Goal: Task Accomplishment & Management: Complete application form

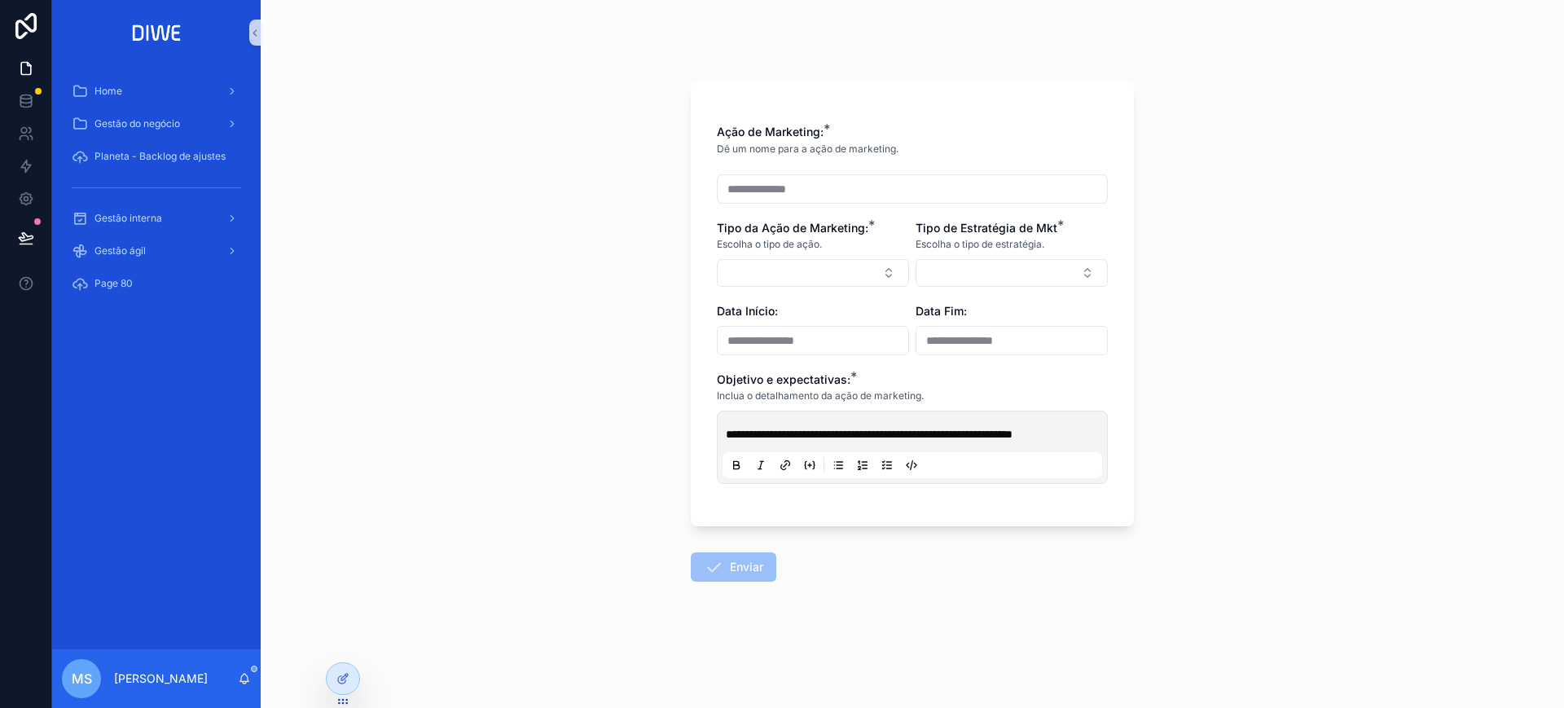
click at [788, 440] on span "**********" at bounding box center [869, 433] width 287 height 11
drag, startPoint x: 768, startPoint y: 447, endPoint x: 791, endPoint y: 457, distance: 24.8
click at [791, 442] on p "**********" at bounding box center [916, 434] width 380 height 16
click at [771, 260] on button "Select Button" at bounding box center [813, 273] width 192 height 28
click at [1019, 265] on button "Select Button" at bounding box center [1011, 273] width 192 height 28
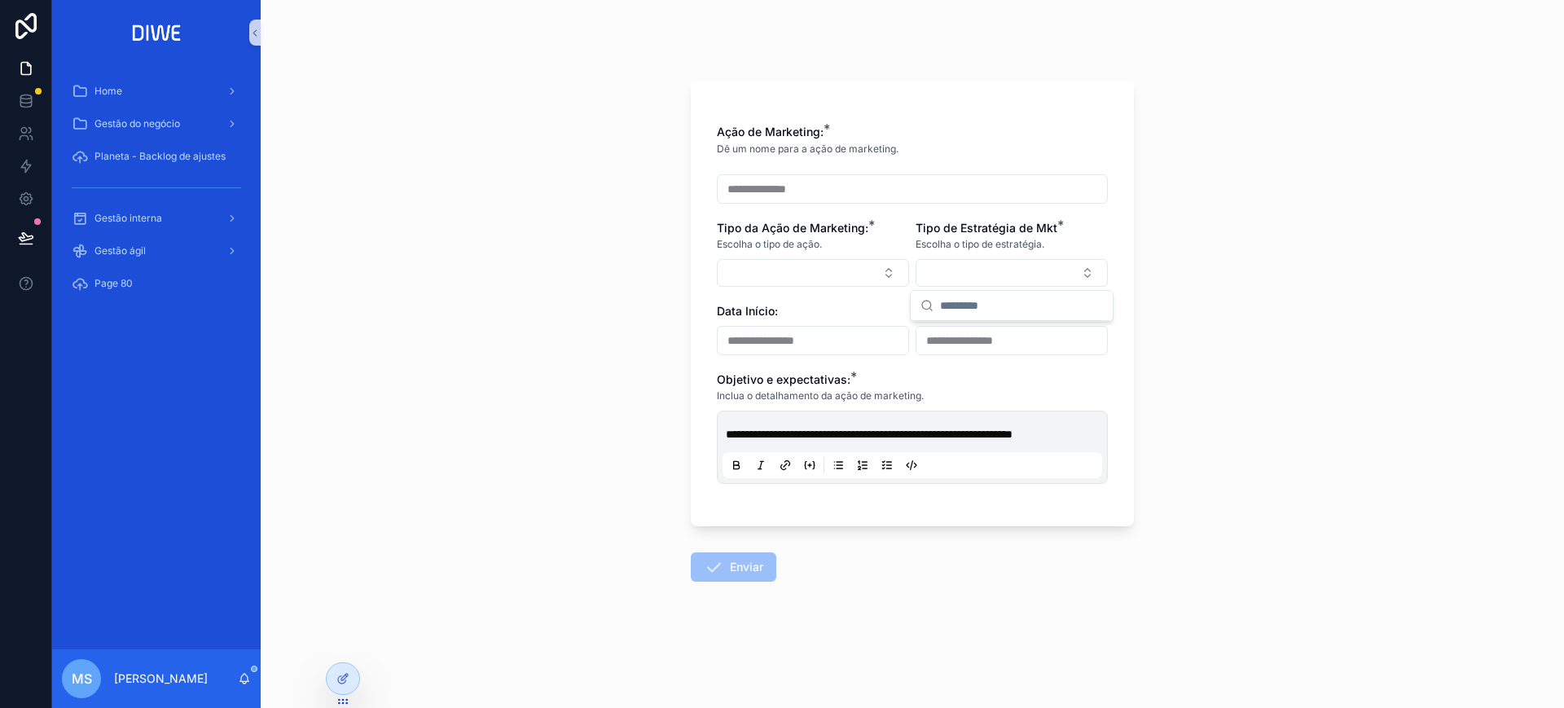
click at [1276, 254] on div "**********" at bounding box center [912, 354] width 1303 height 708
click at [1137, 638] on div "**********" at bounding box center [912, 343] width 469 height 686
click at [769, 578] on span "Enviar" at bounding box center [734, 570] width 86 height 16
click at [771, 268] on button "Select Button" at bounding box center [813, 273] width 192 height 28
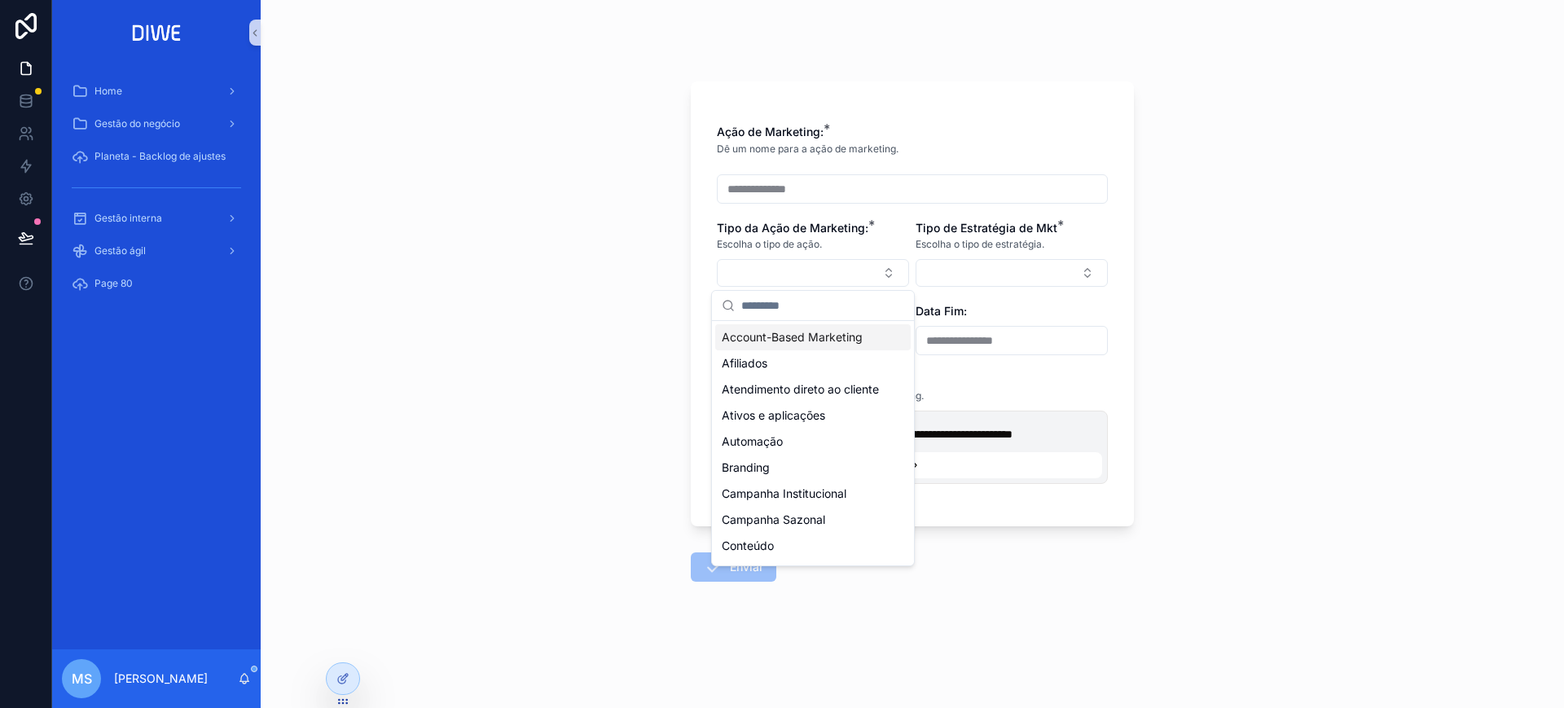
click at [776, 343] on span "Account-Based Marketing" at bounding box center [792, 337] width 141 height 16
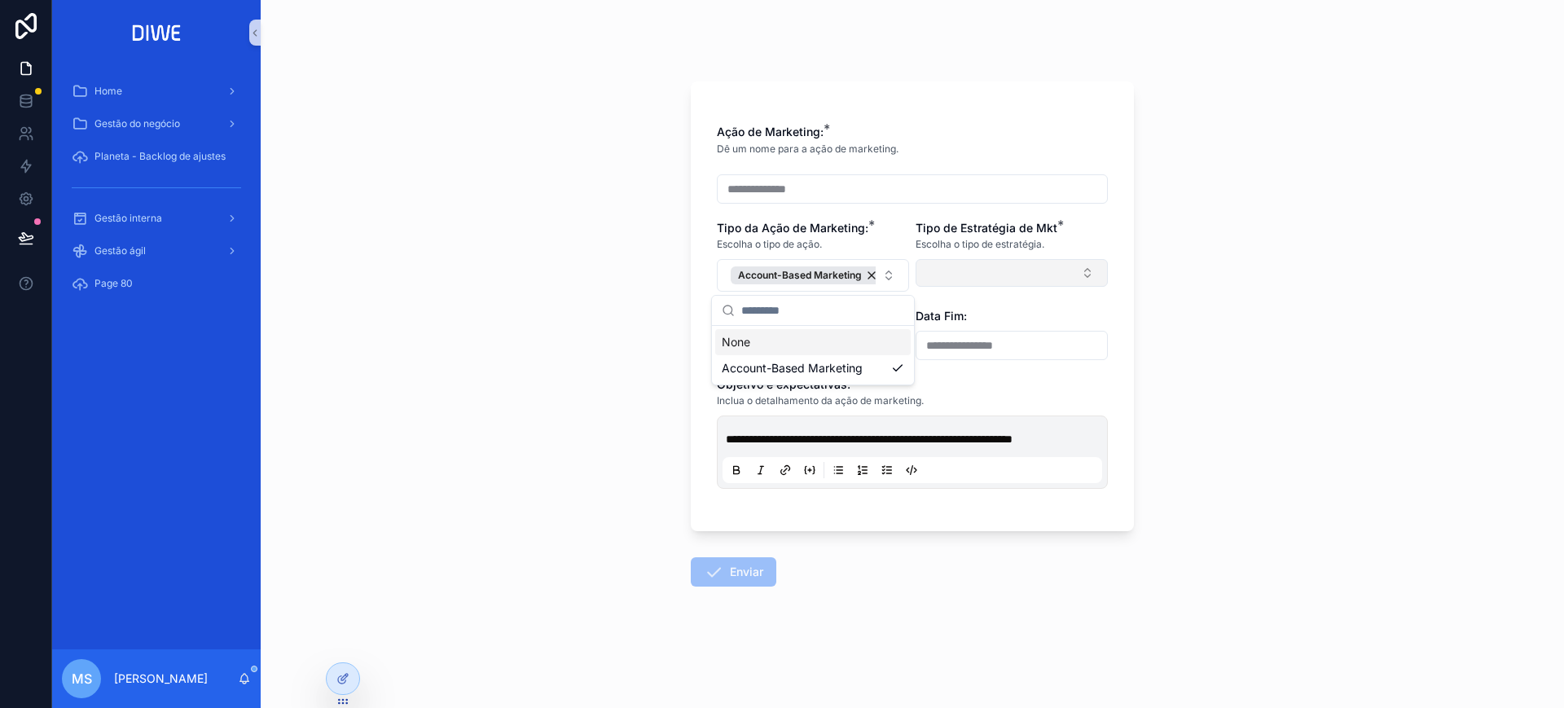
click at [967, 279] on button "Select Button" at bounding box center [1011, 273] width 192 height 28
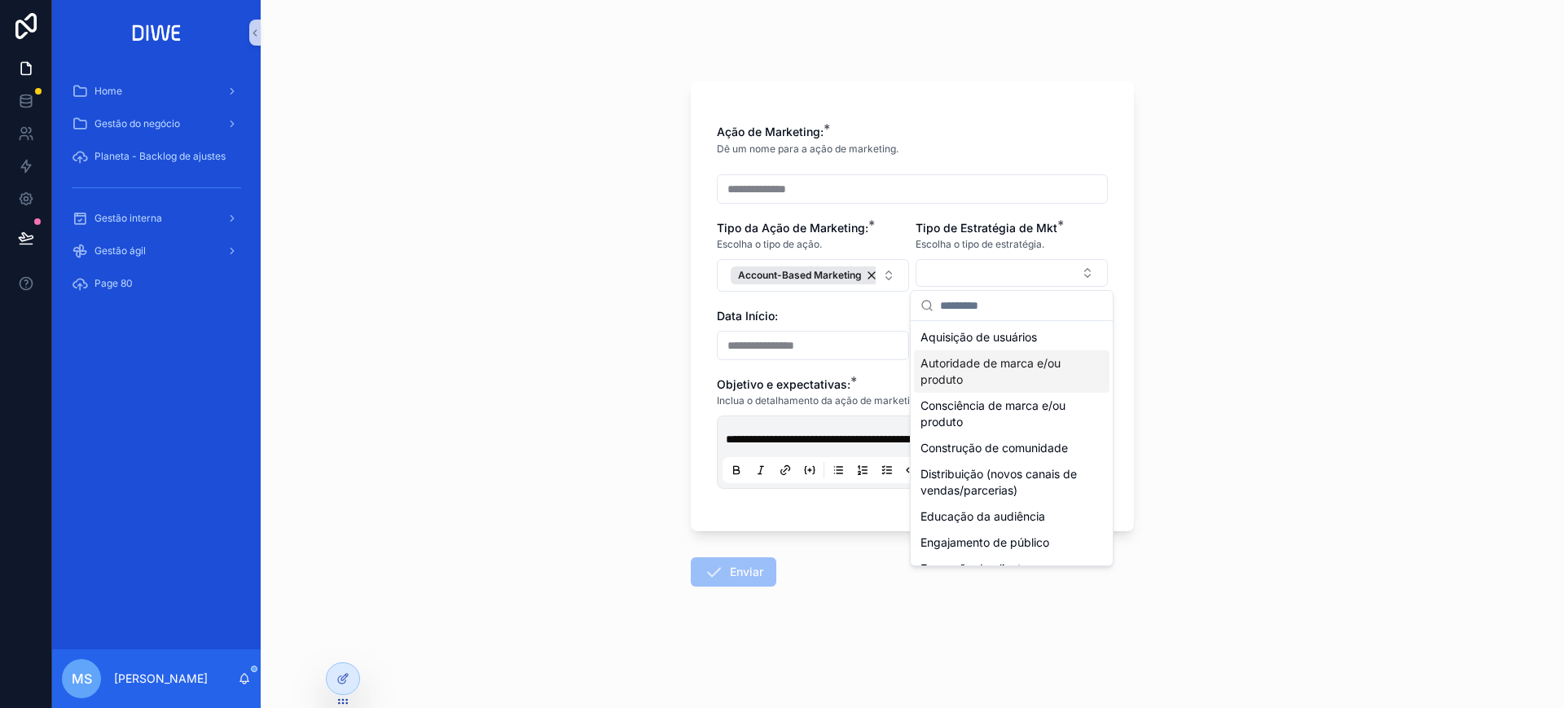
click at [973, 357] on span "Autoridade de marca e/ou produto" at bounding box center [1001, 371] width 163 height 33
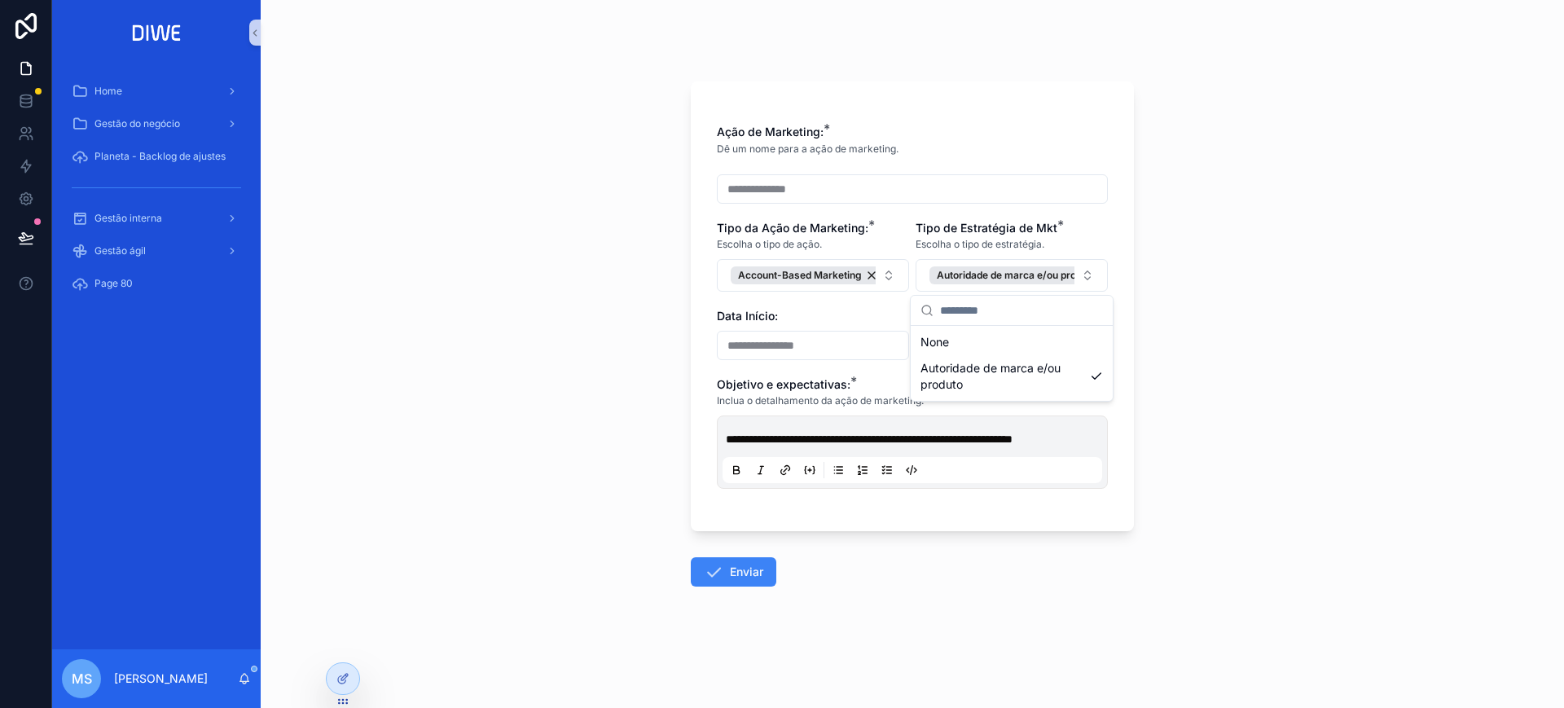
click at [1255, 395] on div "**********" at bounding box center [912, 354] width 1303 height 708
click at [1485, 162] on div "**********" at bounding box center [912, 354] width 1303 height 708
click at [753, 586] on button "Enviar" at bounding box center [734, 571] width 86 height 29
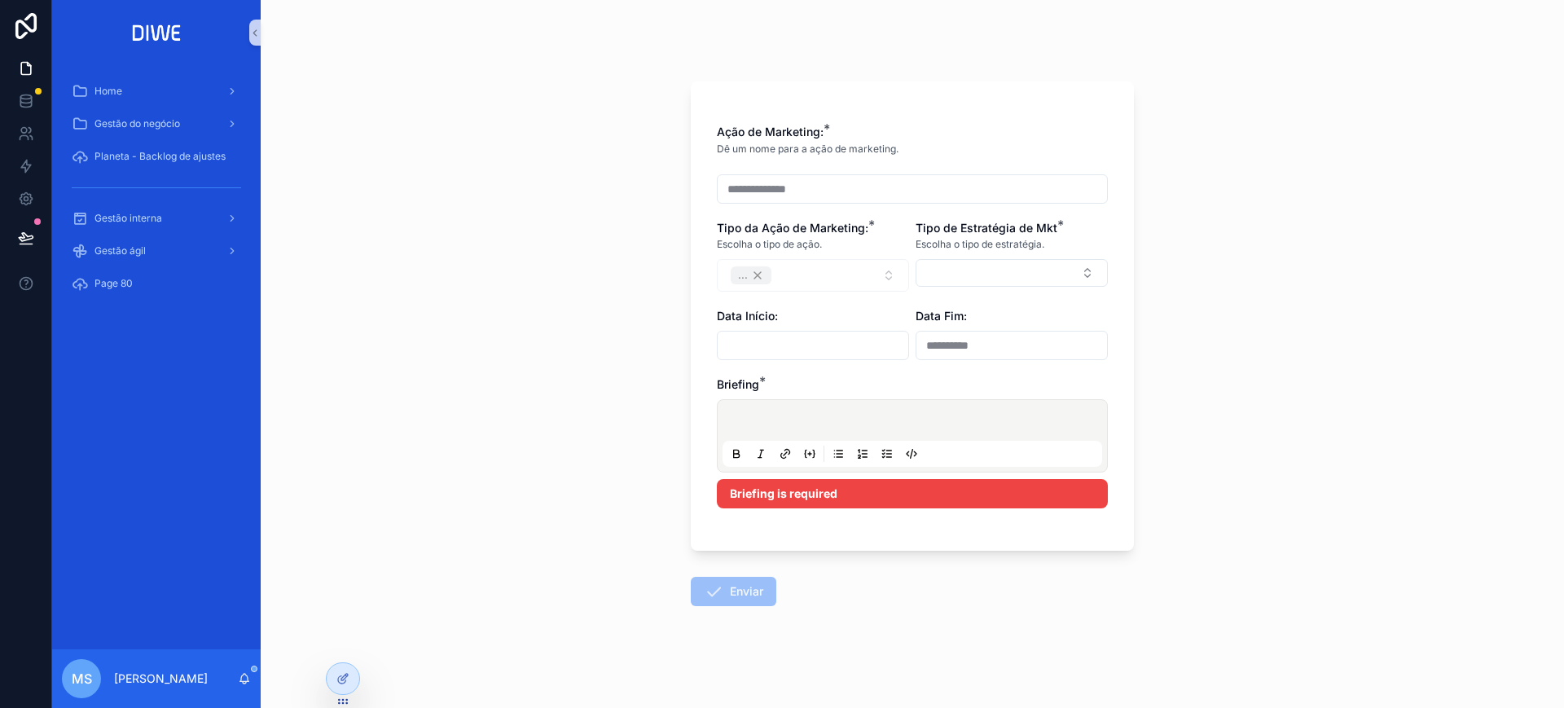
click at [775, 424] on p "scrollable content" at bounding box center [916, 423] width 380 height 16
click at [1238, 471] on div "**********" at bounding box center [912, 354] width 1303 height 708
click at [1021, 279] on button "Select Button" at bounding box center [1011, 273] width 192 height 28
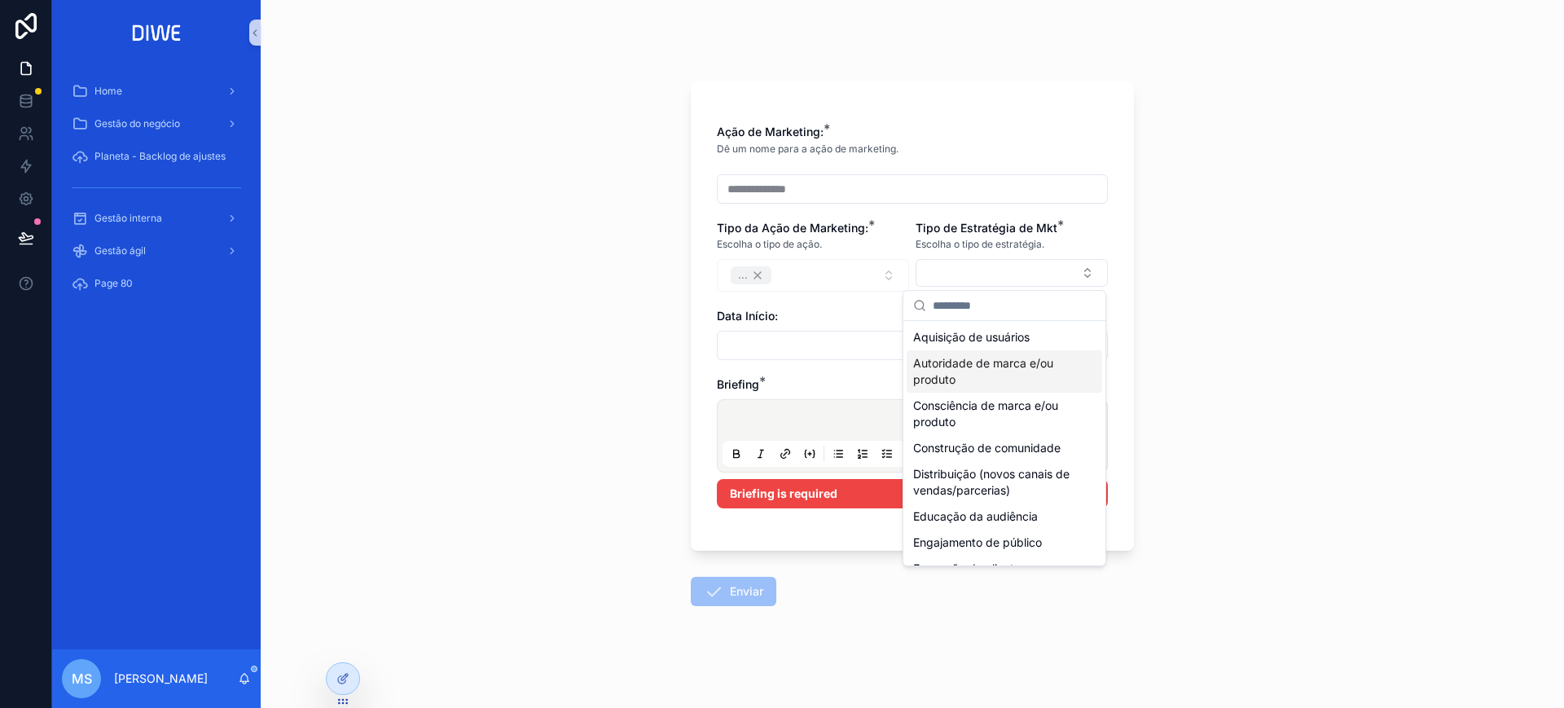
click at [1172, 359] on div "**********" at bounding box center [912, 354] width 1303 height 708
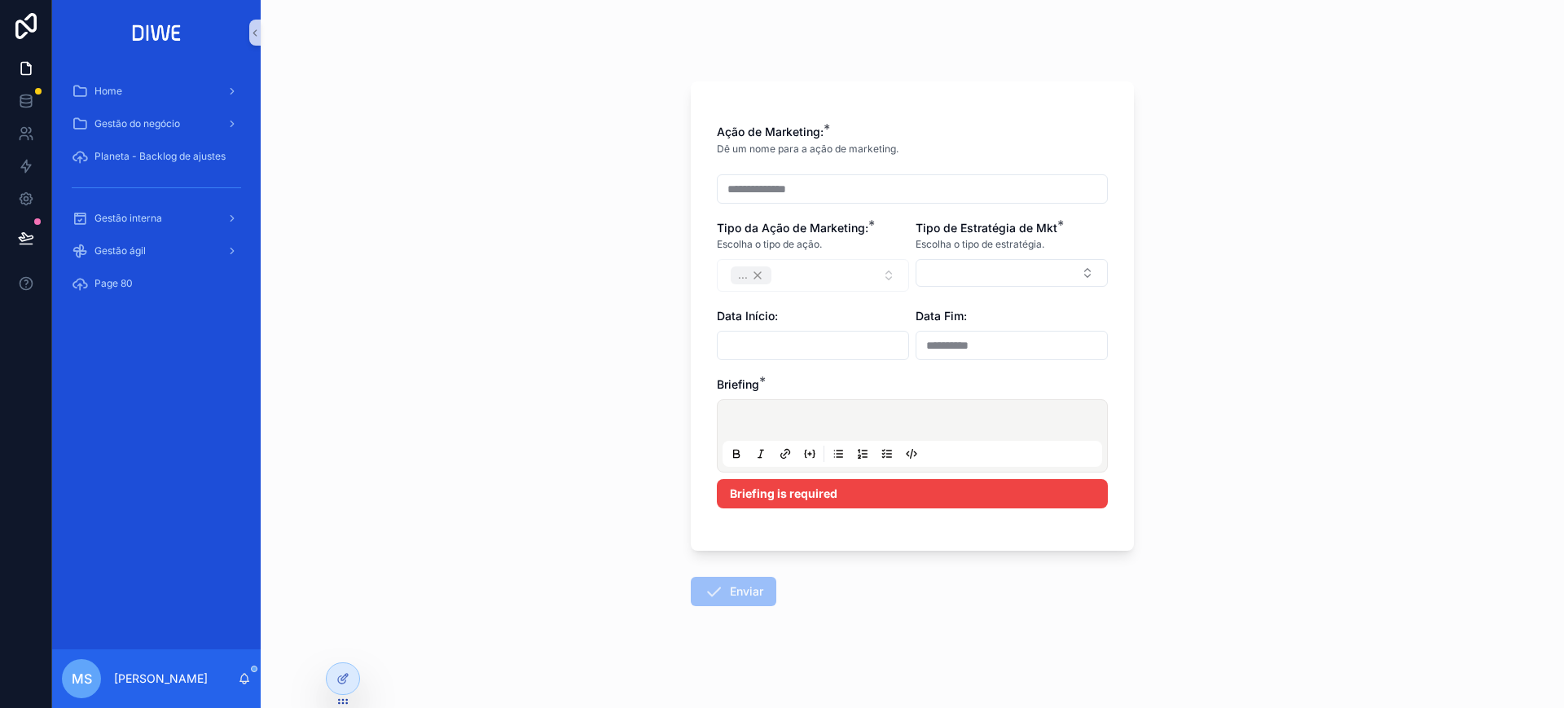
click at [806, 350] on input "scrollable content" at bounding box center [813, 345] width 191 height 23
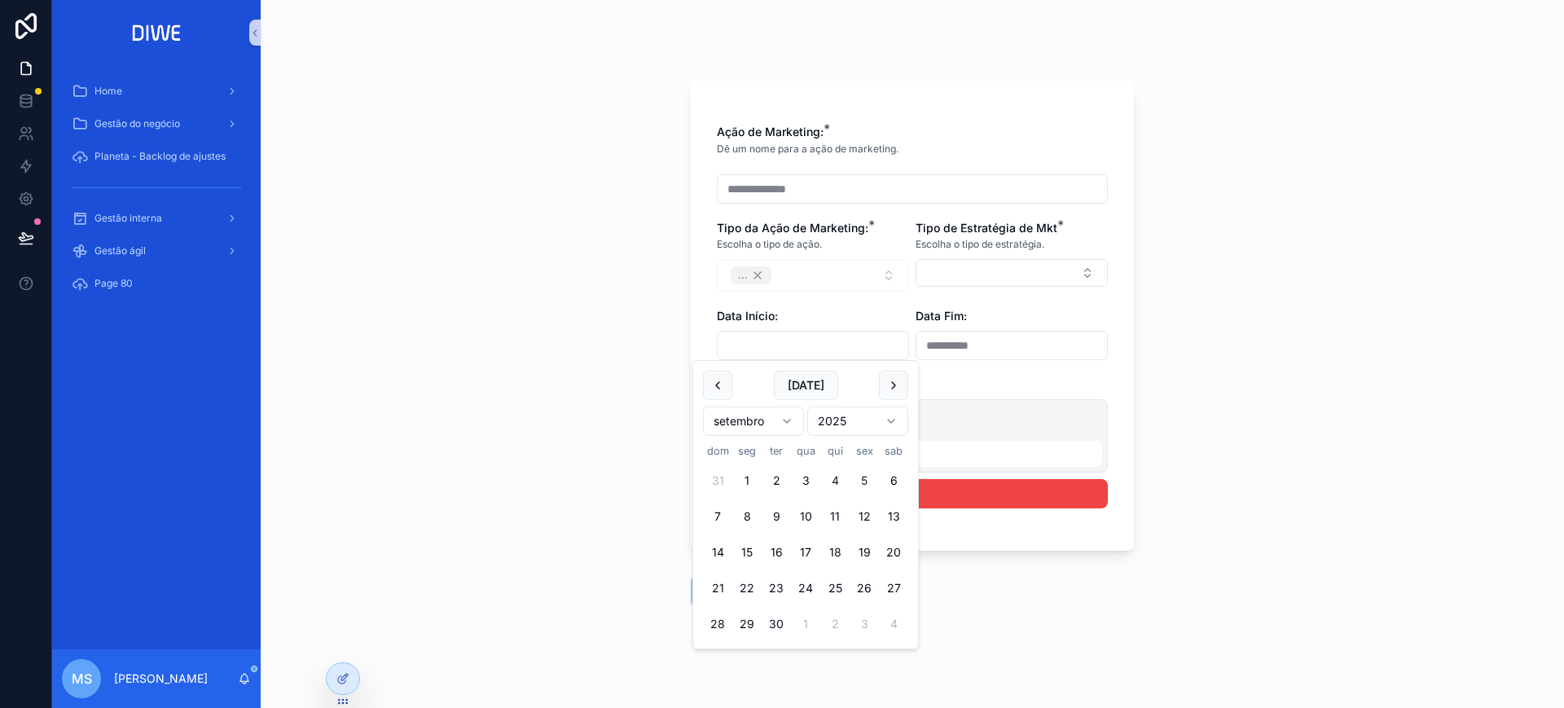
click at [836, 481] on button "4" at bounding box center [834, 480] width 29 height 29
type input "**********"
click at [1176, 336] on div "**********" at bounding box center [912, 354] width 1303 height 708
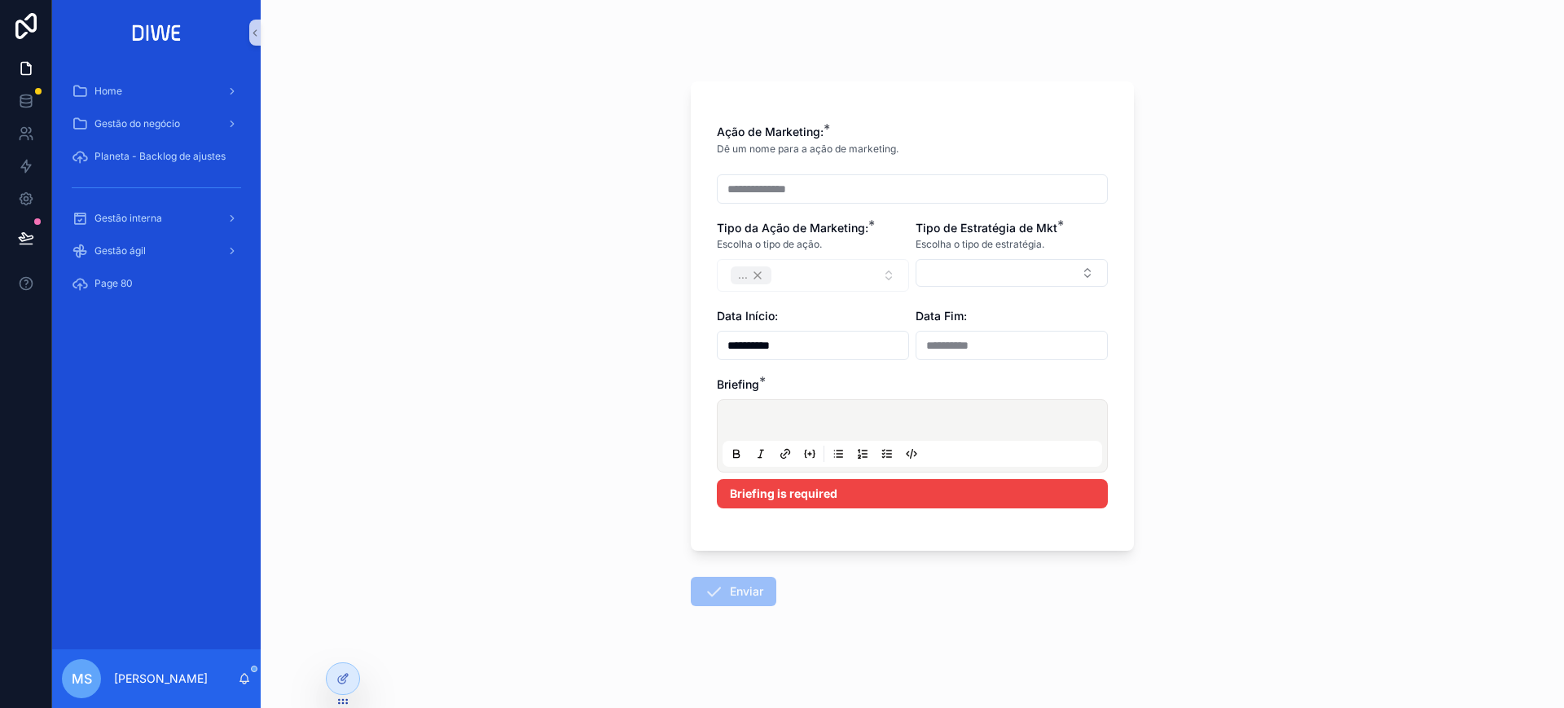
click at [982, 251] on div "Escolha o tipo de estratégia." at bounding box center [1011, 244] width 192 height 16
click at [987, 276] on button "Select Button" at bounding box center [1011, 273] width 192 height 28
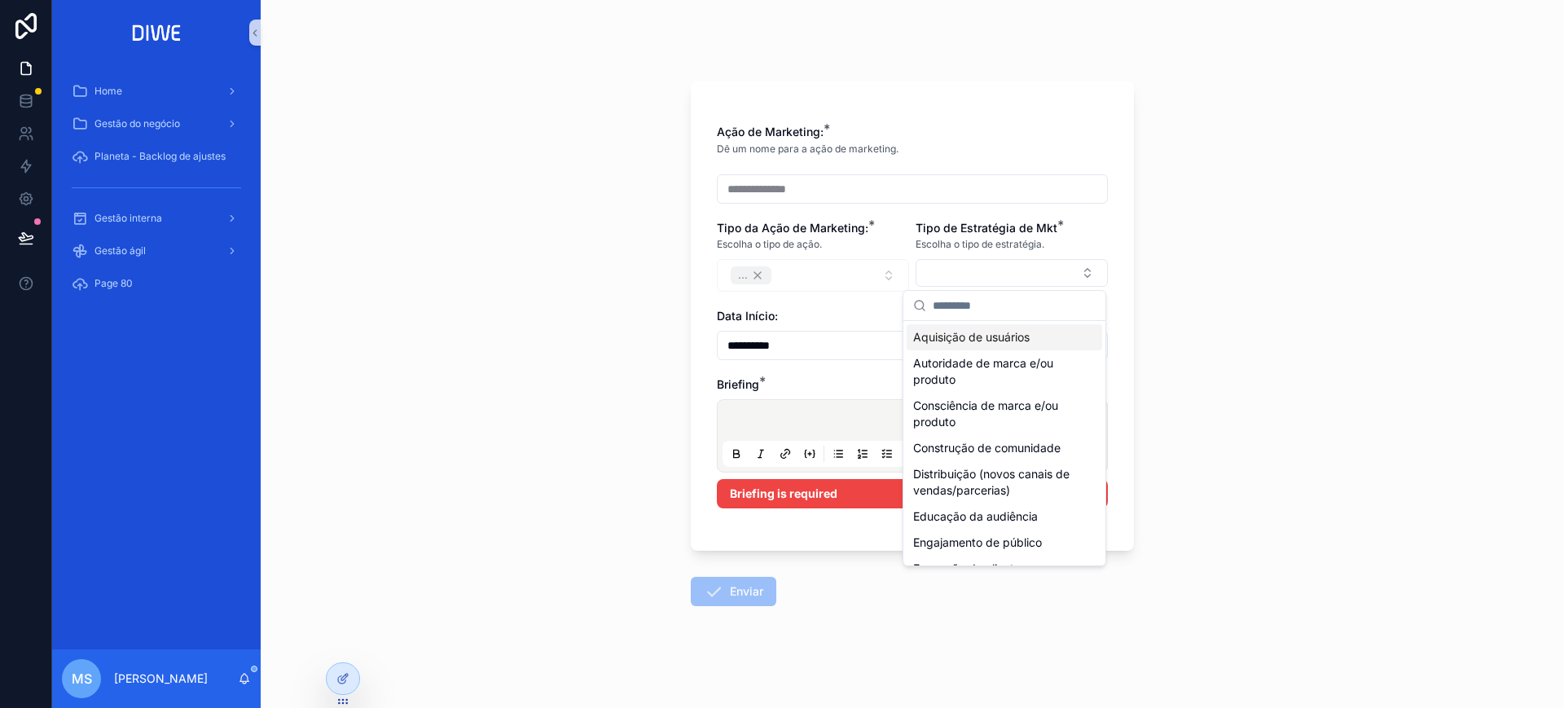
click at [985, 340] on span "Aquisição de usuários" at bounding box center [971, 337] width 116 height 16
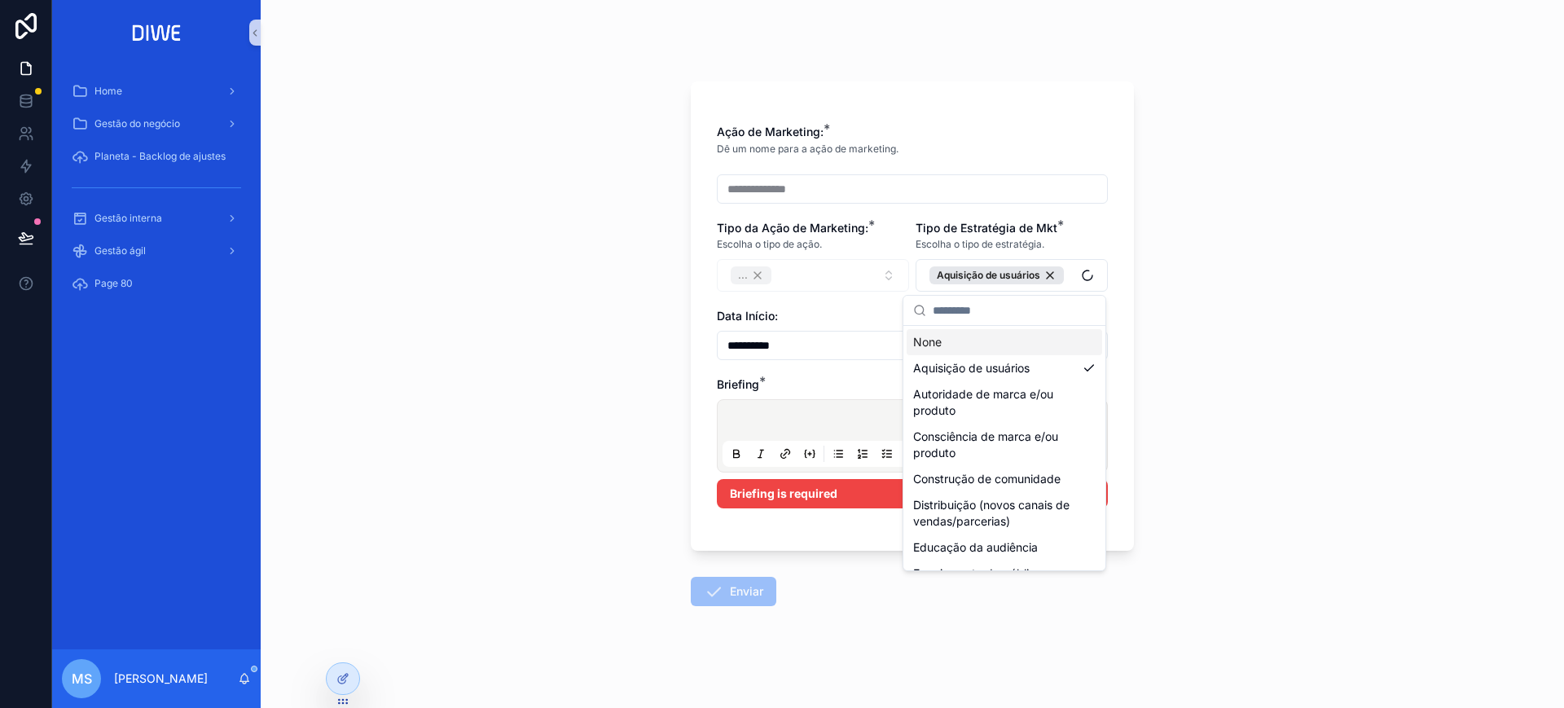
click at [1280, 358] on div "**********" at bounding box center [912, 354] width 1303 height 708
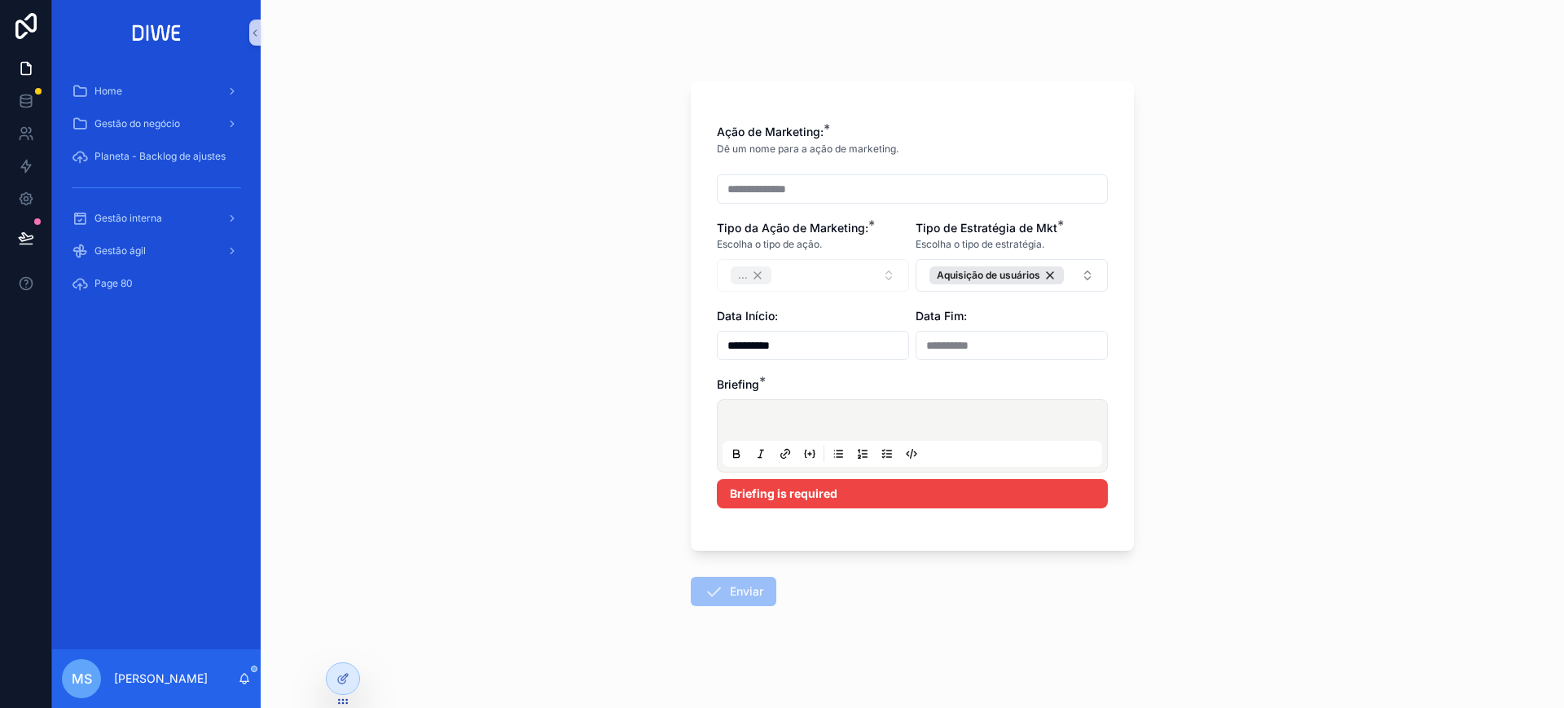
click at [883, 415] on p "scrollable content" at bounding box center [916, 423] width 380 height 16
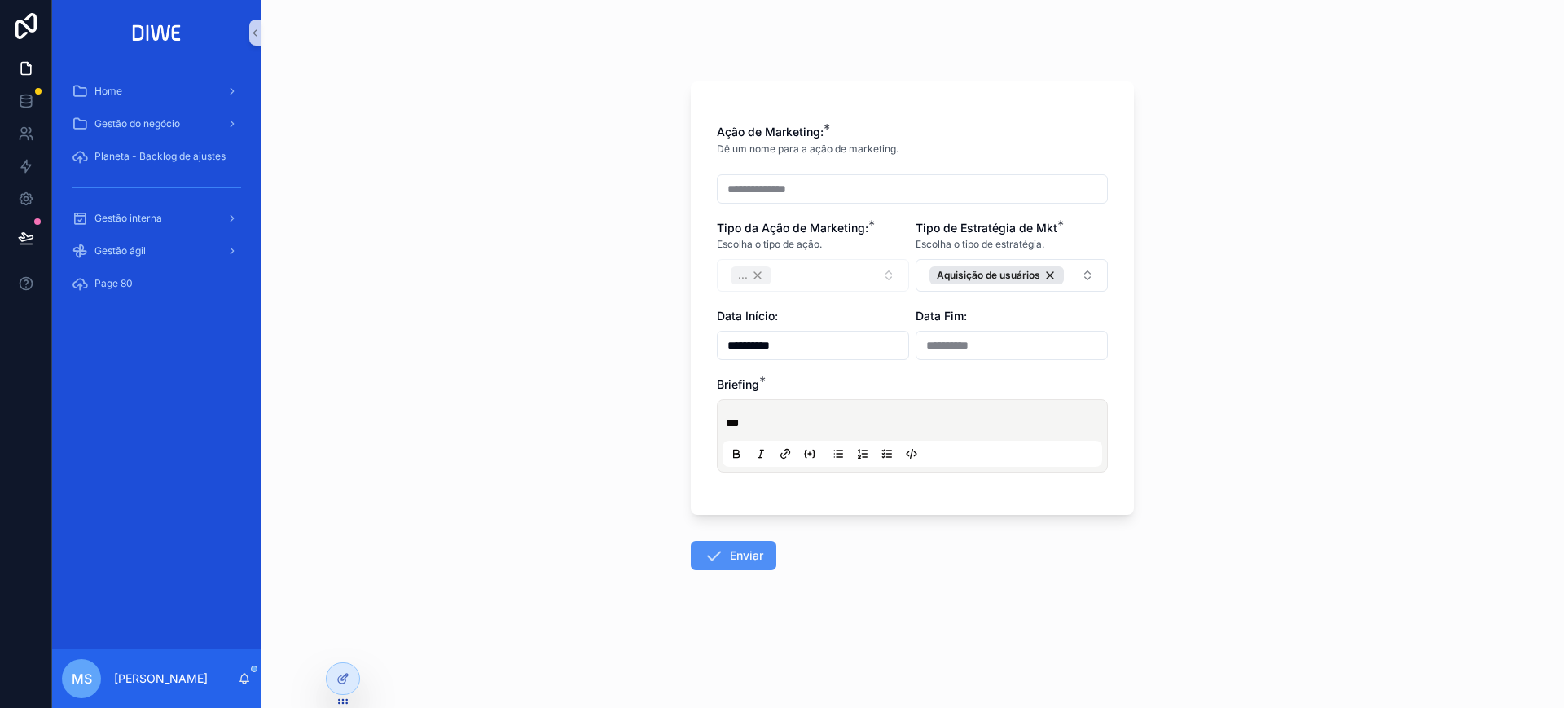
click at [745, 551] on button "Enviar" at bounding box center [734, 555] width 86 height 29
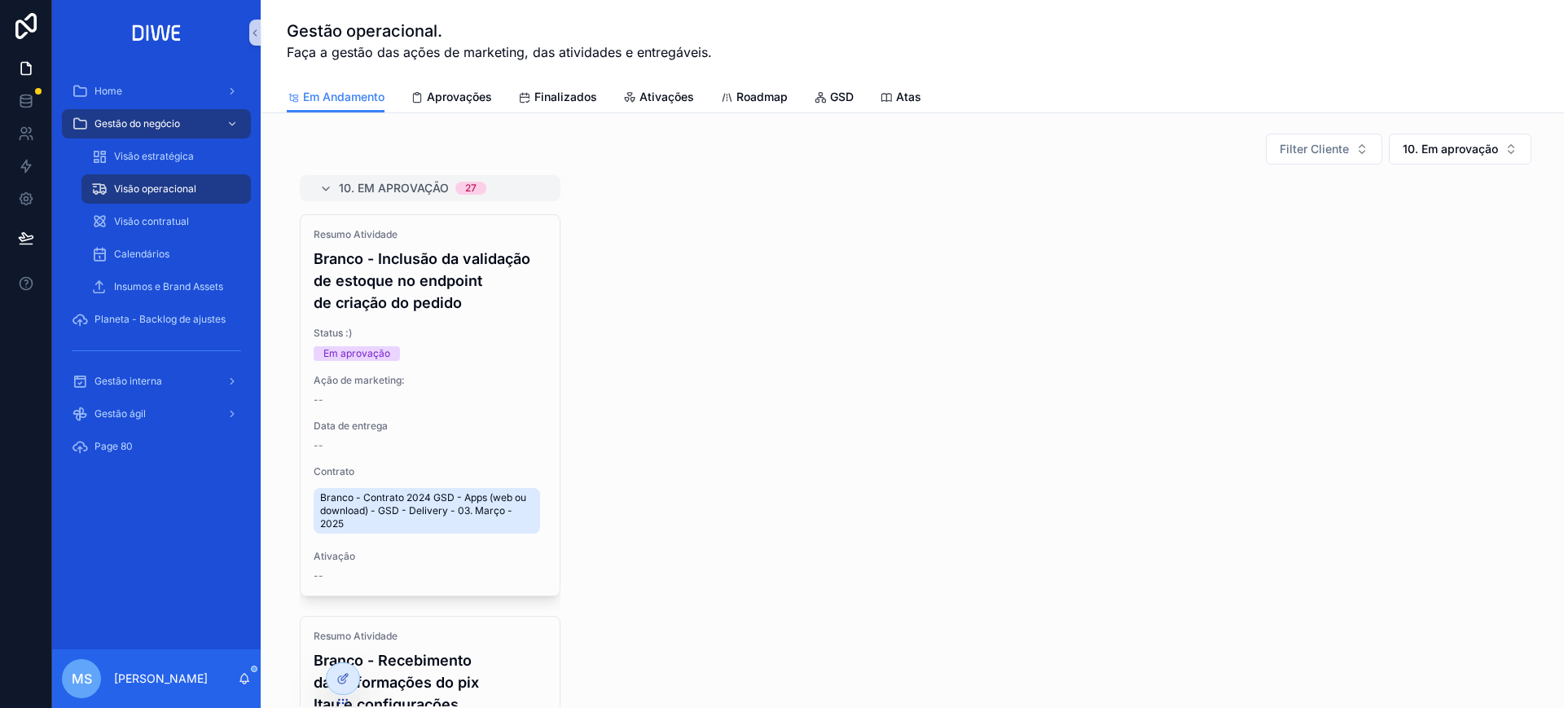
click at [152, 171] on div "Visão estratégica" at bounding box center [166, 156] width 189 height 33
click at [152, 164] on div "Visão estratégica" at bounding box center [166, 156] width 150 height 26
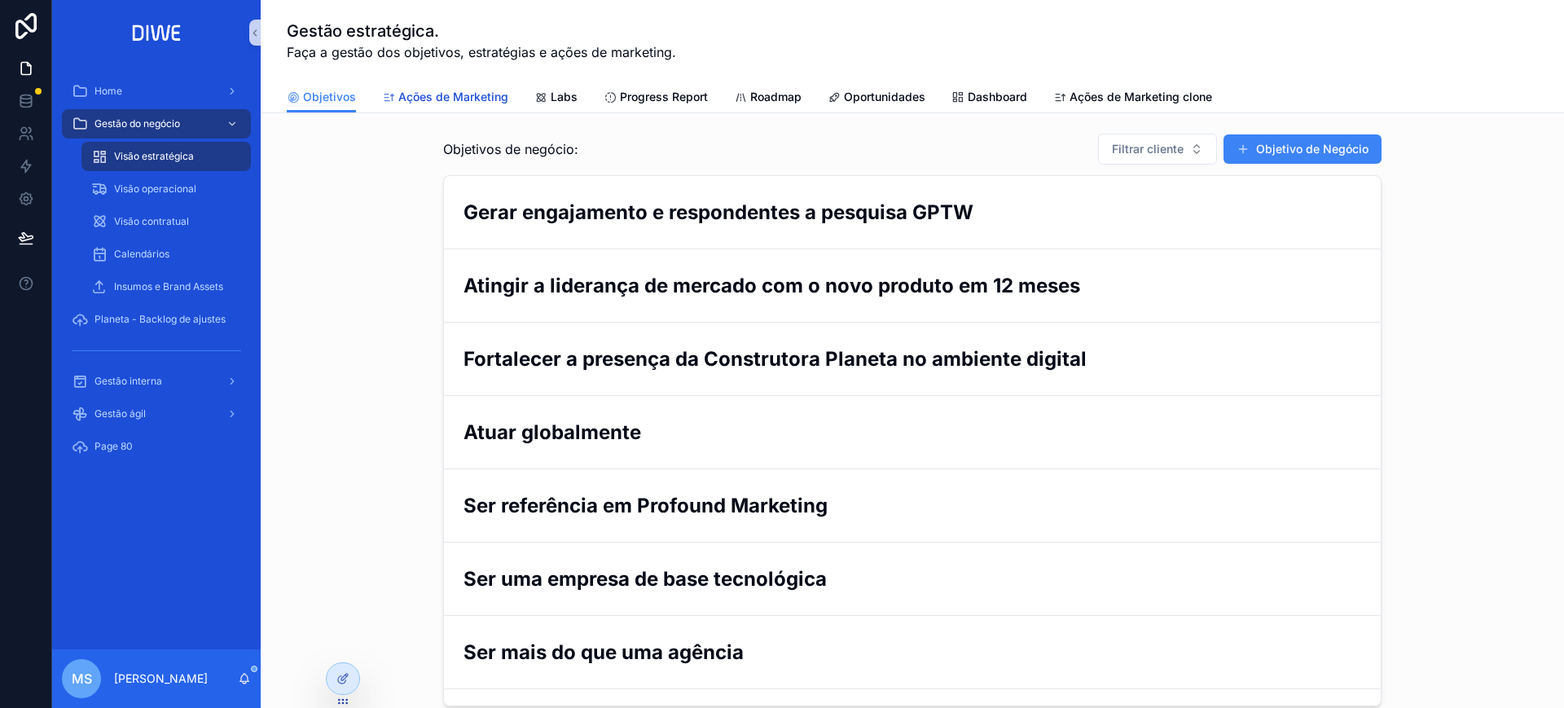
click at [455, 95] on span "Ações de Marketing" at bounding box center [453, 97] width 110 height 16
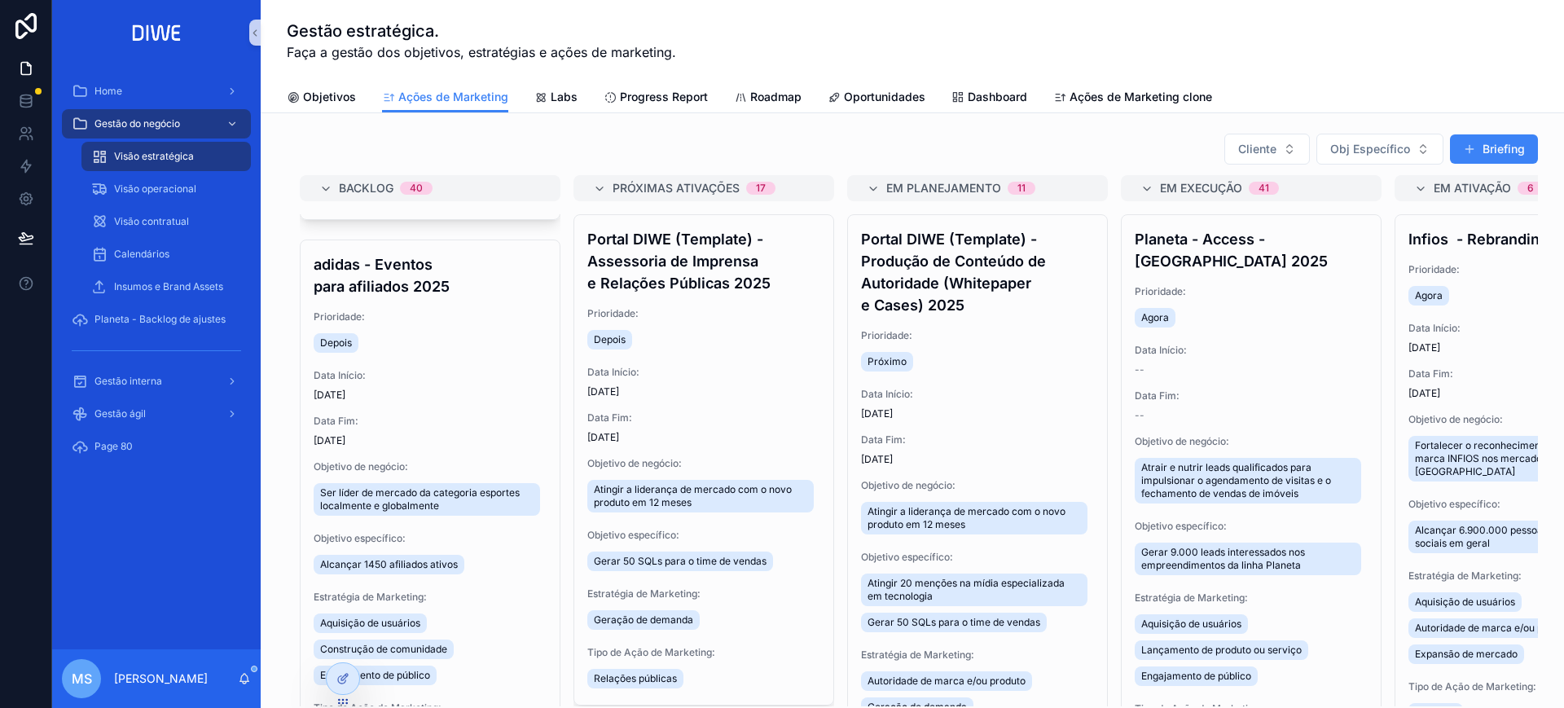
scroll to position [13026, 0]
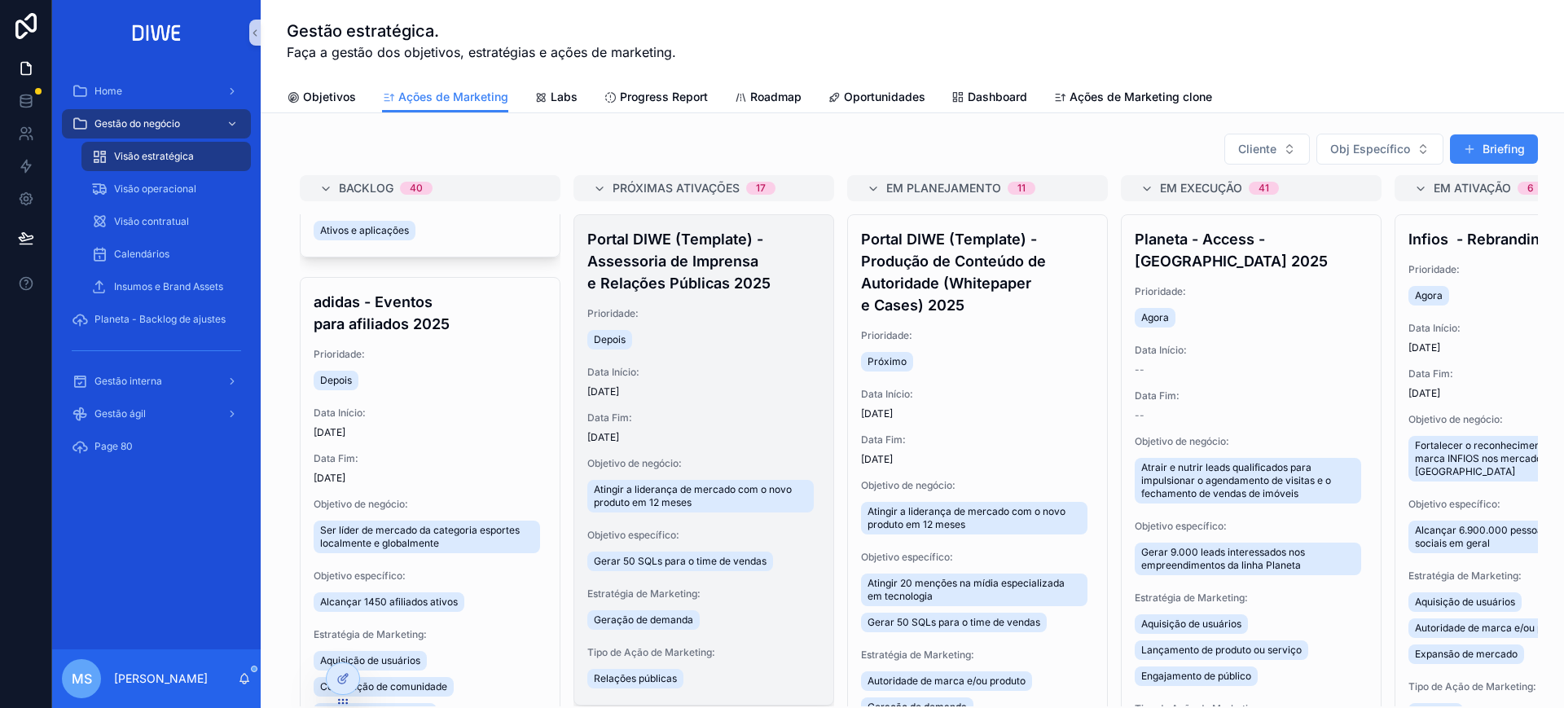
click at [733, 343] on div "Depois" at bounding box center [703, 340] width 233 height 26
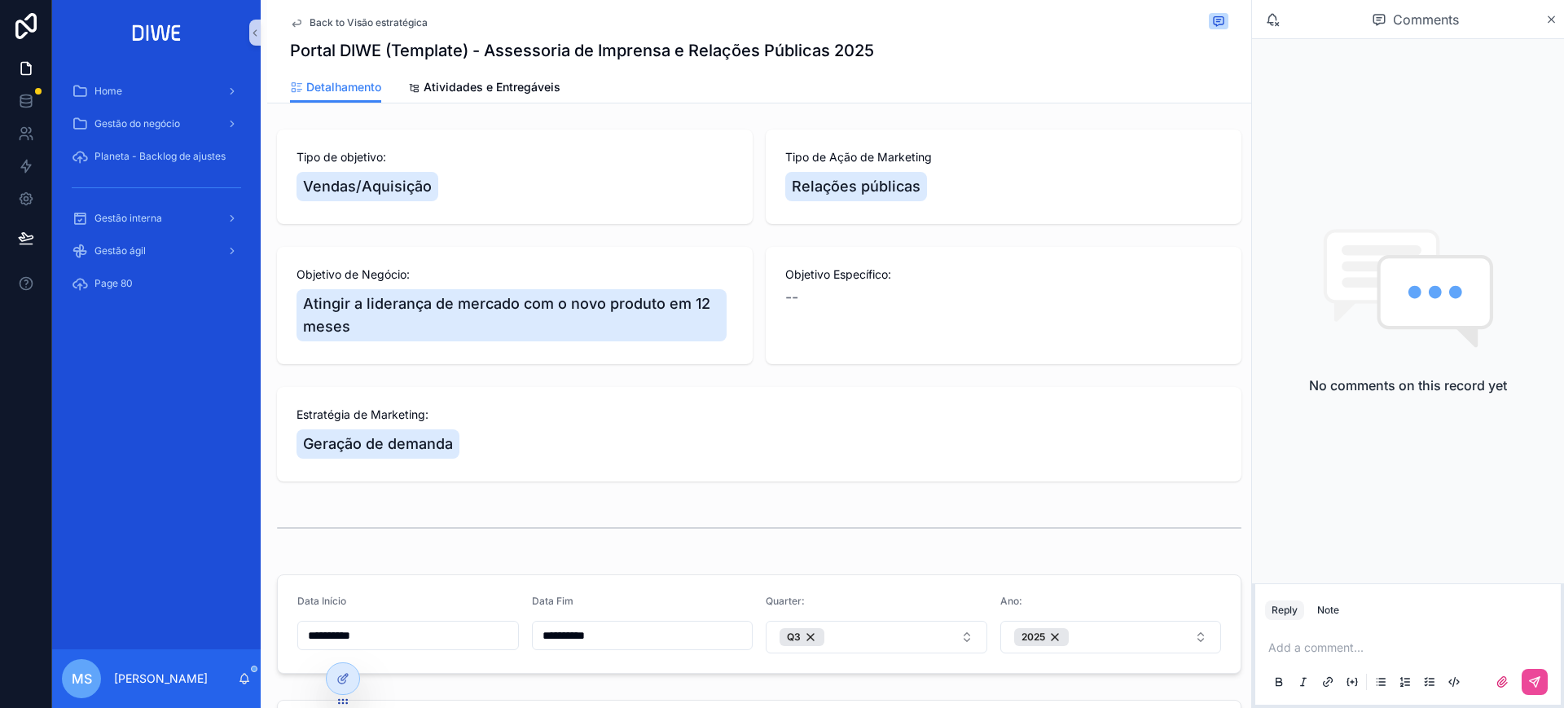
click at [384, 15] on div "Back to Visão estratégica" at bounding box center [759, 23] width 938 height 20
click at [392, 21] on span "Back to Visão estratégica" at bounding box center [369, 22] width 118 height 13
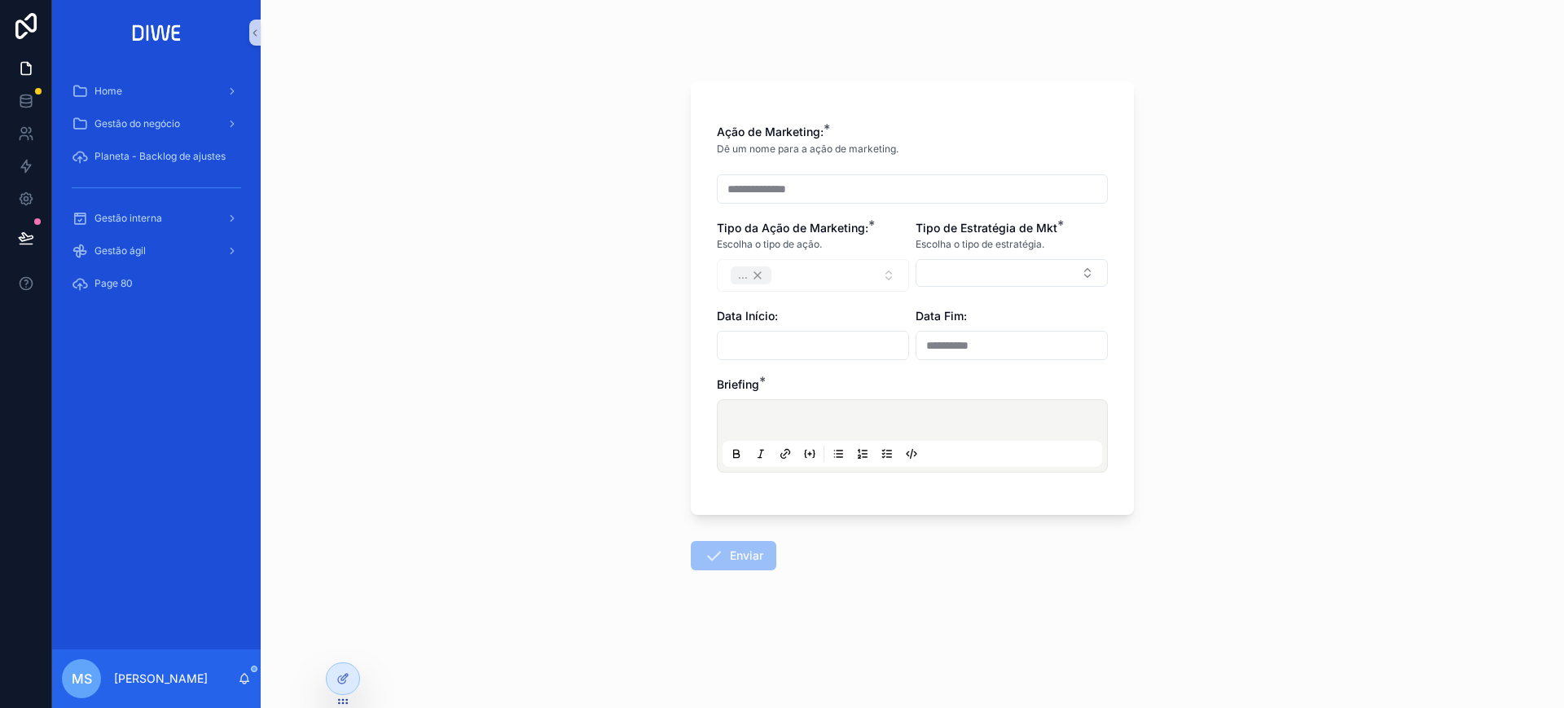
click at [835, 416] on p "scrollable content" at bounding box center [916, 423] width 380 height 16
click at [828, 415] on p "scrollable content" at bounding box center [916, 423] width 380 height 16
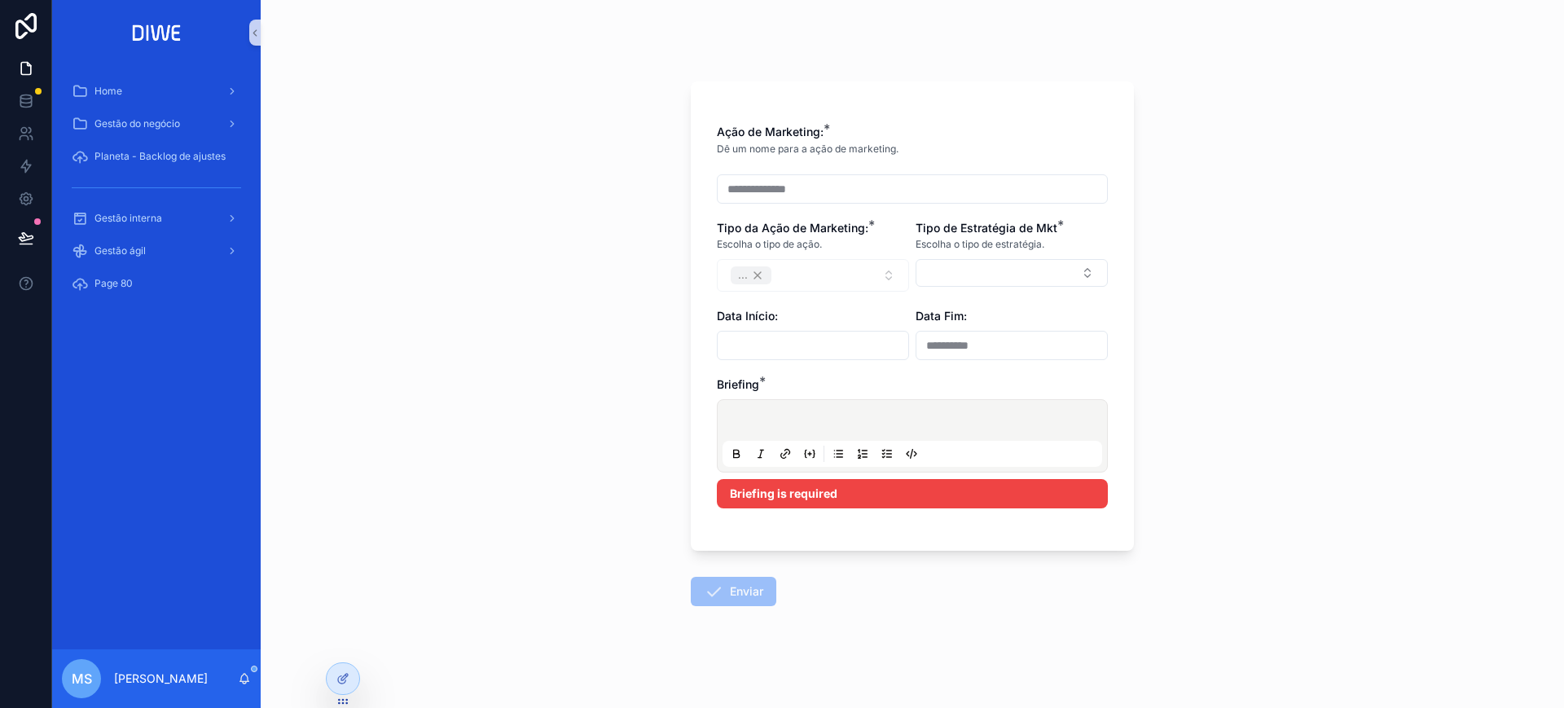
click at [1258, 340] on div "**********" at bounding box center [912, 354] width 1303 height 708
click at [862, 435] on div "scrollable content" at bounding box center [912, 436] width 380 height 62
click at [855, 419] on p "scrollable content" at bounding box center [916, 423] width 380 height 16
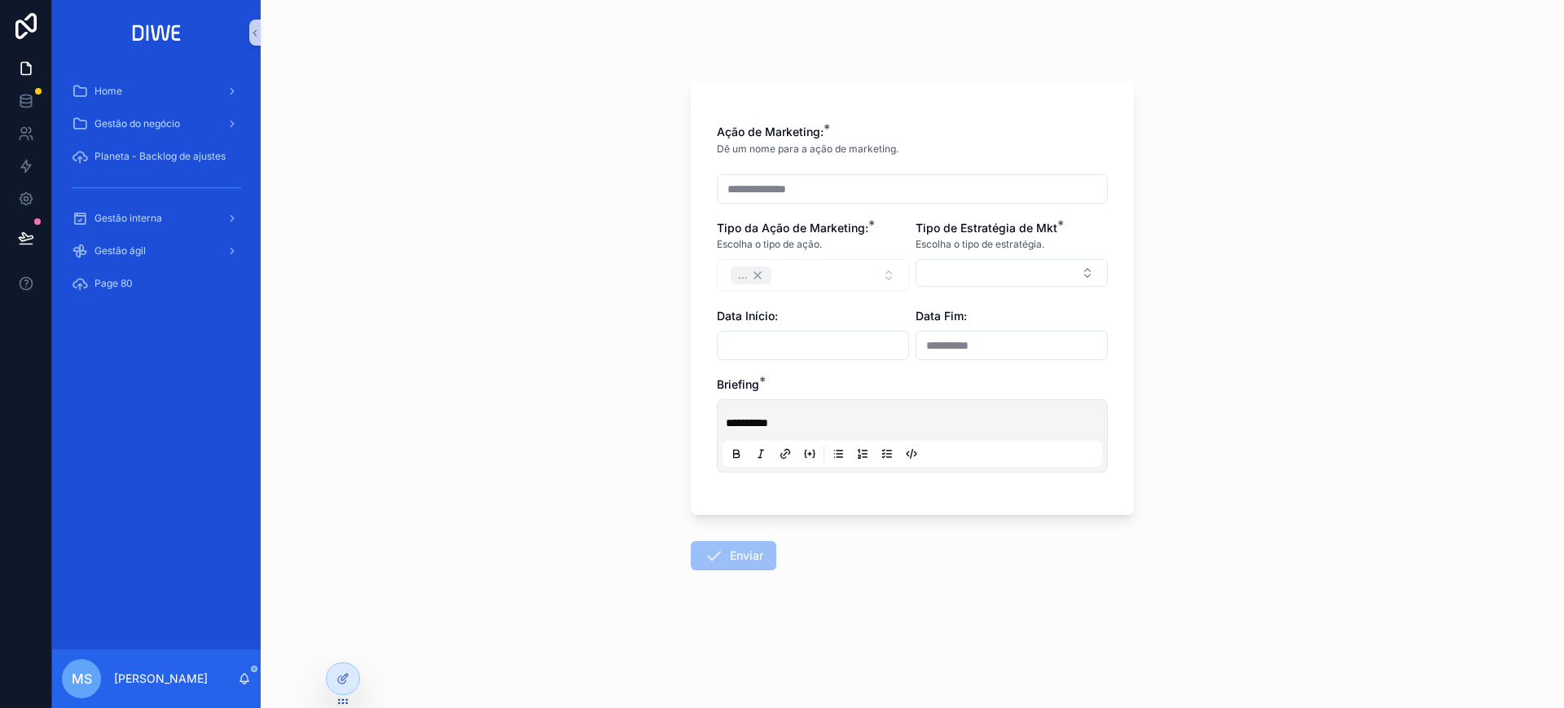
click at [793, 344] on input "scrollable content" at bounding box center [813, 345] width 191 height 23
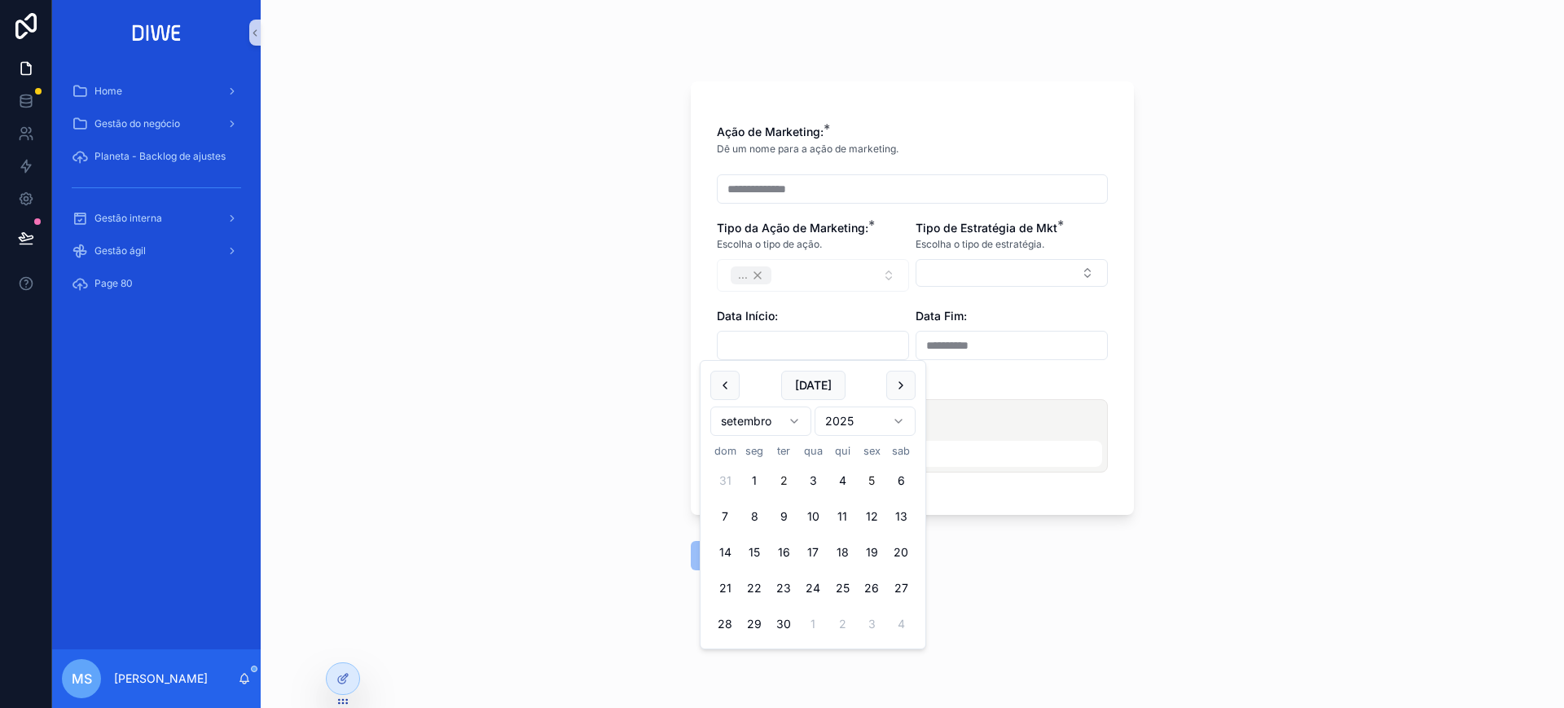
click at [777, 472] on button "2" at bounding box center [783, 480] width 29 height 29
click at [1296, 424] on div "**********" at bounding box center [912, 354] width 1303 height 708
click at [828, 352] on input "**********" at bounding box center [813, 345] width 191 height 23
click at [1298, 428] on div "**********" at bounding box center [912, 354] width 1303 height 708
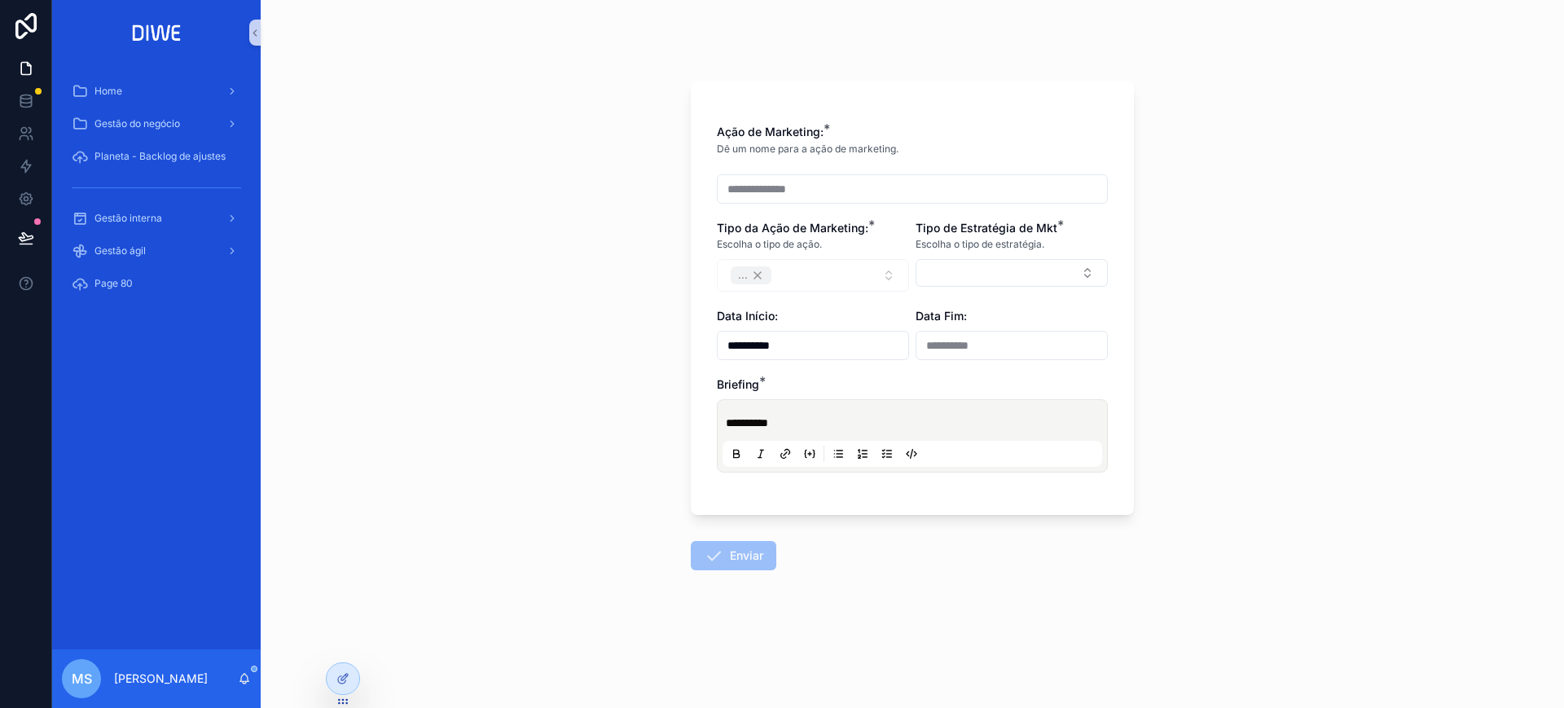
click at [842, 351] on input "**********" at bounding box center [813, 345] width 191 height 23
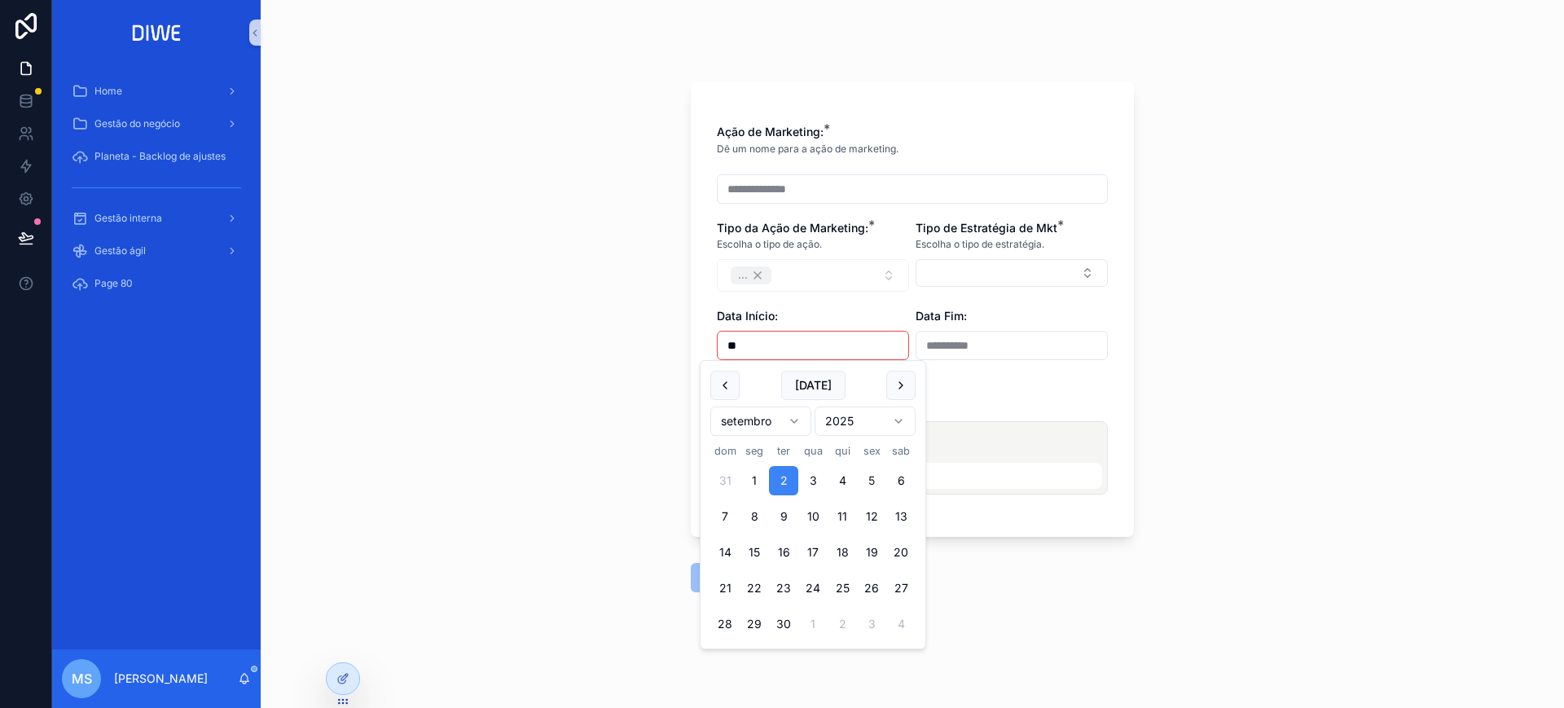
type input "*"
click at [1209, 300] on div "**********" at bounding box center [912, 354] width 1303 height 708
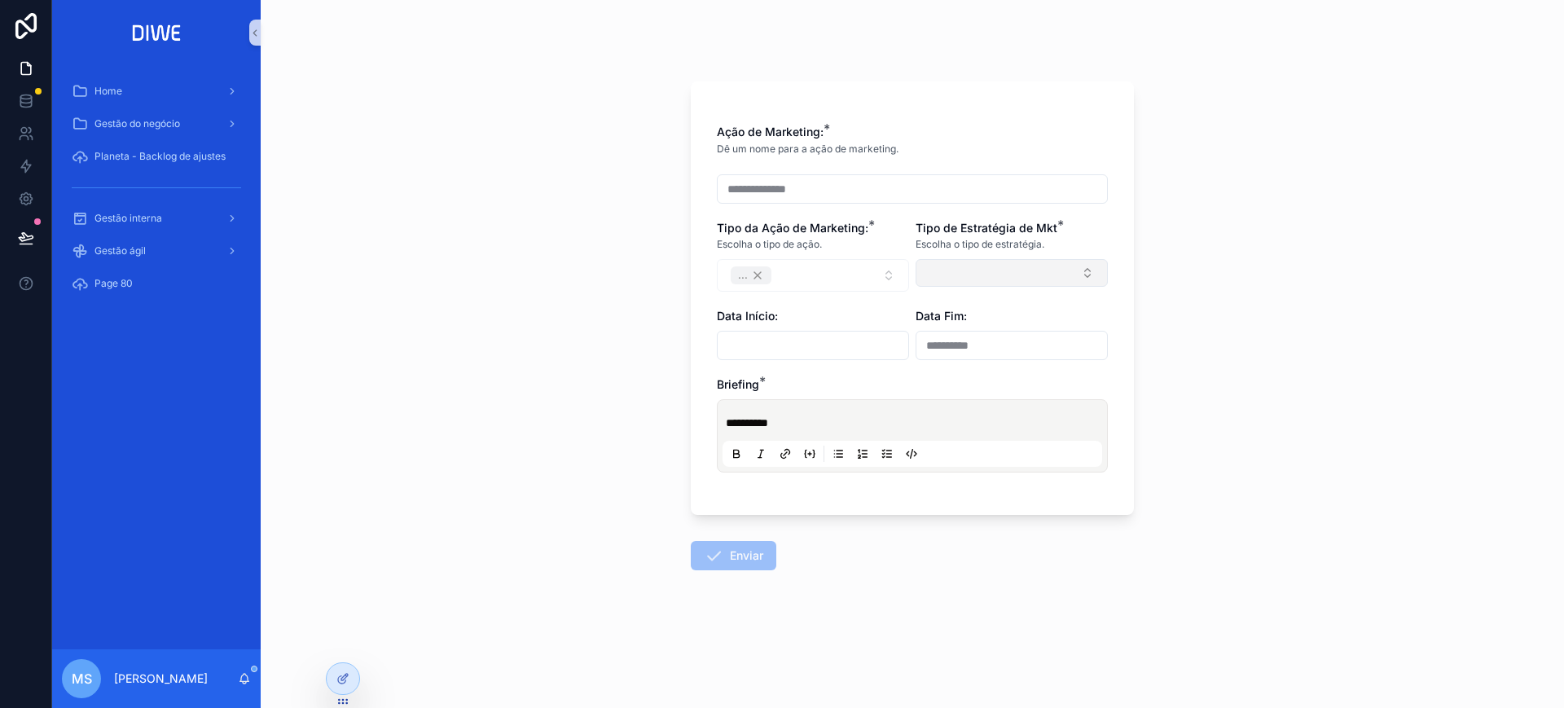
click at [1024, 270] on button "Select Button" at bounding box center [1011, 273] width 192 height 28
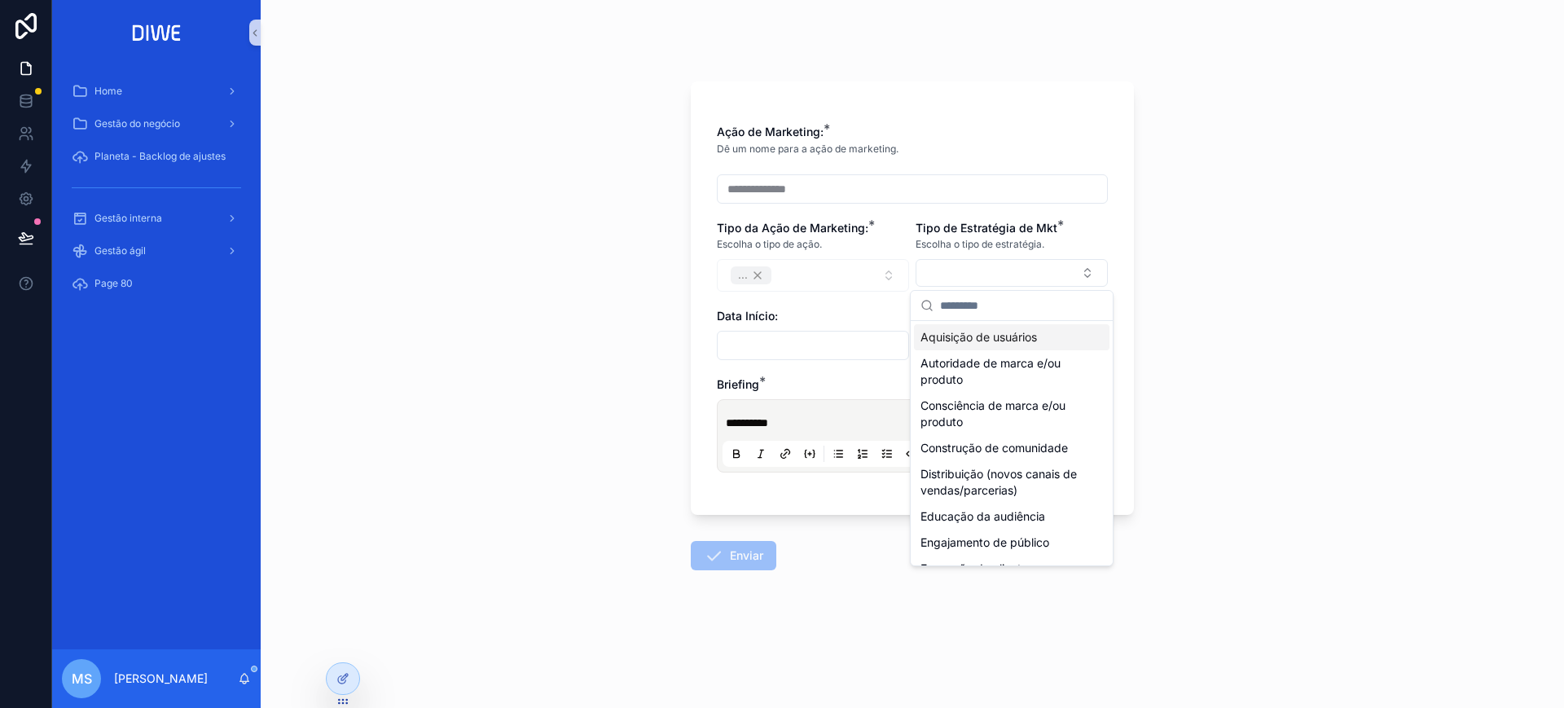
click at [978, 336] on span "Aquisição de usuários" at bounding box center [978, 337] width 116 height 16
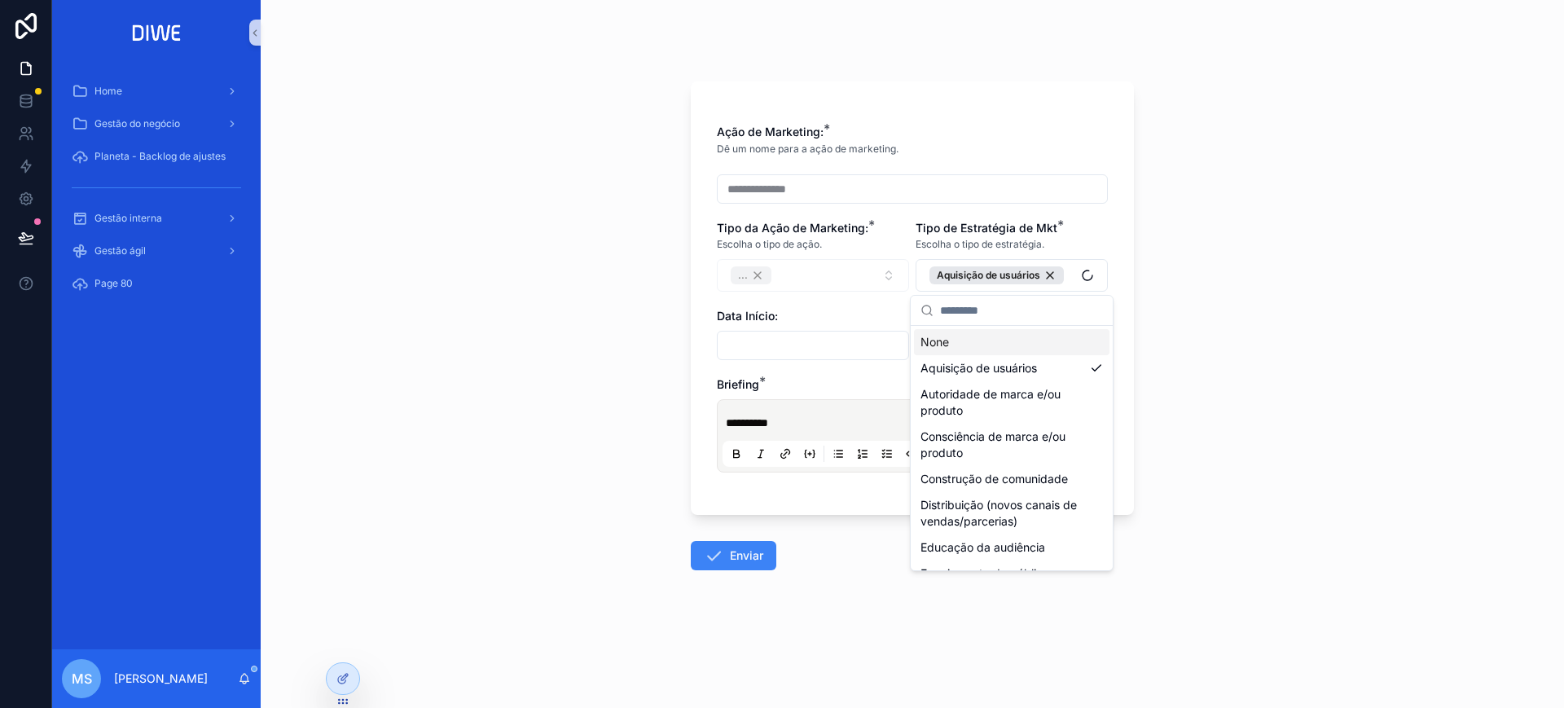
click at [1285, 318] on div "**********" at bounding box center [912, 354] width 1303 height 708
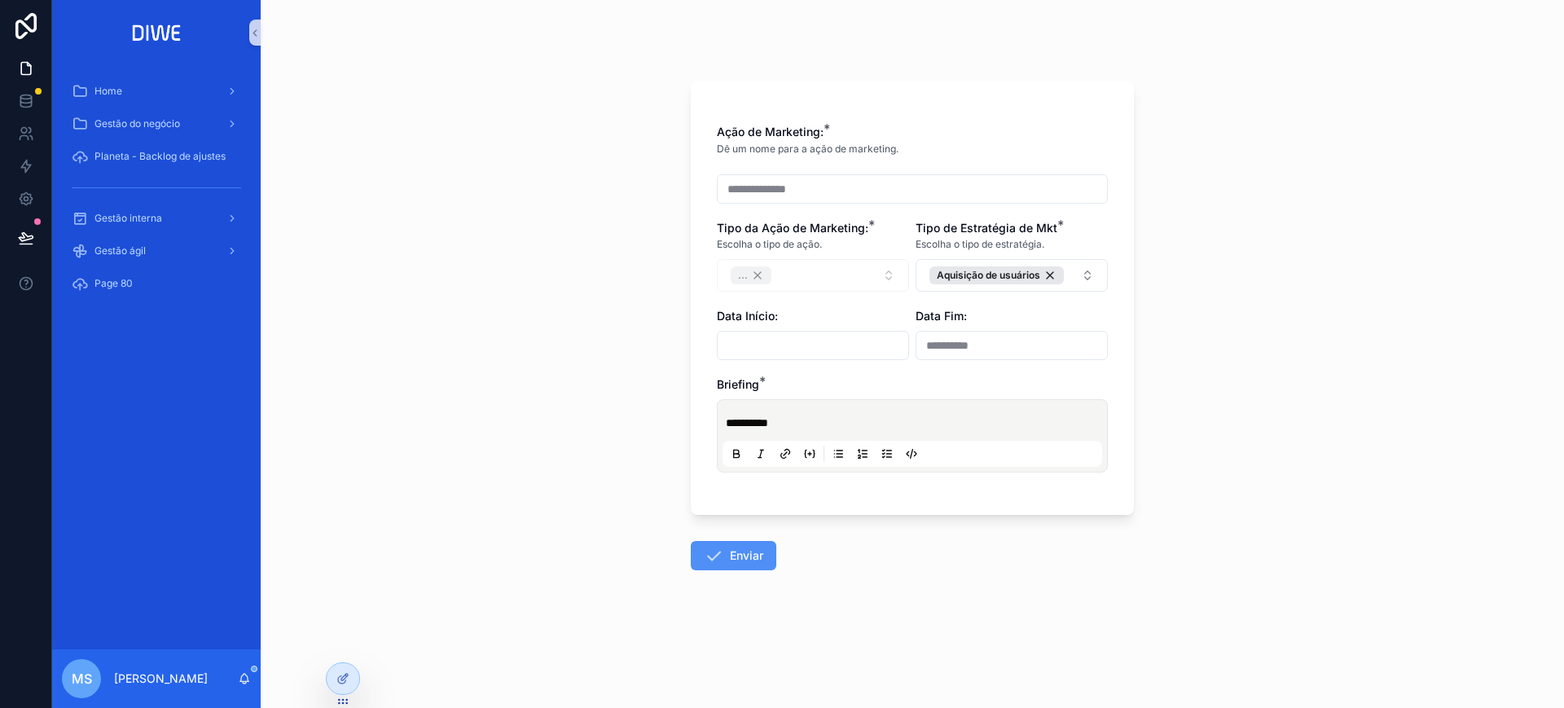
click at [731, 553] on button "Enviar" at bounding box center [734, 555] width 86 height 29
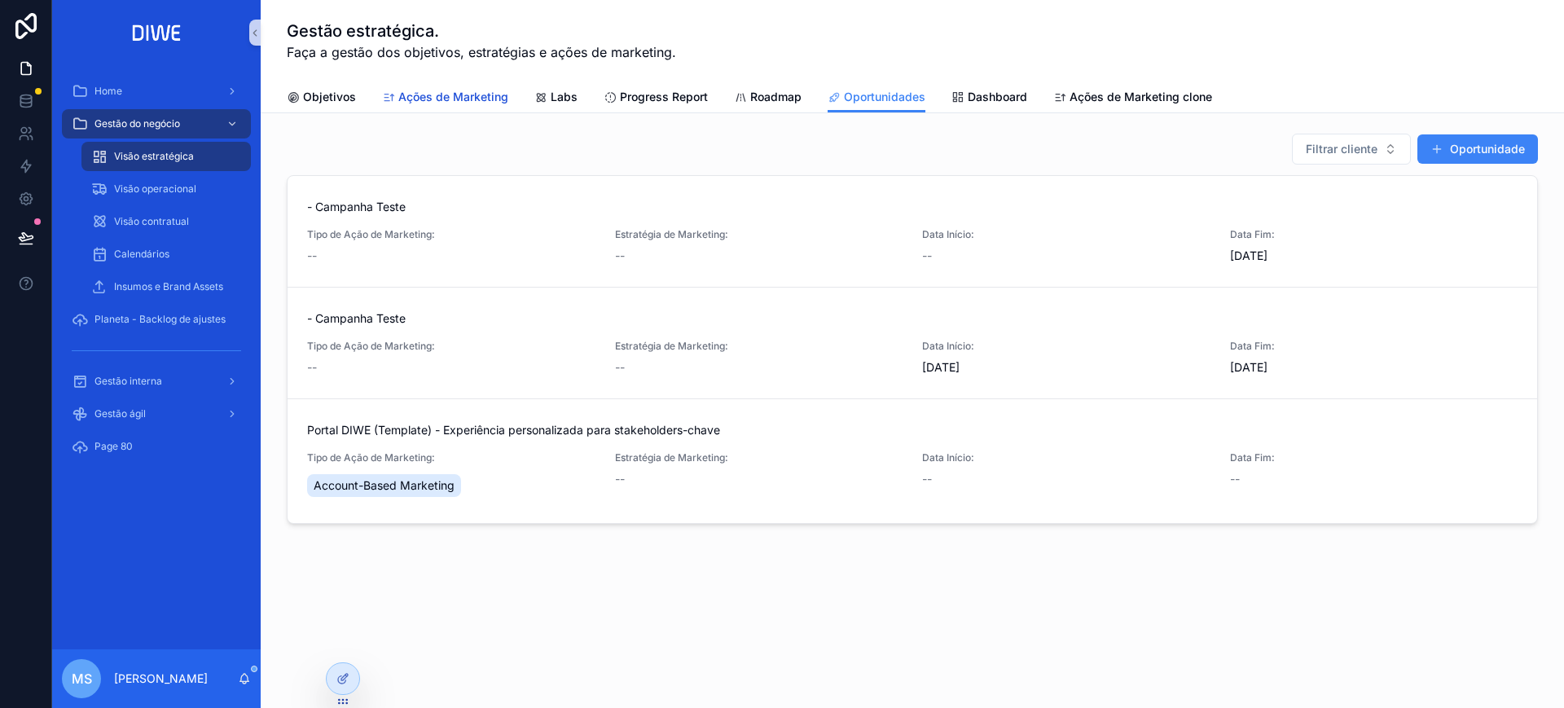
click at [457, 93] on span "Ações de Marketing" at bounding box center [453, 97] width 110 height 16
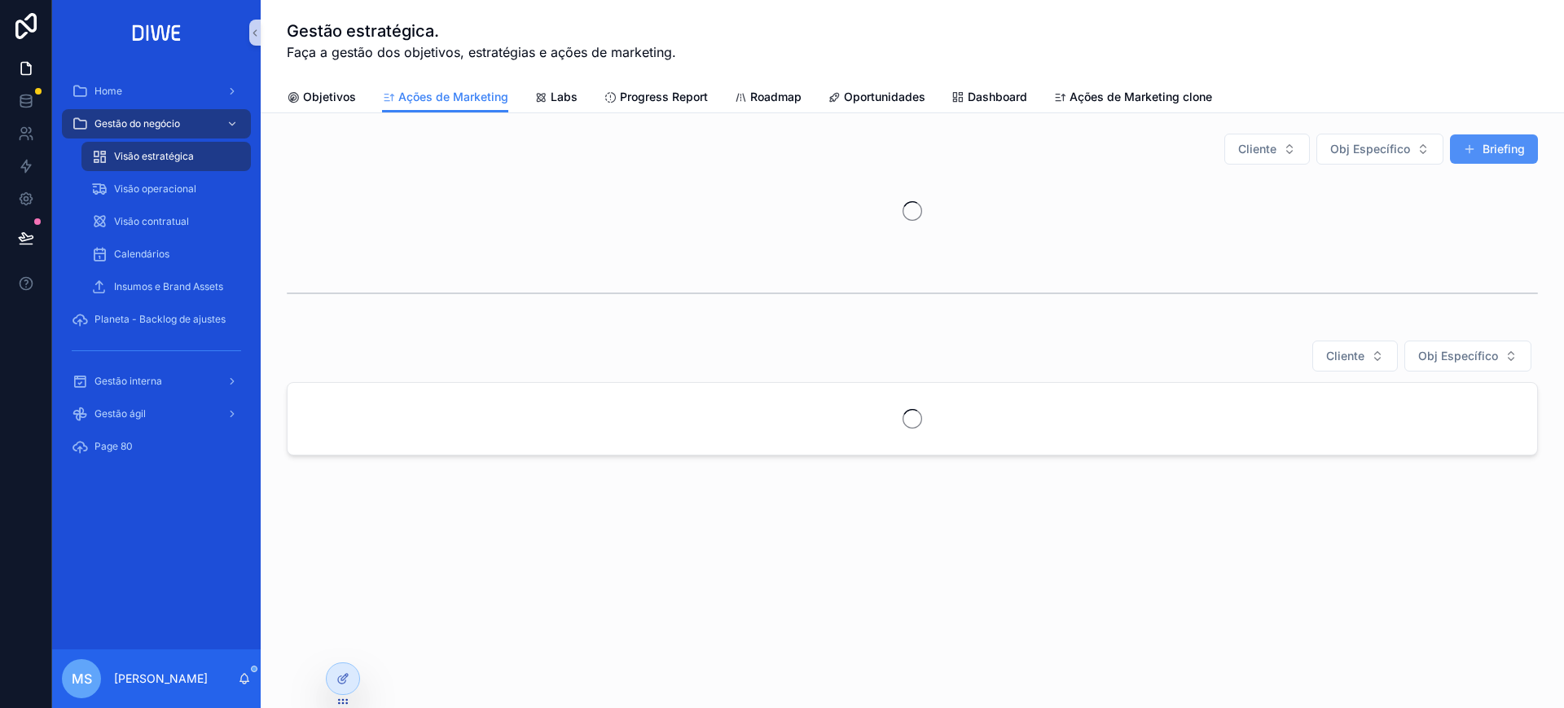
click at [1486, 151] on button "Briefing" at bounding box center [1494, 148] width 88 height 29
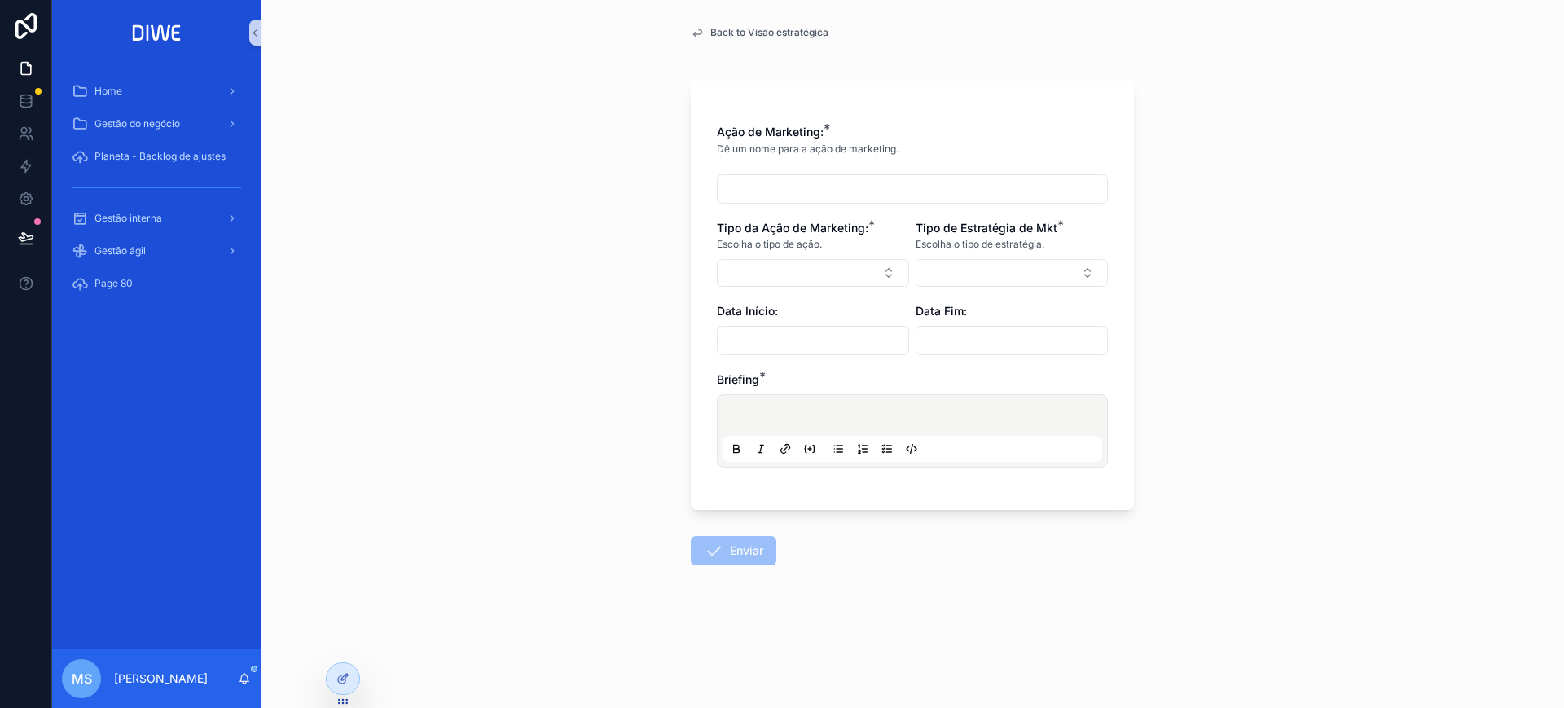
click at [880, 424] on p "scrollable content" at bounding box center [916, 418] width 380 height 16
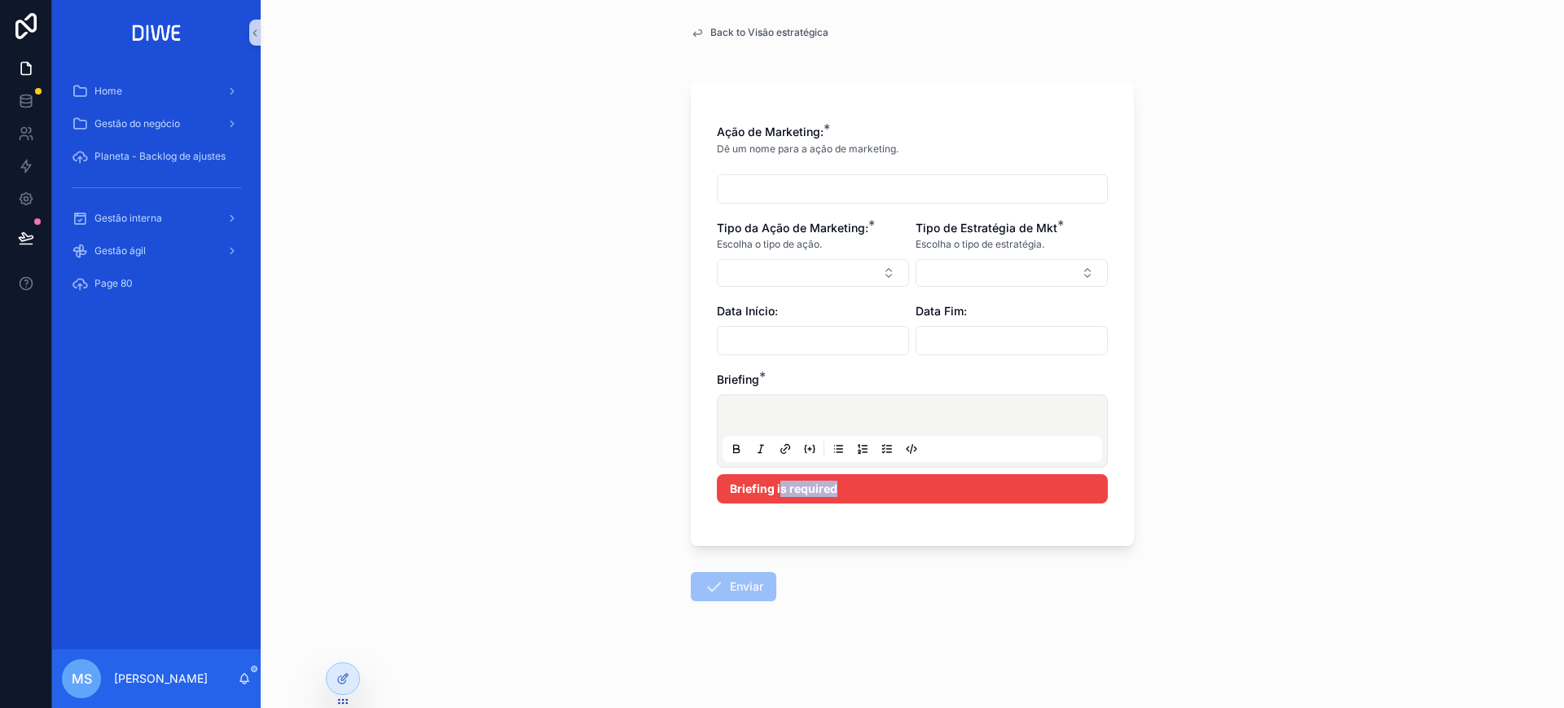
drag, startPoint x: 788, startPoint y: 494, endPoint x: 988, endPoint y: 477, distance: 201.1
click at [988, 477] on div "Briefing is required" at bounding box center [912, 488] width 391 height 29
click at [1297, 472] on div "Back to Visão estratégica Ação de Marketing: * Dê um nome para a ação de market…" at bounding box center [912, 354] width 1303 height 708
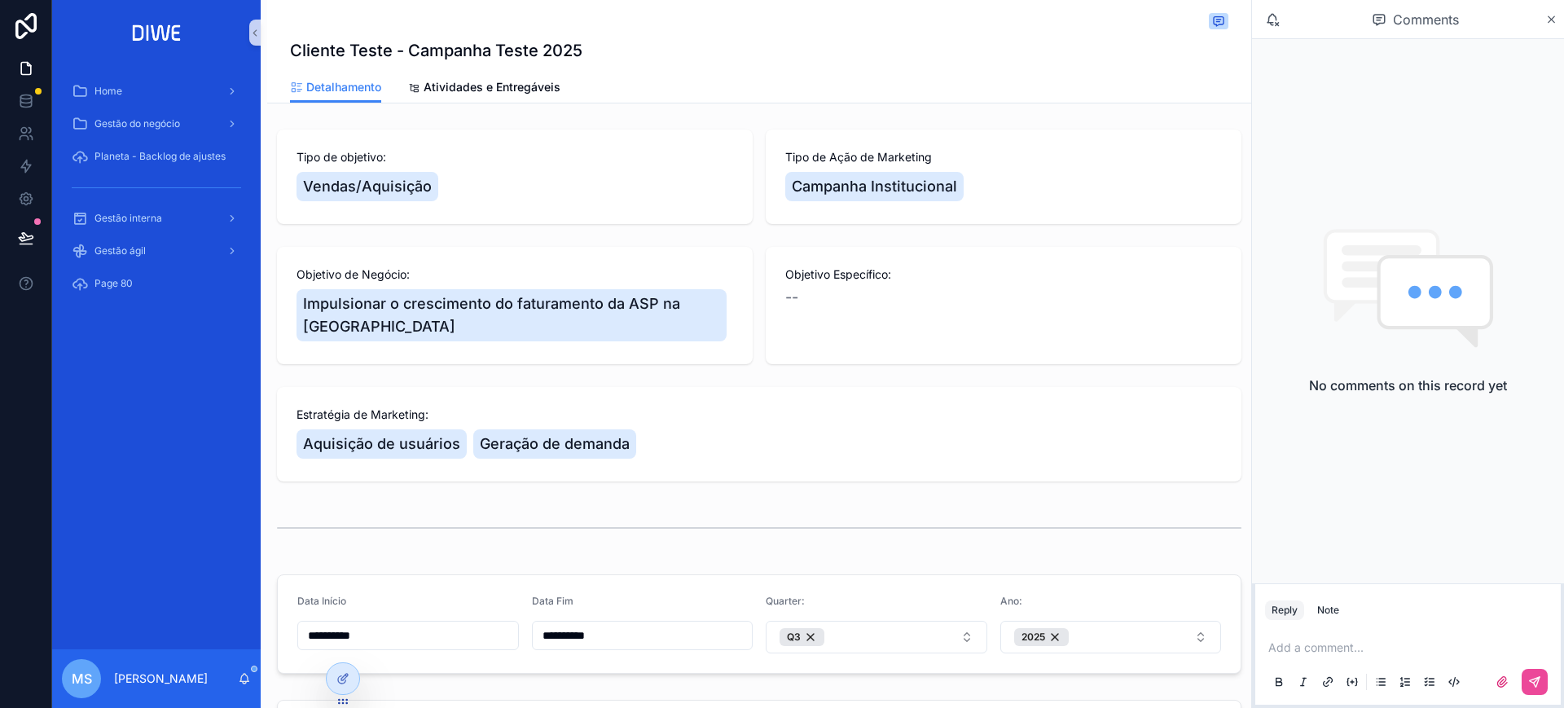
drag, startPoint x: 1236, startPoint y: 297, endPoint x: 1318, endPoint y: 287, distance: 82.9
click at [1318, 287] on icon "scrollable content" at bounding box center [1408, 288] width 182 height 122
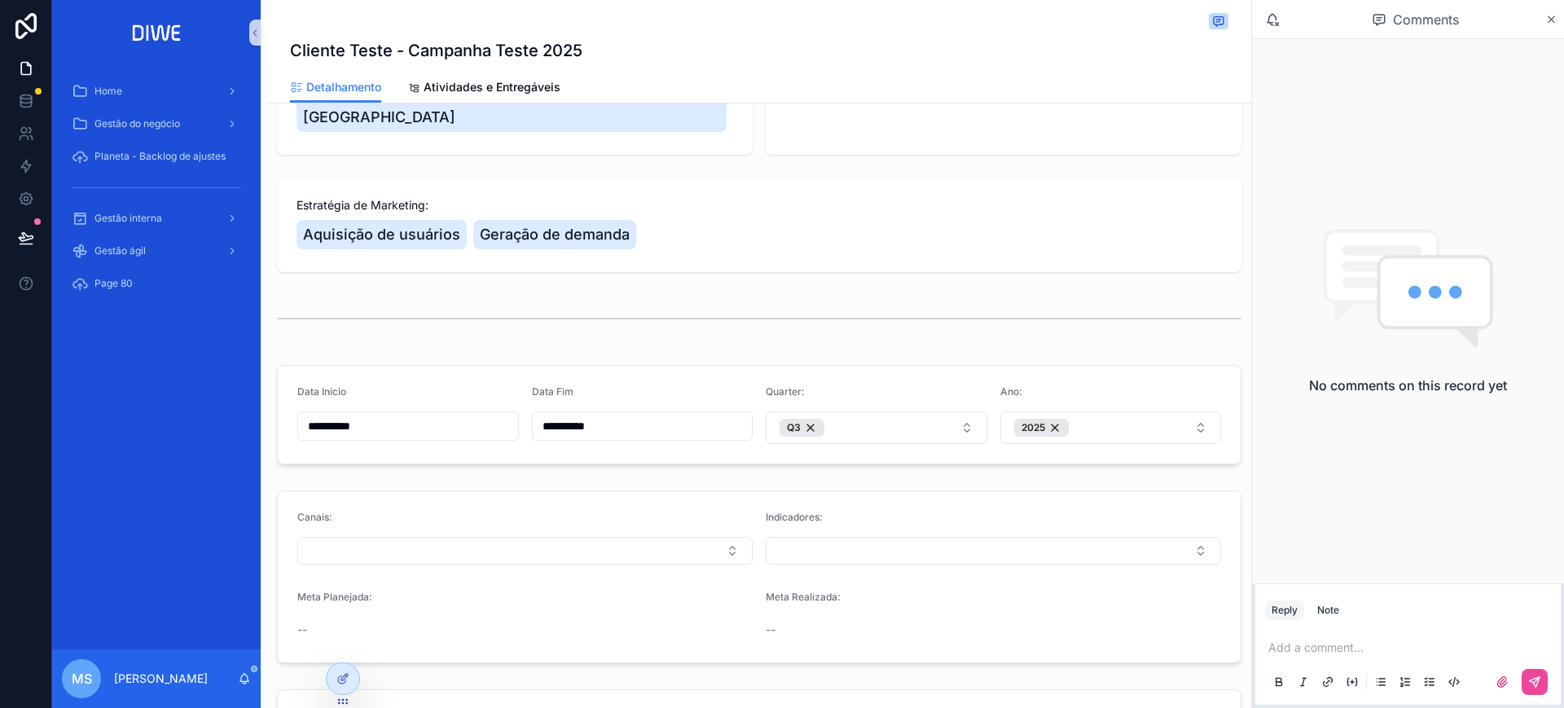
scroll to position [7, 0]
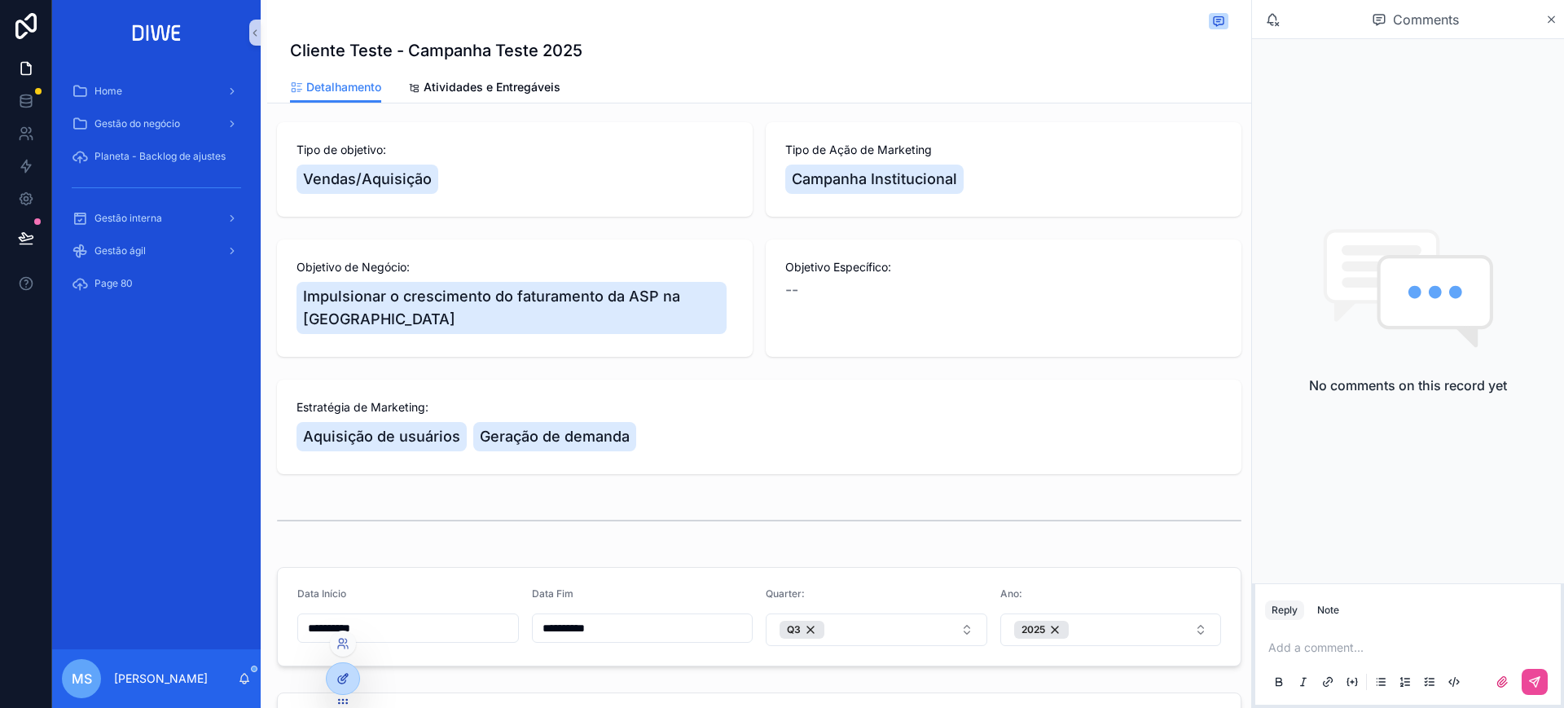
click at [352, 673] on div at bounding box center [343, 678] width 33 height 31
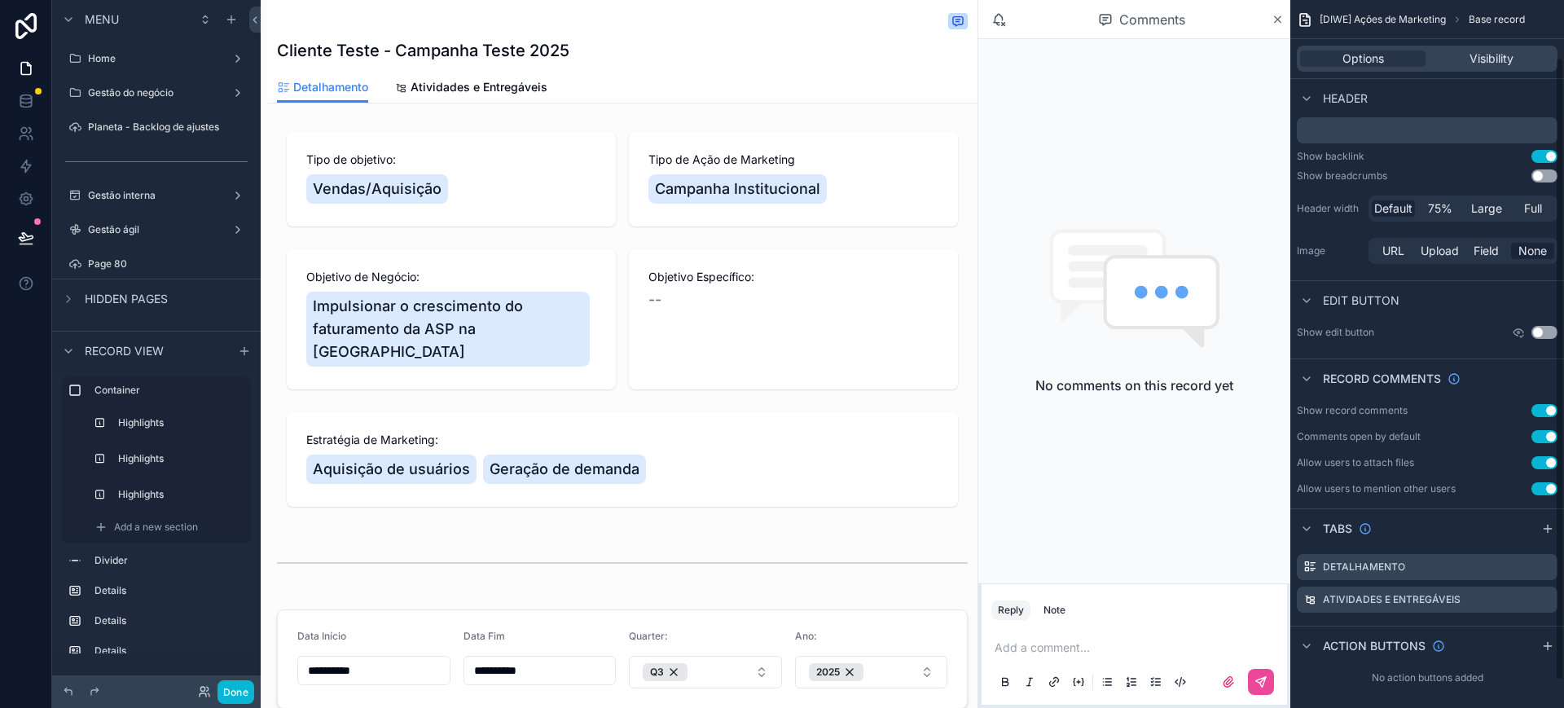
scroll to position [95, 0]
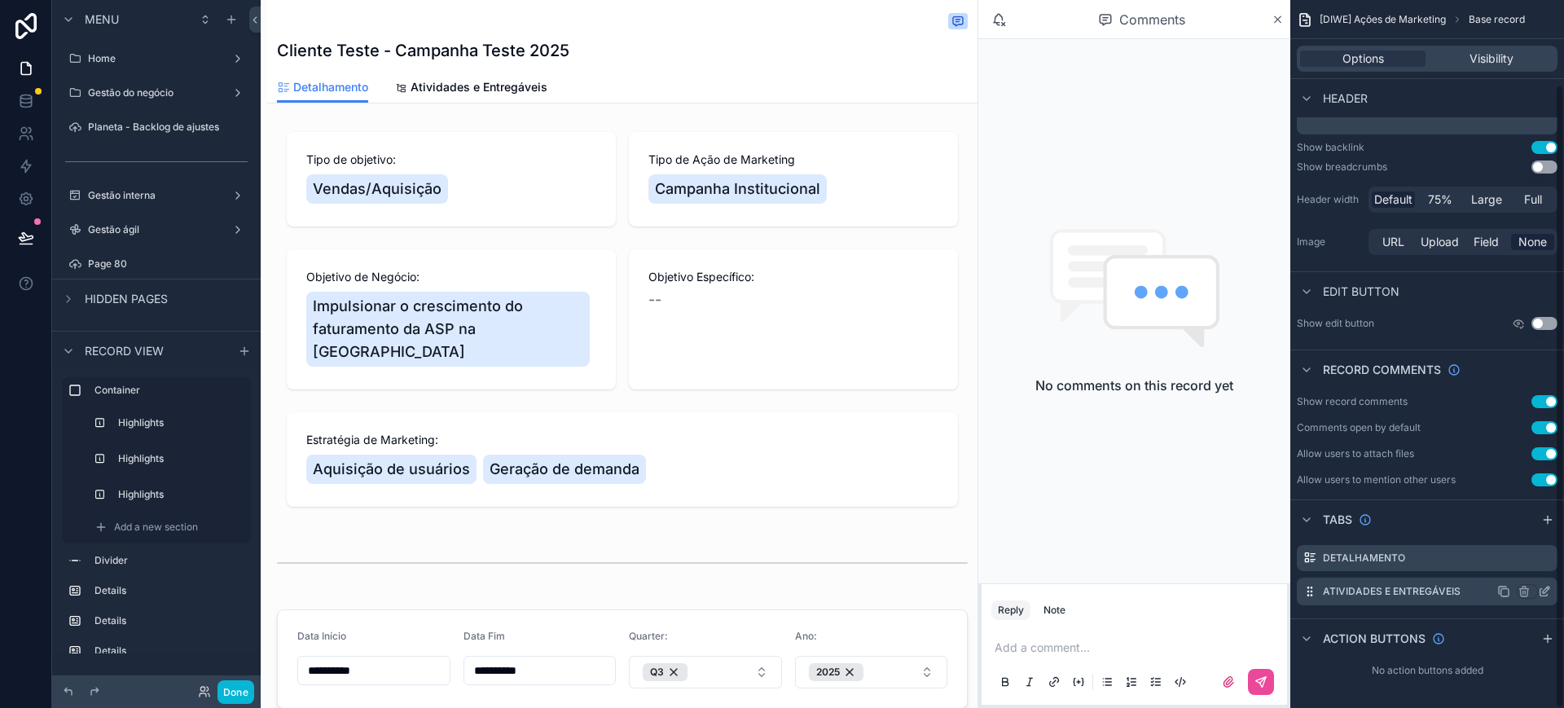
drag, startPoint x: 1561, startPoint y: 459, endPoint x: 1539, endPoint y: 590, distance: 132.0
click at [1557, 588] on div "[DIWE] Ações de Marketing Base record Options Visibility Header Title Resumo (S…" at bounding box center [1427, 354] width 274 height 708
click at [1500, 588] on icon "scrollable content" at bounding box center [1503, 591] width 13 height 13
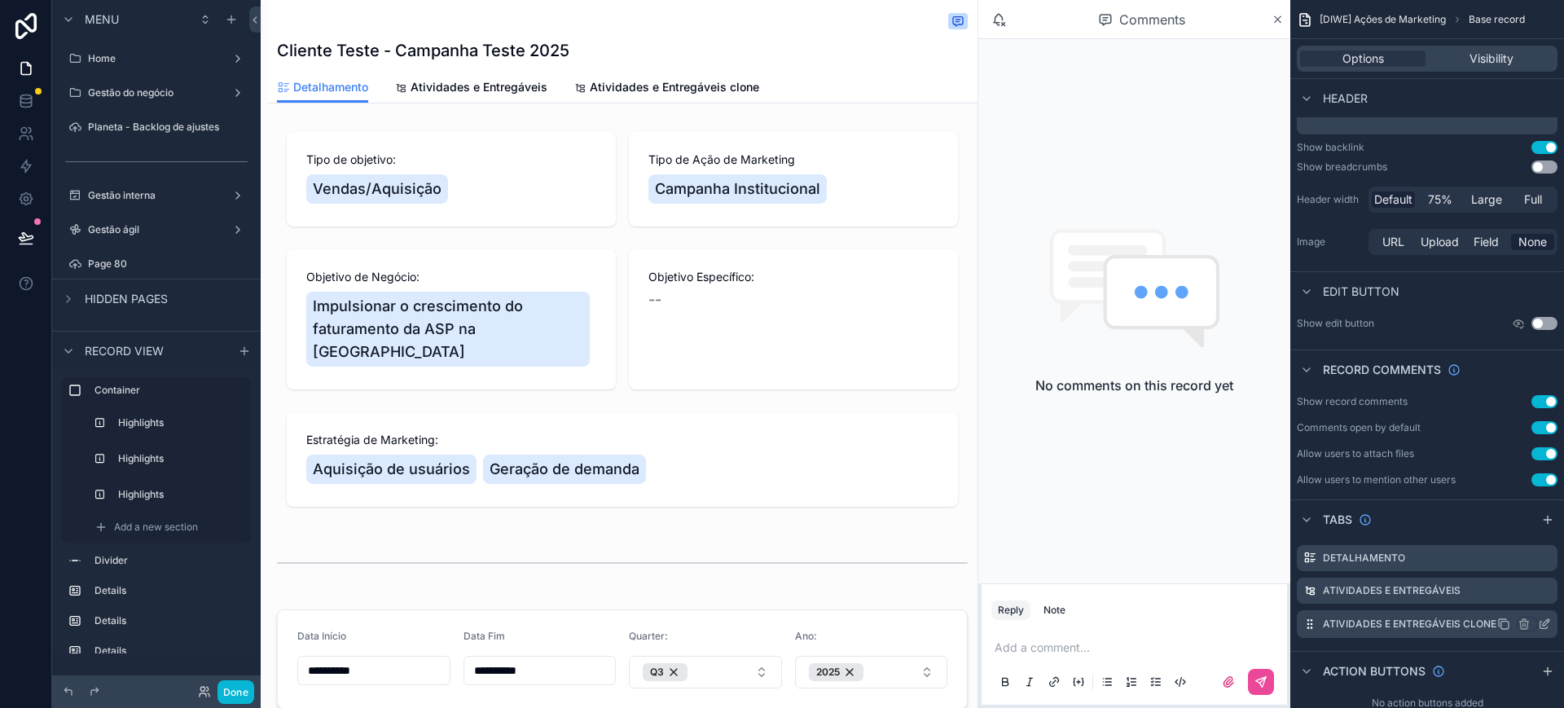
click at [1539, 626] on icon "scrollable content" at bounding box center [1544, 623] width 13 height 13
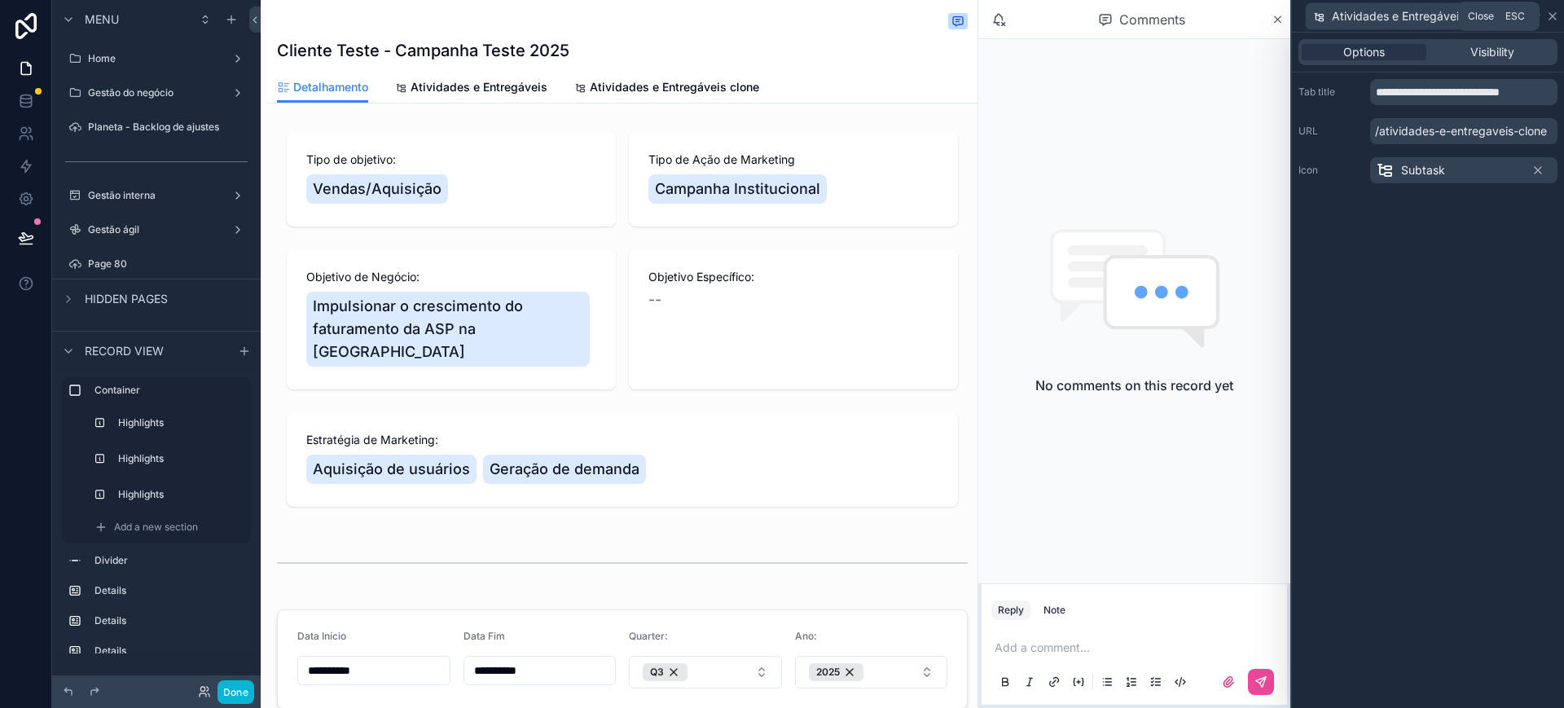
click at [1553, 15] on icon at bounding box center [1552, 16] width 7 height 7
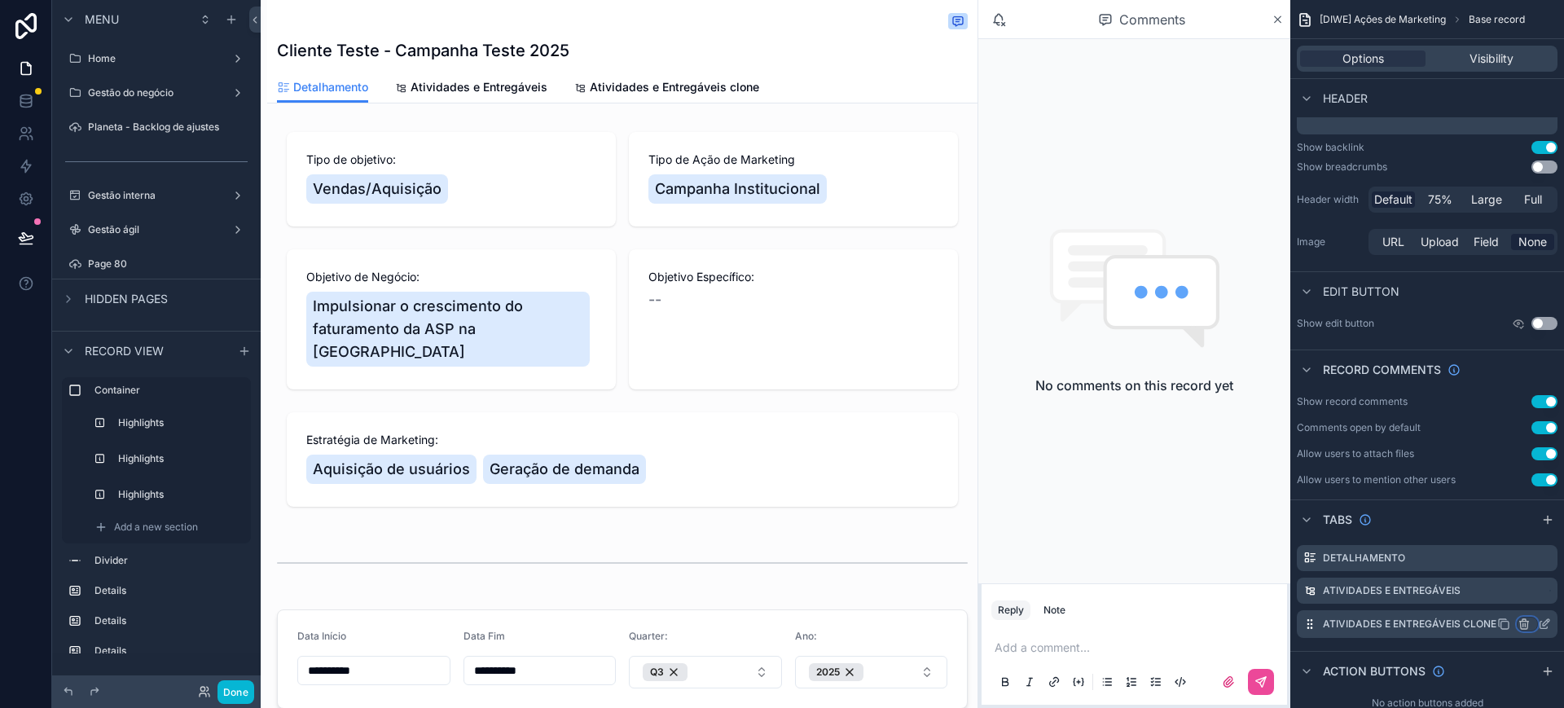
click at [1523, 621] on icon "scrollable content" at bounding box center [1523, 623] width 13 height 13
click at [1436, 690] on span "Remove tab" at bounding box center [1418, 686] width 64 height 20
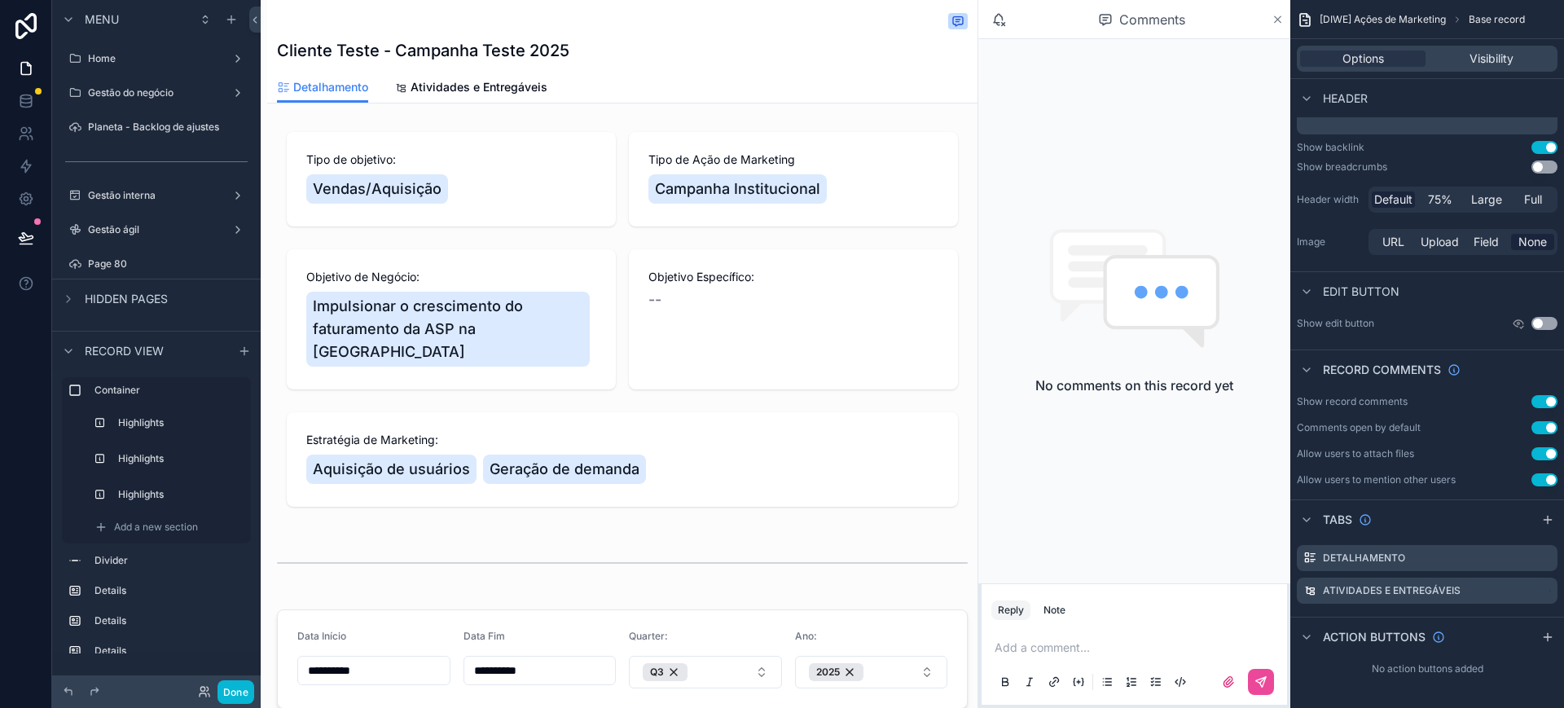
click at [1275, 20] on icon "scrollable content" at bounding box center [1277, 19] width 12 height 13
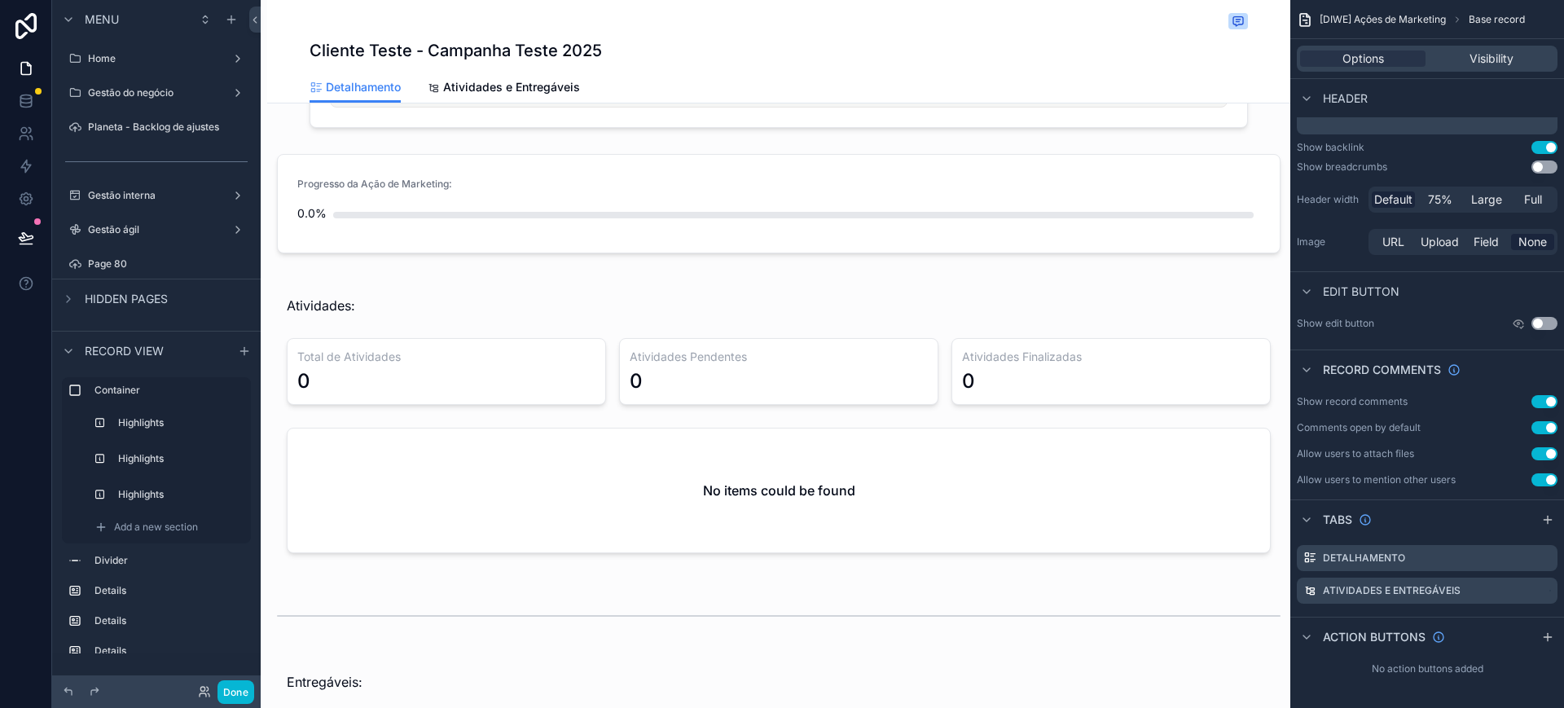
scroll to position [1021, 0]
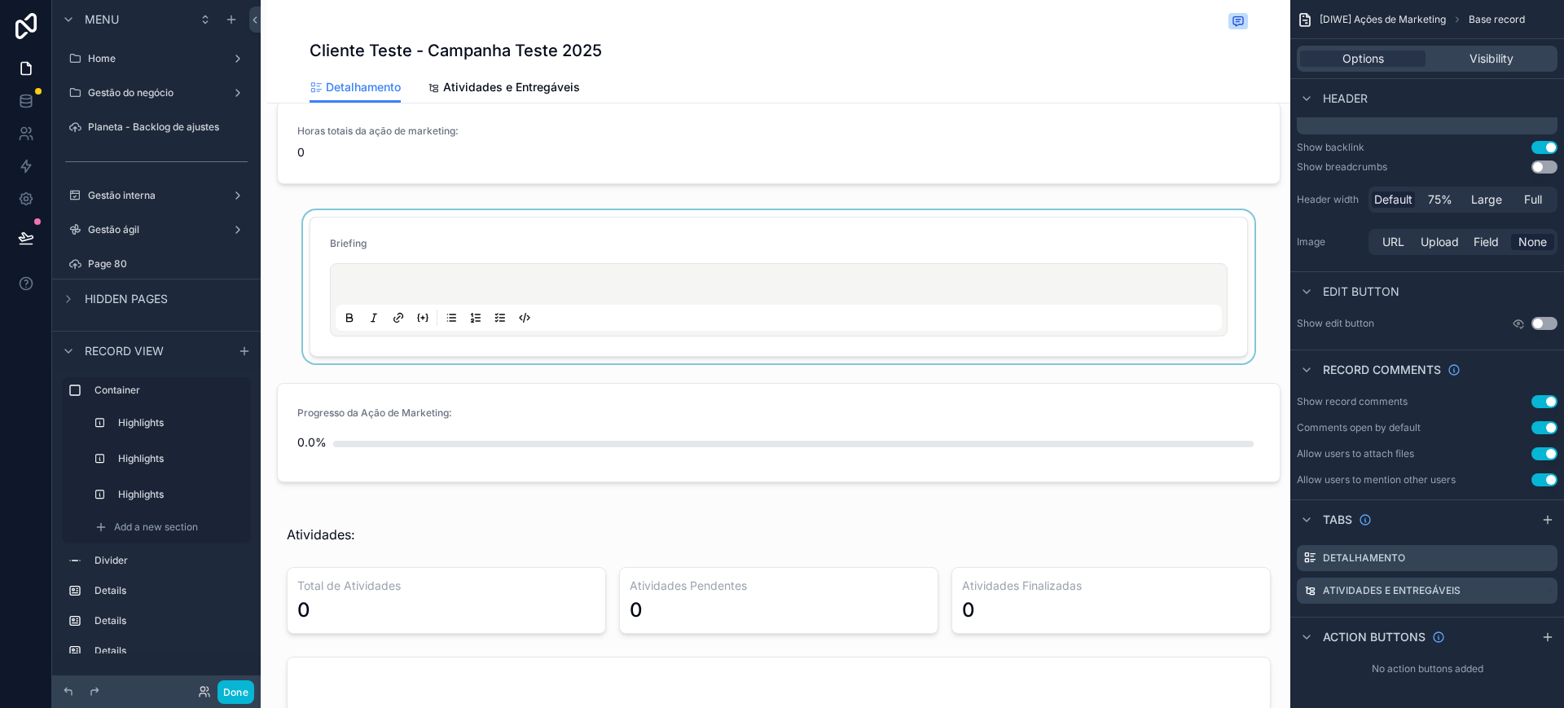
click at [432, 252] on div "scrollable content" at bounding box center [778, 286] width 1023 height 153
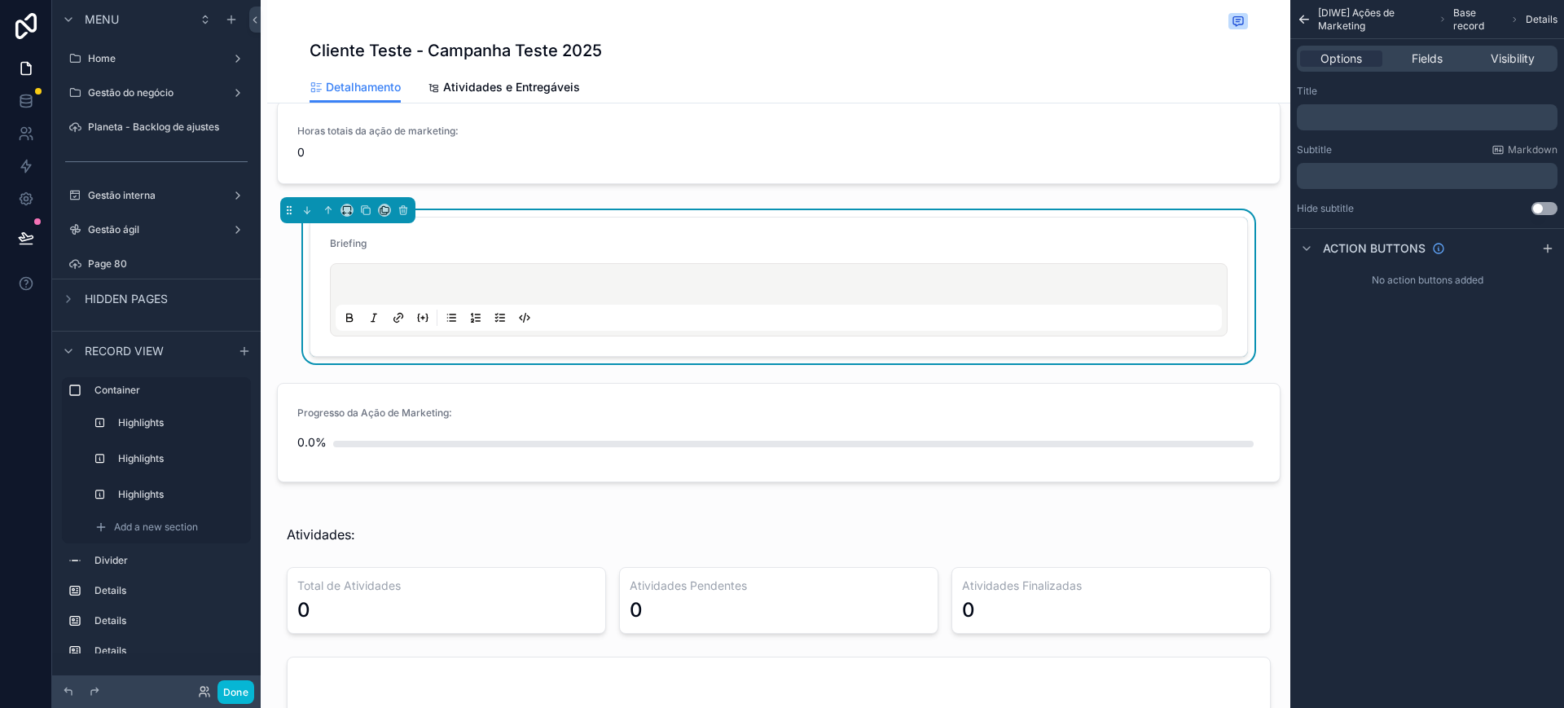
scroll to position [0, 0]
click at [347, 204] on icon "scrollable content" at bounding box center [346, 209] width 11 height 11
click at [381, 409] on span "Large" at bounding box center [369, 413] width 31 height 20
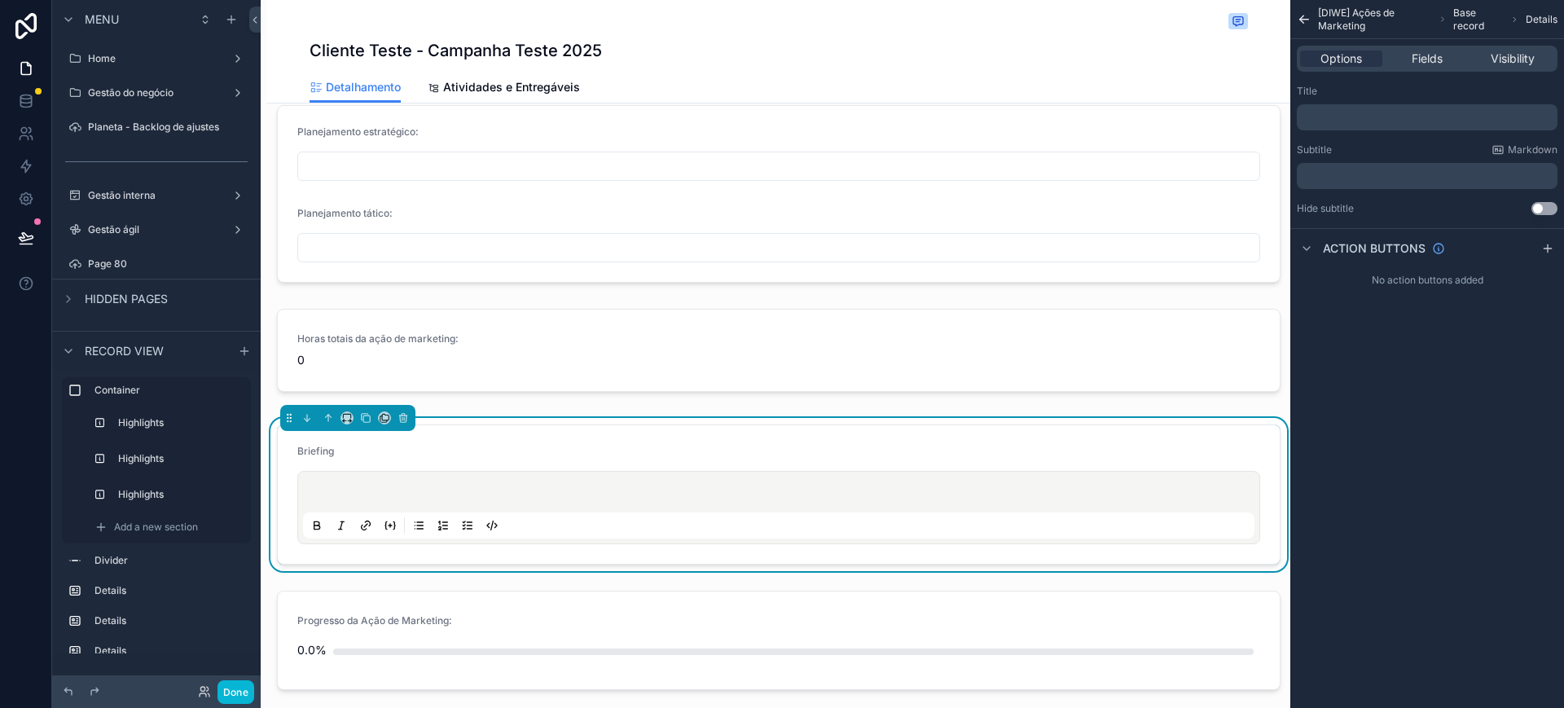
scroll to position [785, 0]
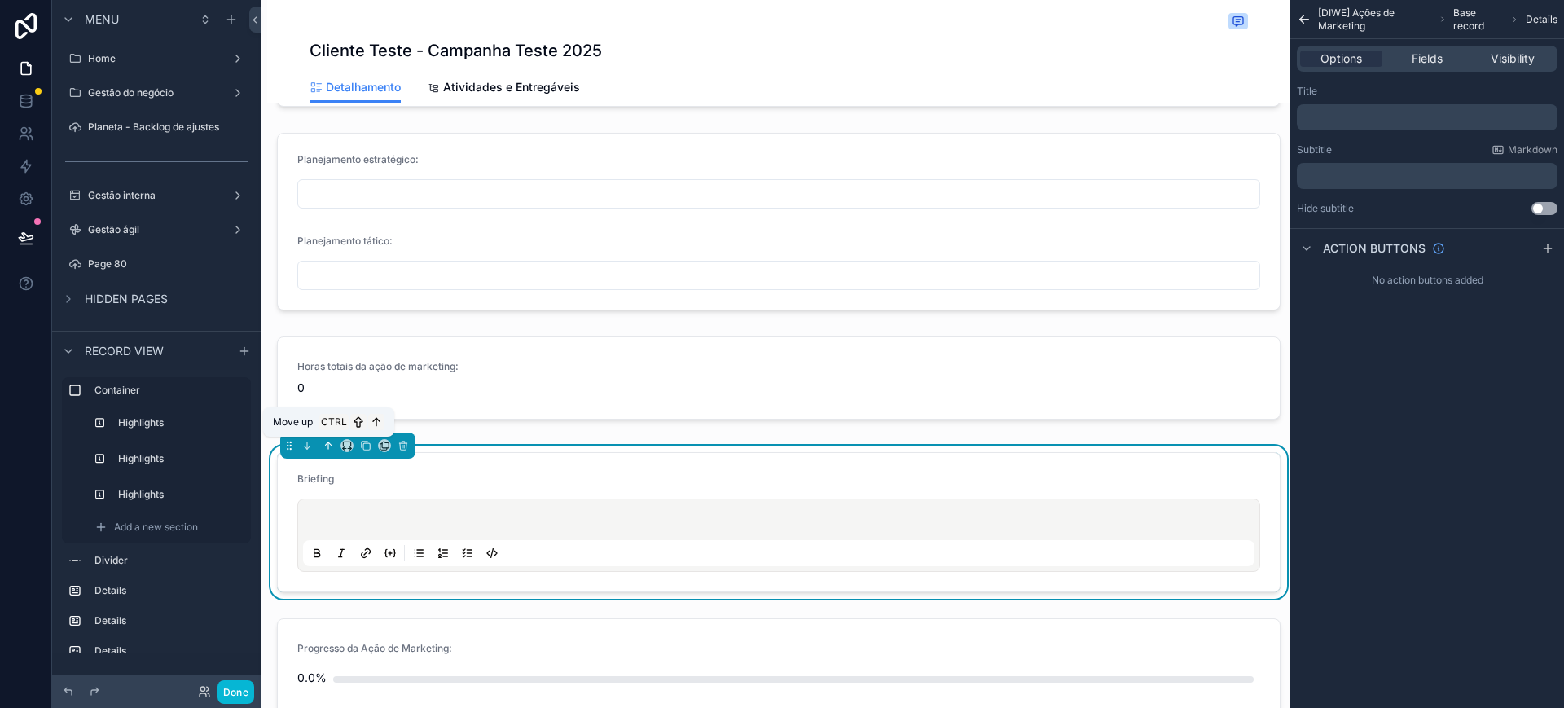
click at [329, 447] on icon "scrollable content" at bounding box center [328, 445] width 11 height 11
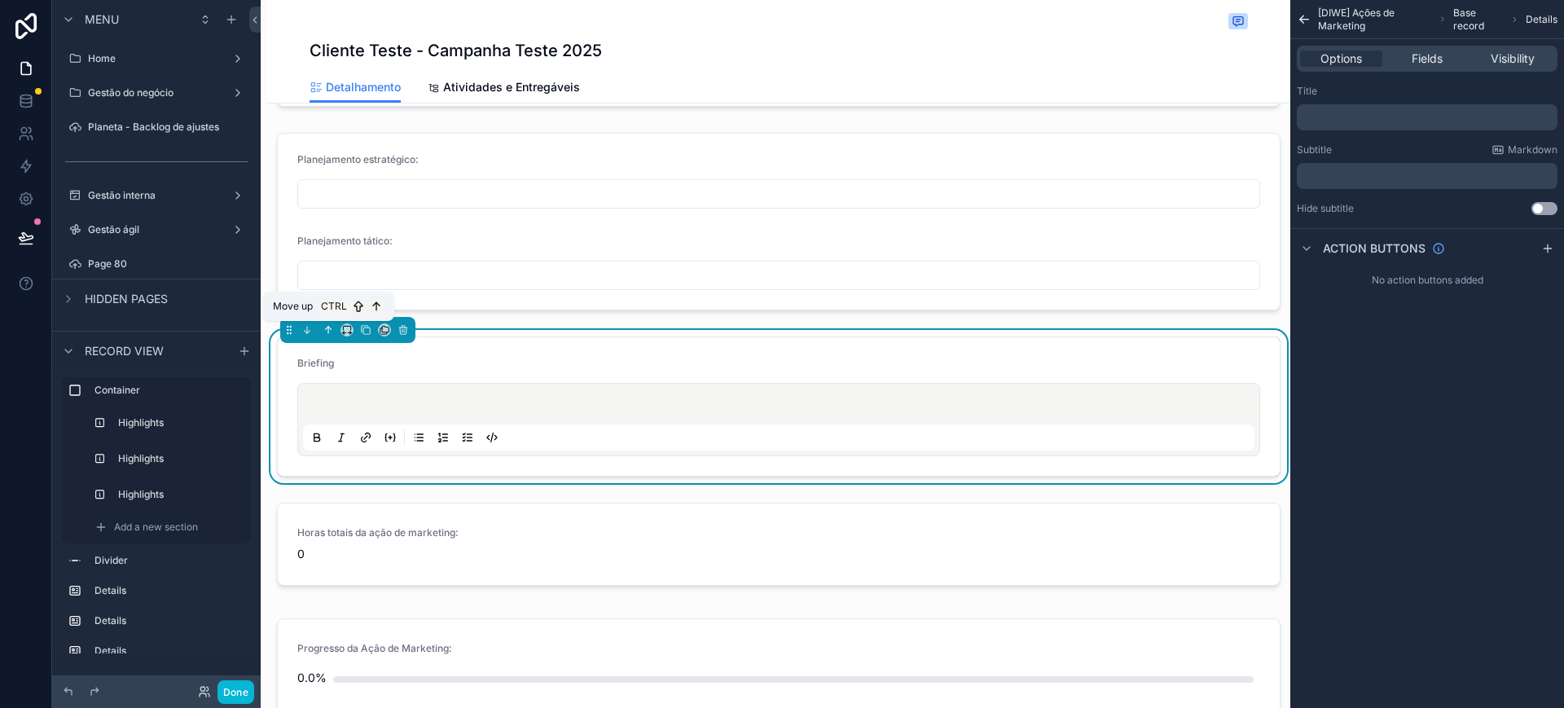
click at [324, 332] on icon "scrollable content" at bounding box center [328, 329] width 11 height 11
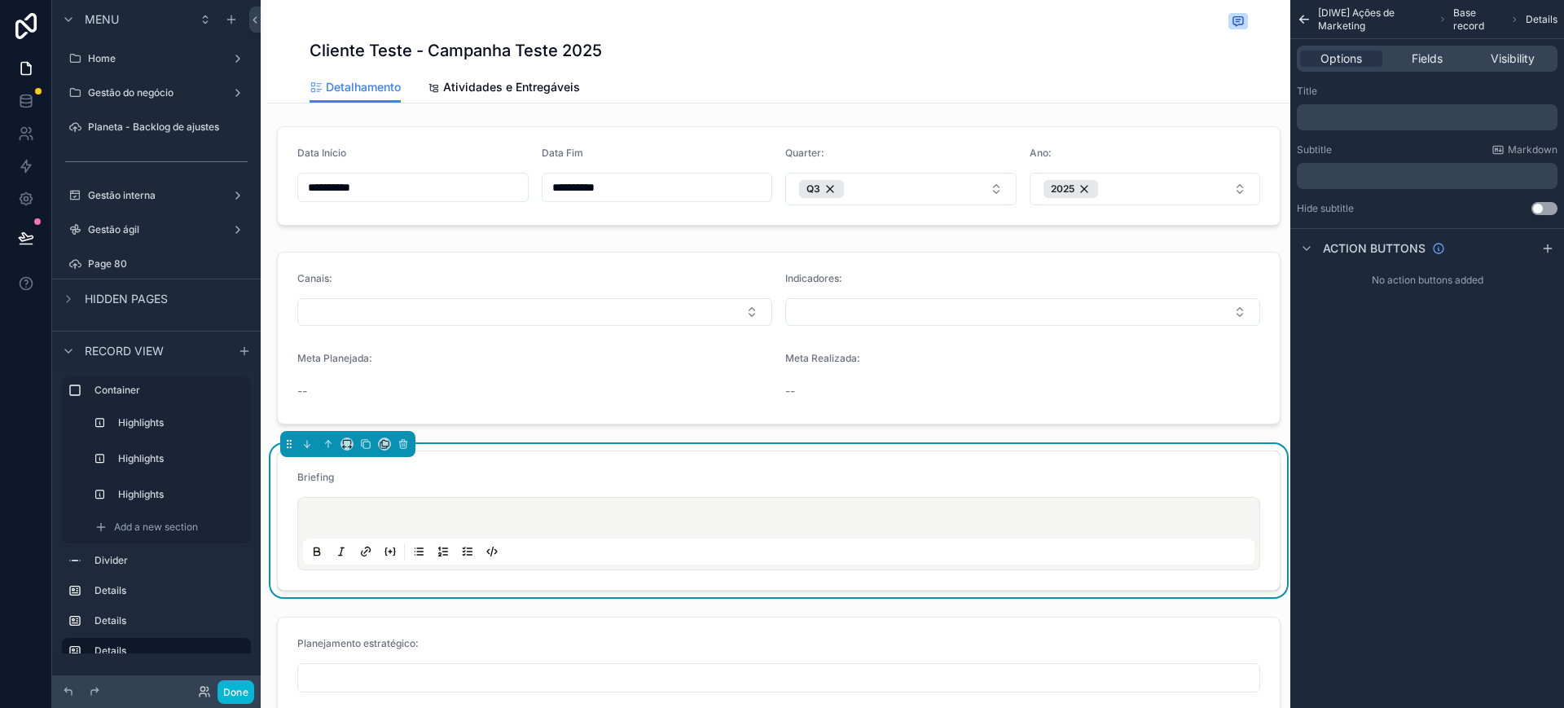
scroll to position [460, 0]
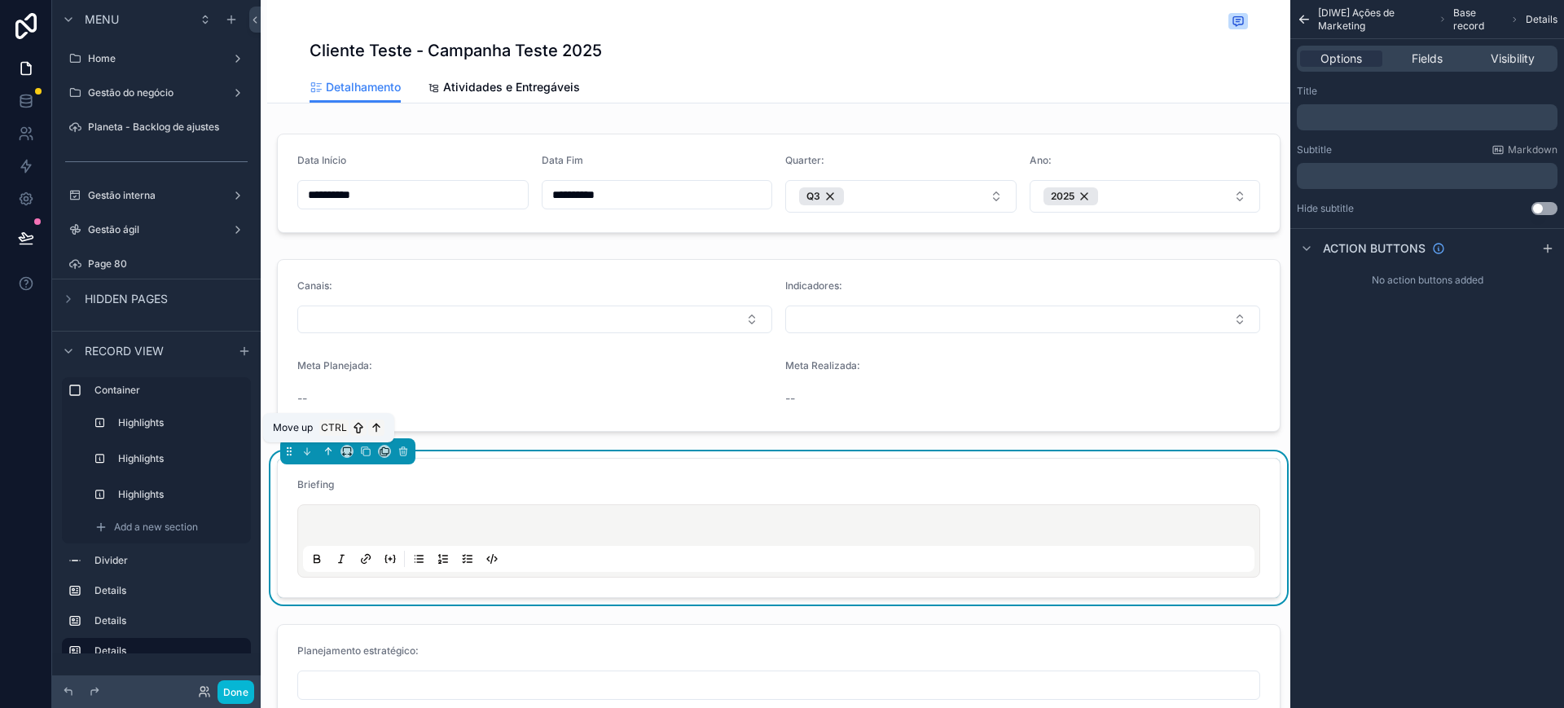
click at [331, 448] on icon "scrollable content" at bounding box center [328, 451] width 11 height 11
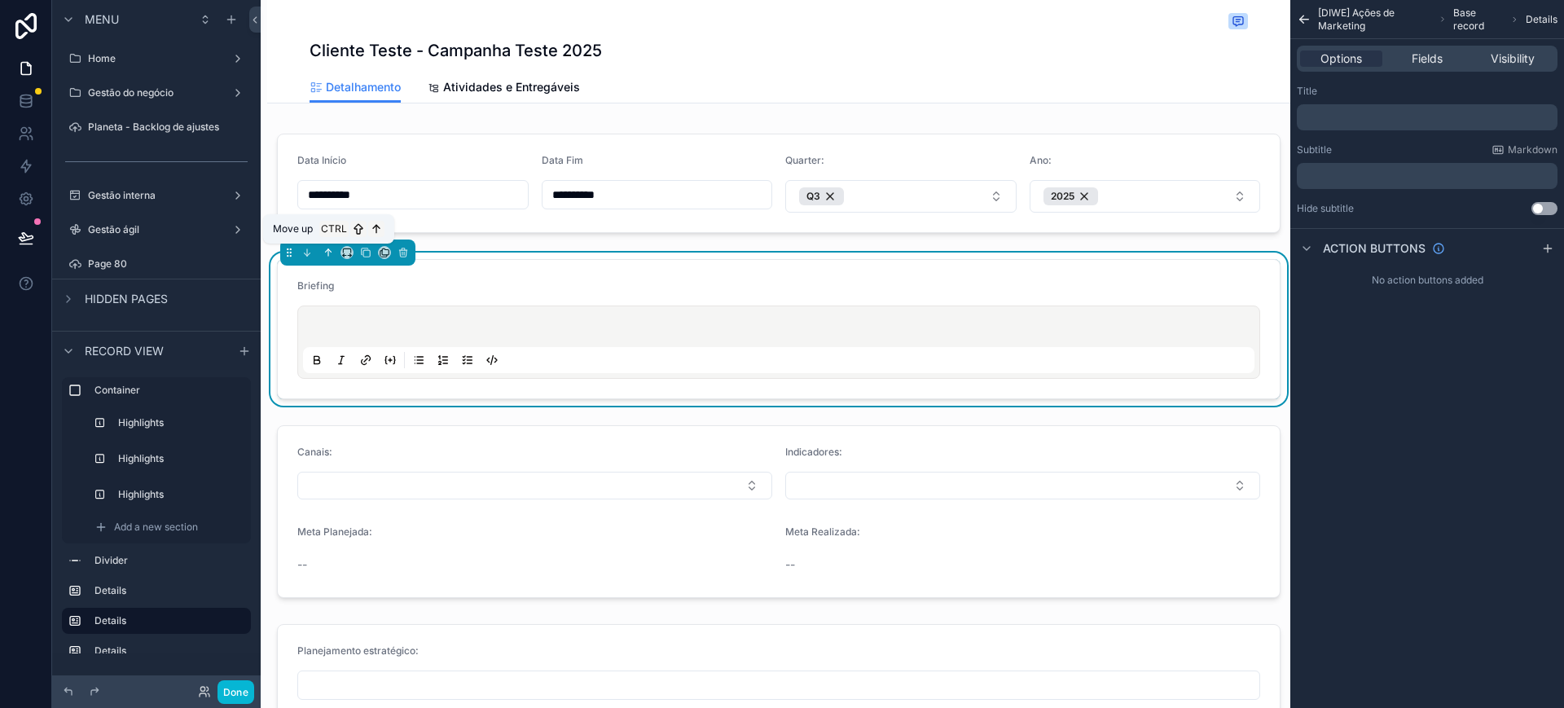
click at [332, 252] on icon "scrollable content" at bounding box center [328, 252] width 11 height 11
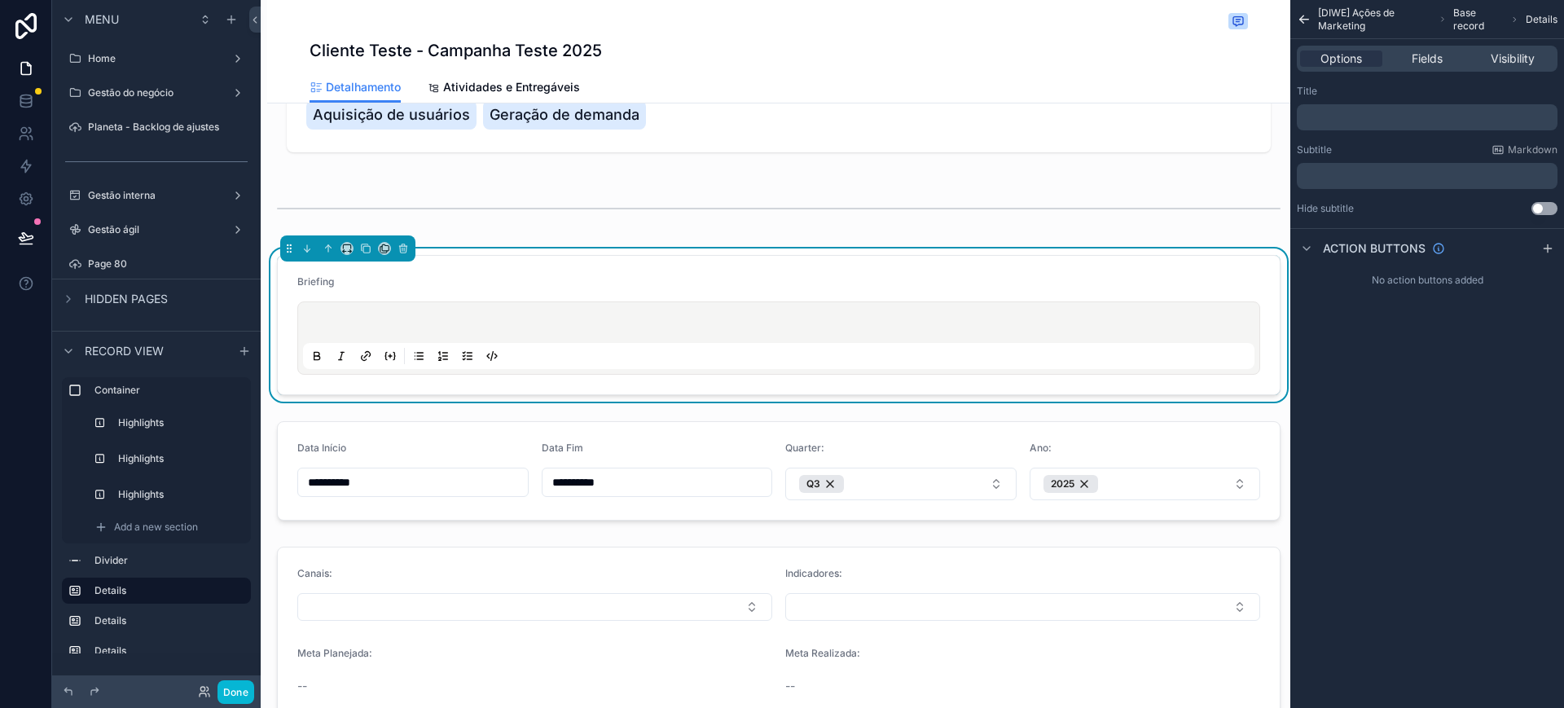
scroll to position [342, 0]
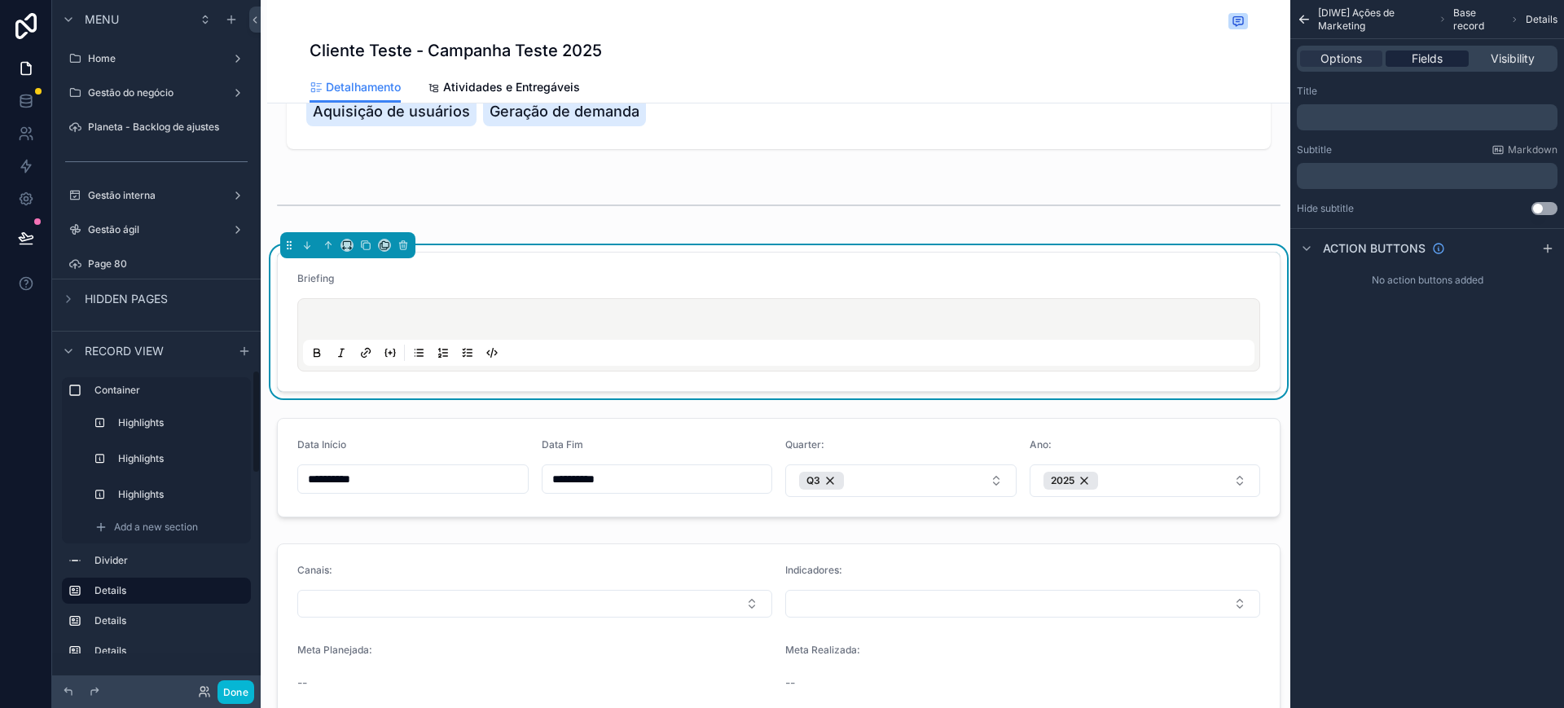
click at [1429, 55] on span "Fields" at bounding box center [1427, 58] width 31 height 16
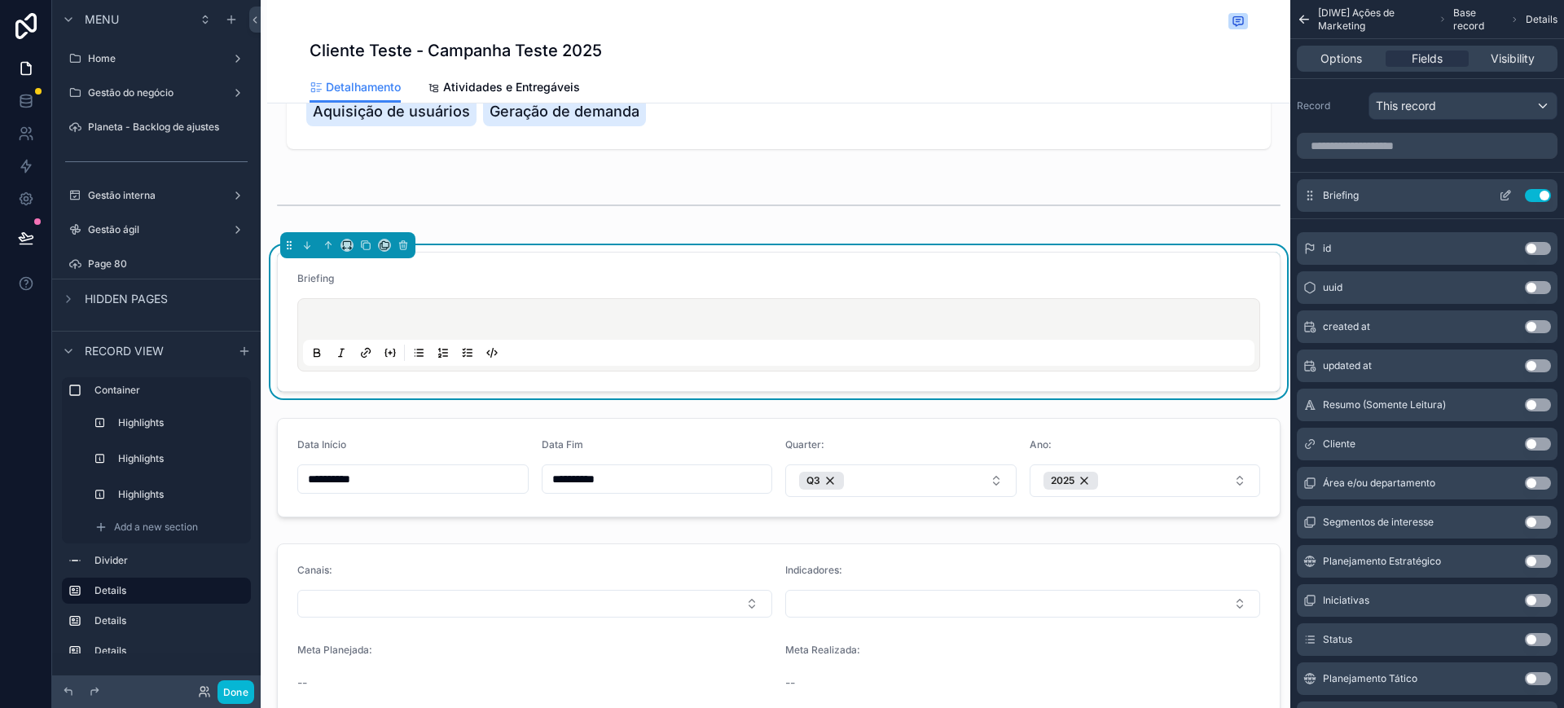
click at [1502, 195] on icon "scrollable content" at bounding box center [1505, 195] width 13 height 13
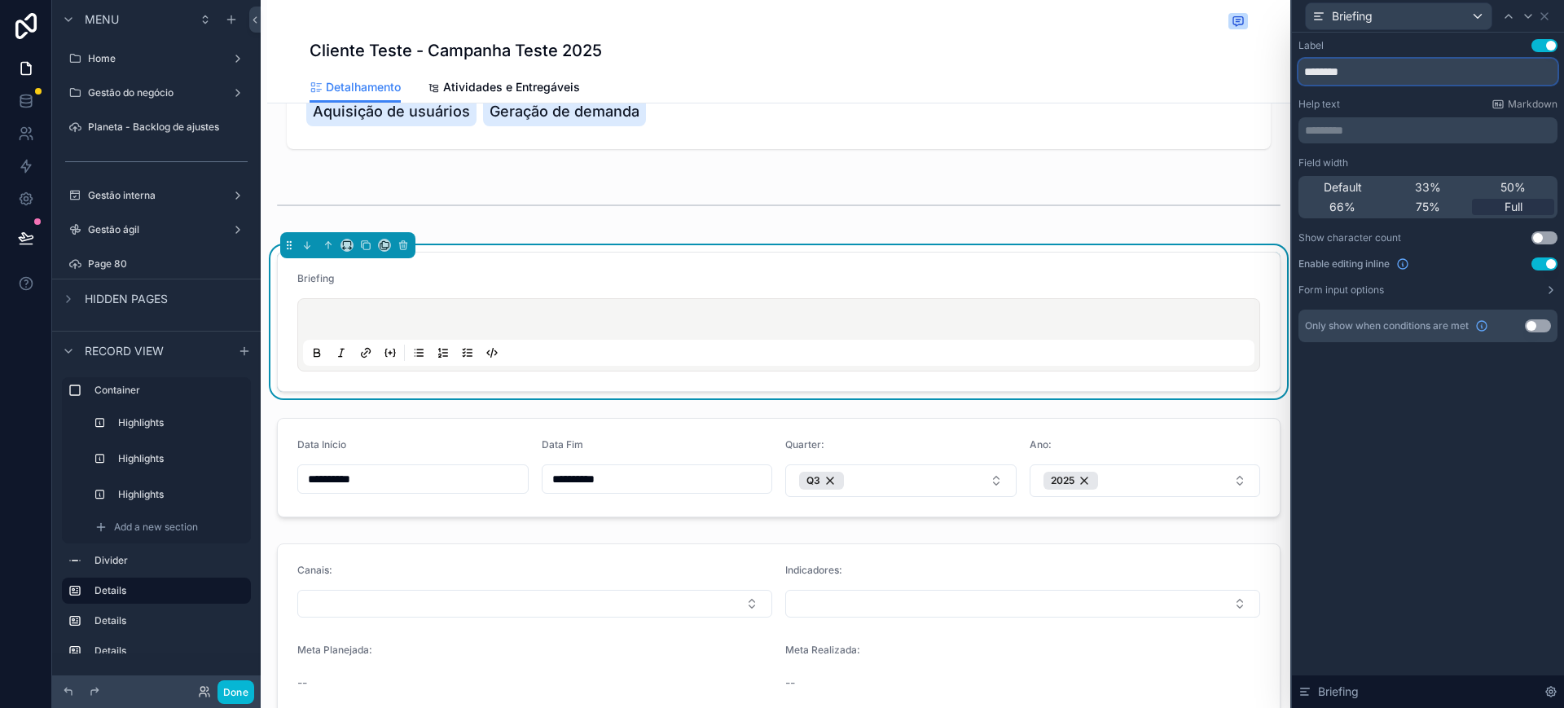
drag, startPoint x: 1373, startPoint y: 77, endPoint x: 1300, endPoint y: 78, distance: 73.3
click at [1300, 78] on input "********" at bounding box center [1427, 72] width 259 height 26
type input "**********"
click at [1463, 475] on div "**********" at bounding box center [1428, 370] width 272 height 675
click at [1527, 294] on button "Form input options" at bounding box center [1427, 289] width 259 height 13
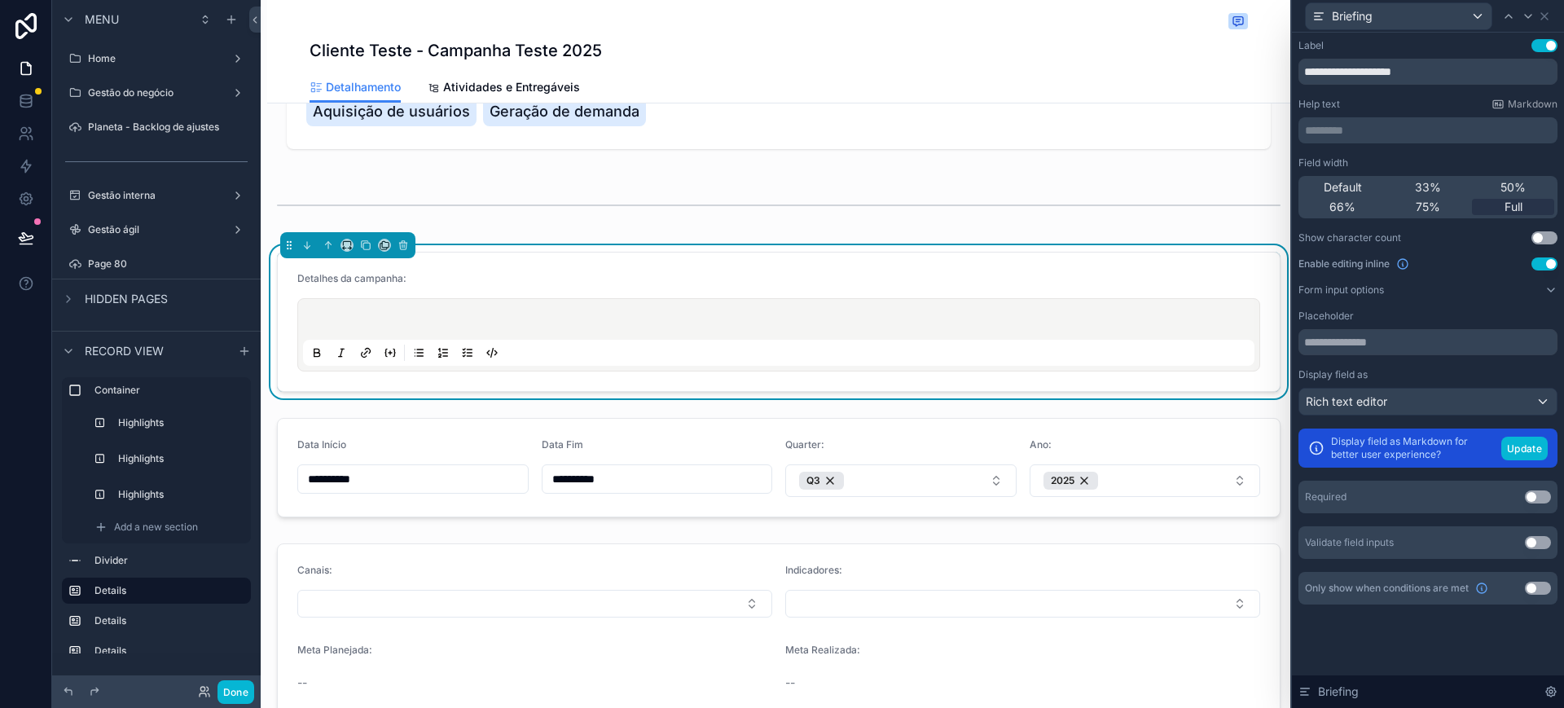
click at [1534, 490] on button "Use setting" at bounding box center [1538, 496] width 26 height 13
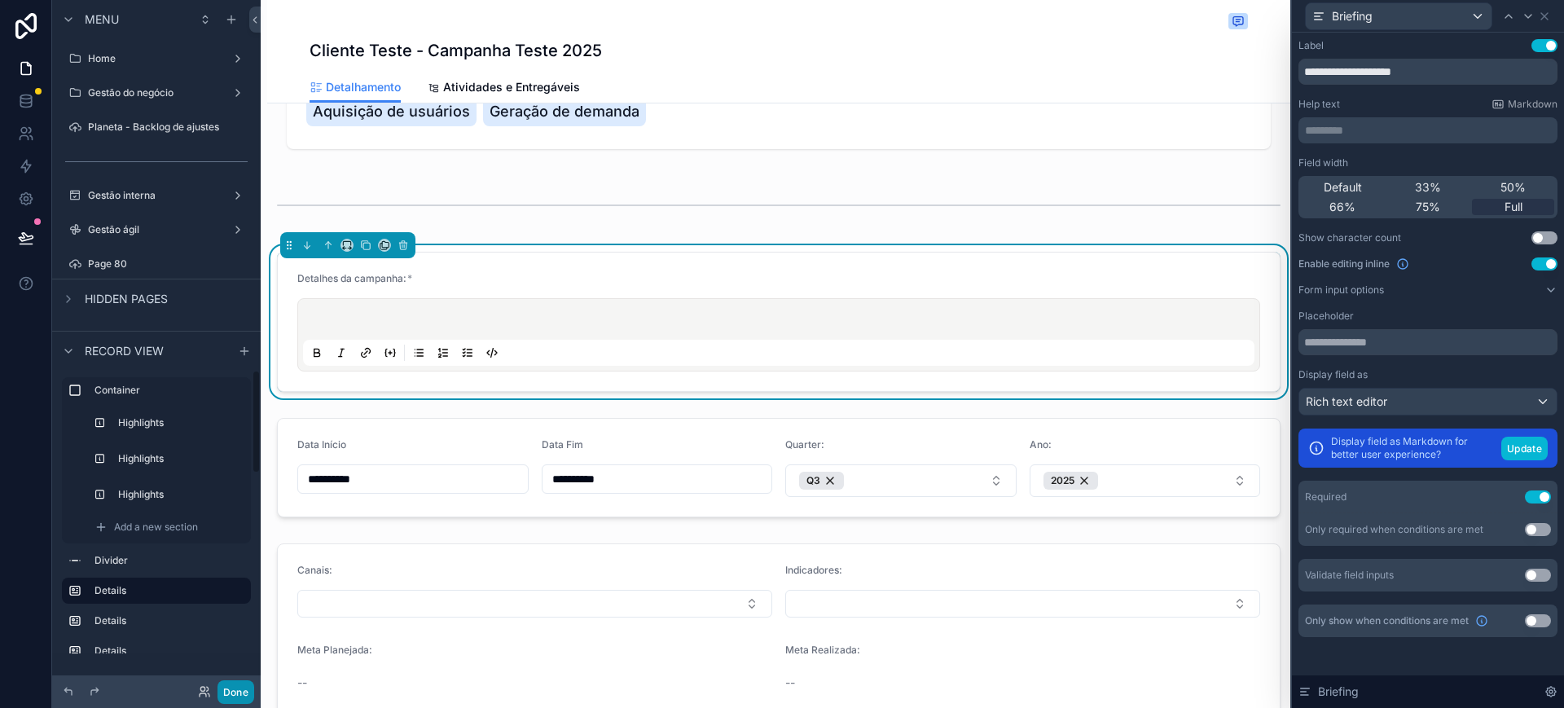
click at [251, 693] on button "Done" at bounding box center [235, 692] width 37 height 24
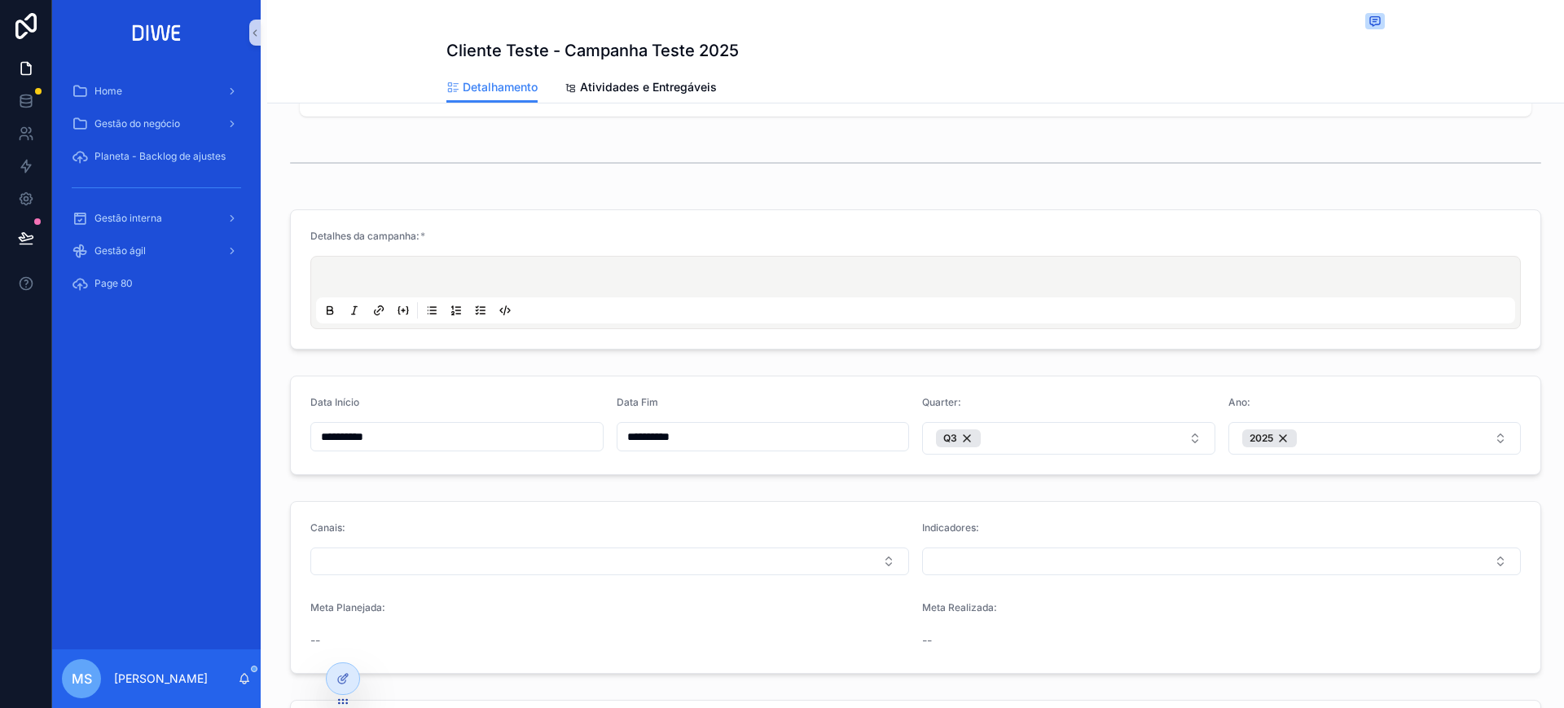
click at [432, 285] on p "scrollable content" at bounding box center [918, 279] width 1199 height 16
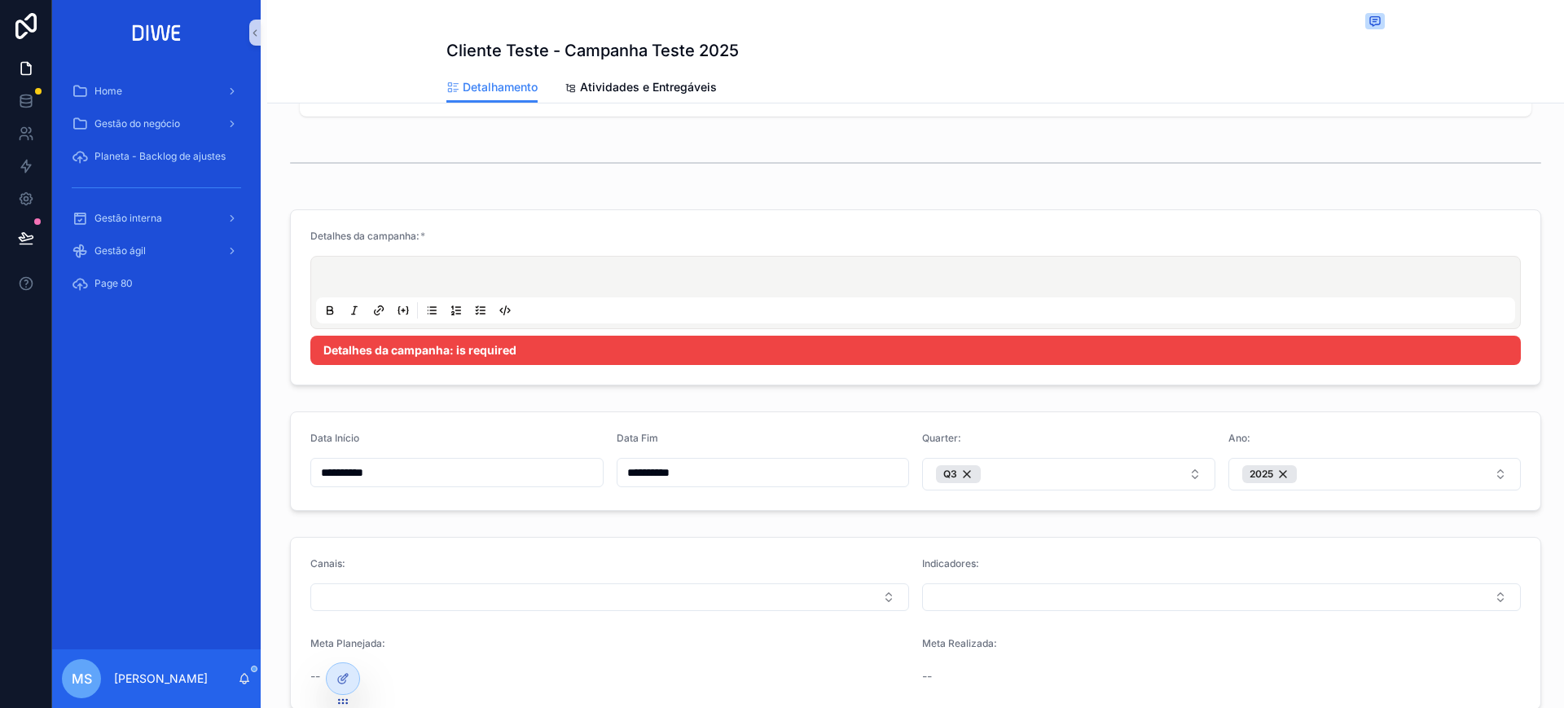
click at [1524, 189] on div "scrollable content" at bounding box center [915, 163] width 1297 height 54
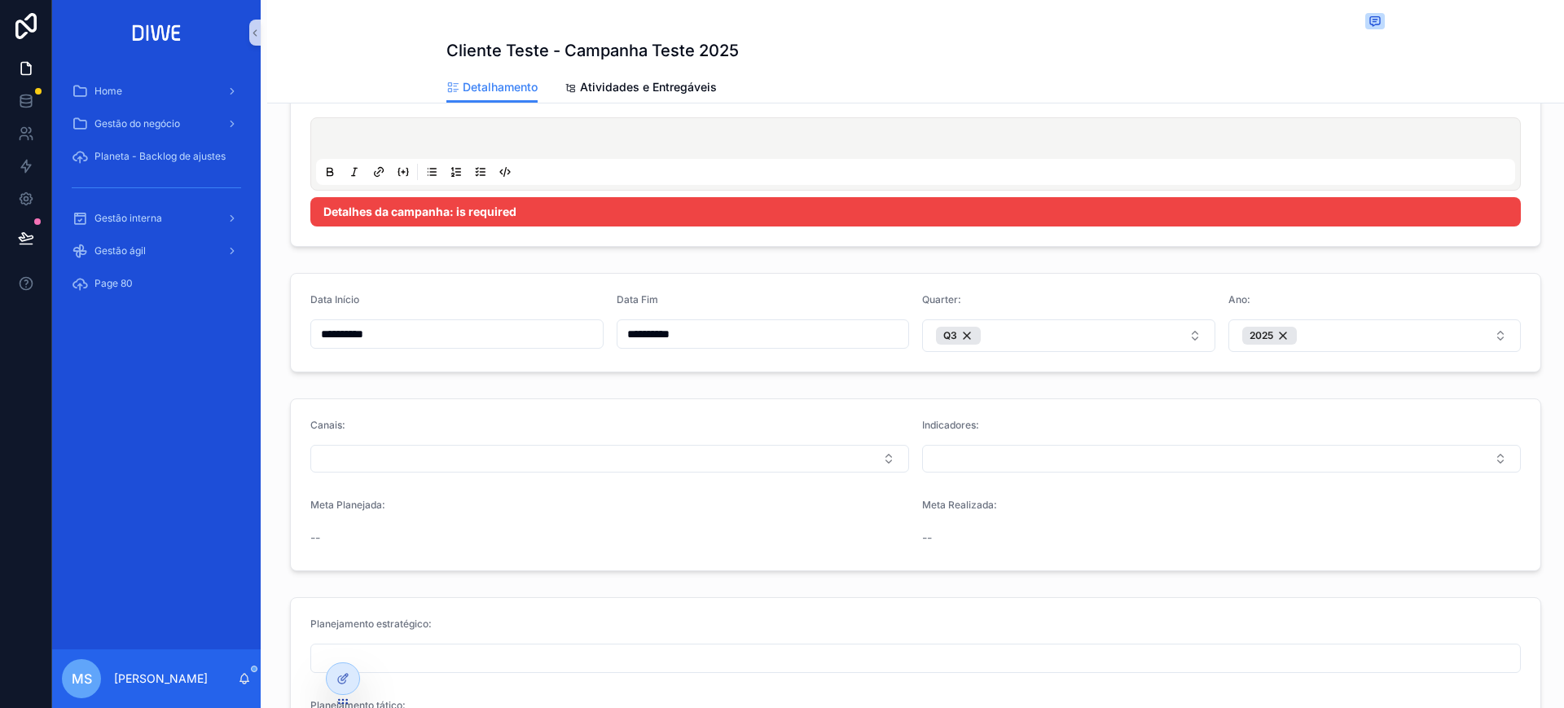
scroll to position [489, 0]
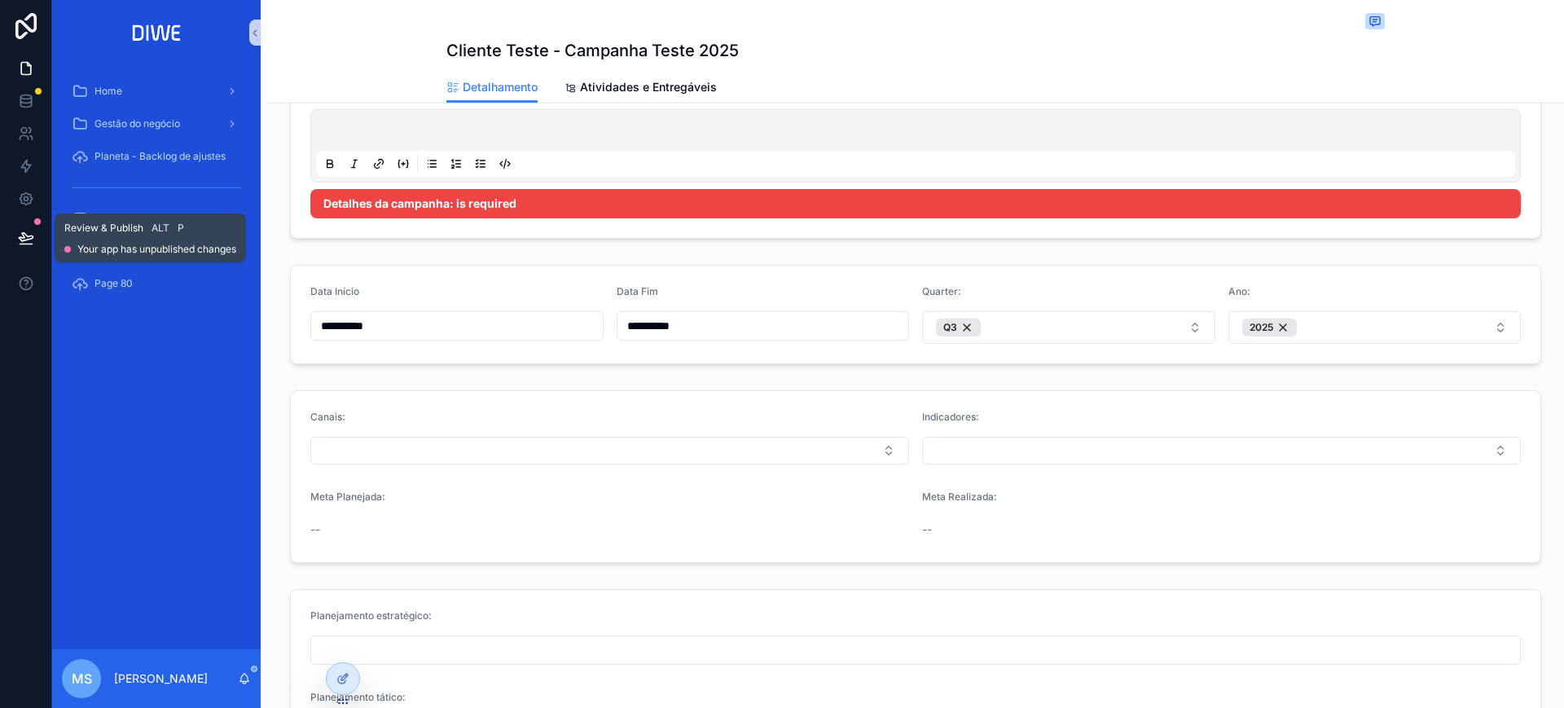
click at [32, 237] on icon at bounding box center [26, 237] width 14 height 8
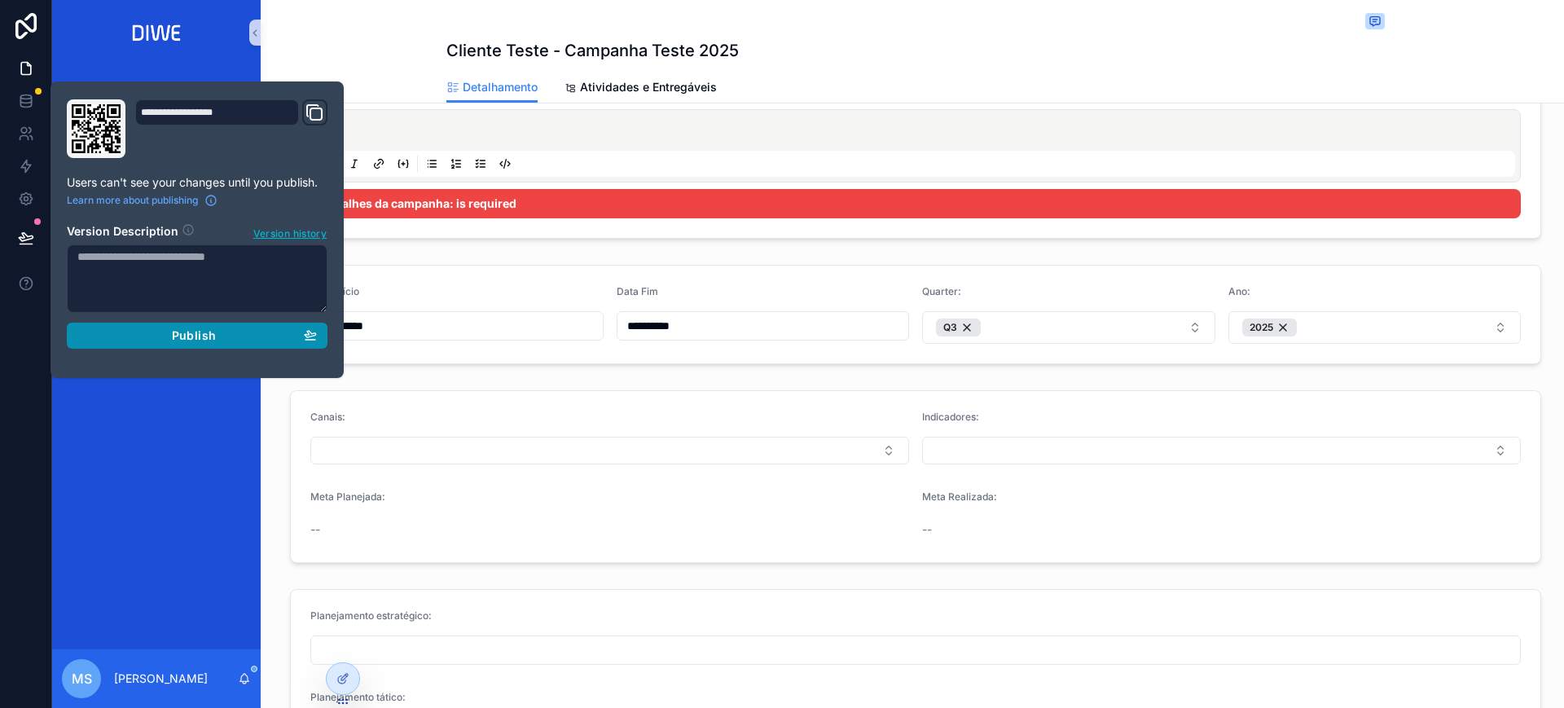
click at [217, 336] on div "Publish" at bounding box center [196, 335] width 239 height 15
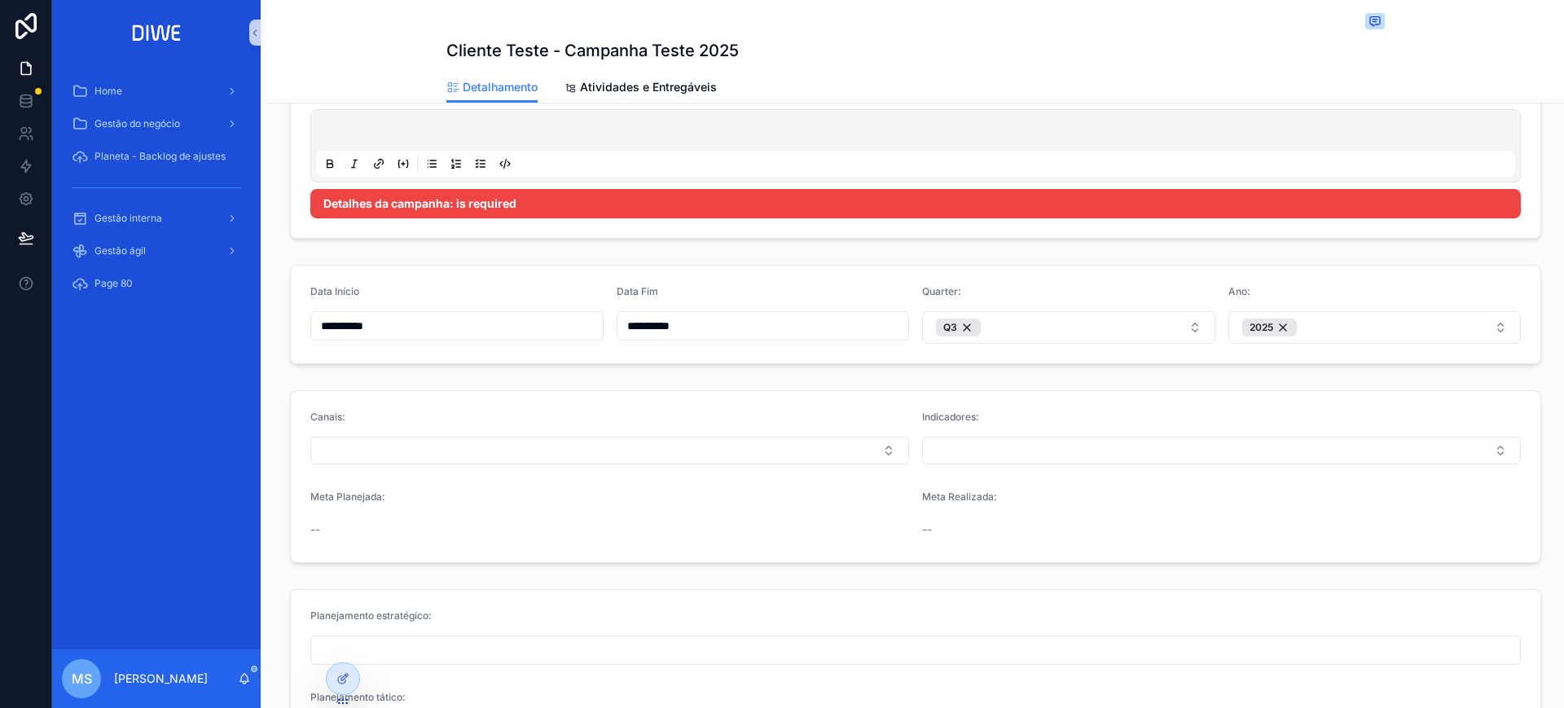
click at [835, 57] on div "Cliente Teste - Campanha Teste 2025" at bounding box center [915, 50] width 938 height 23
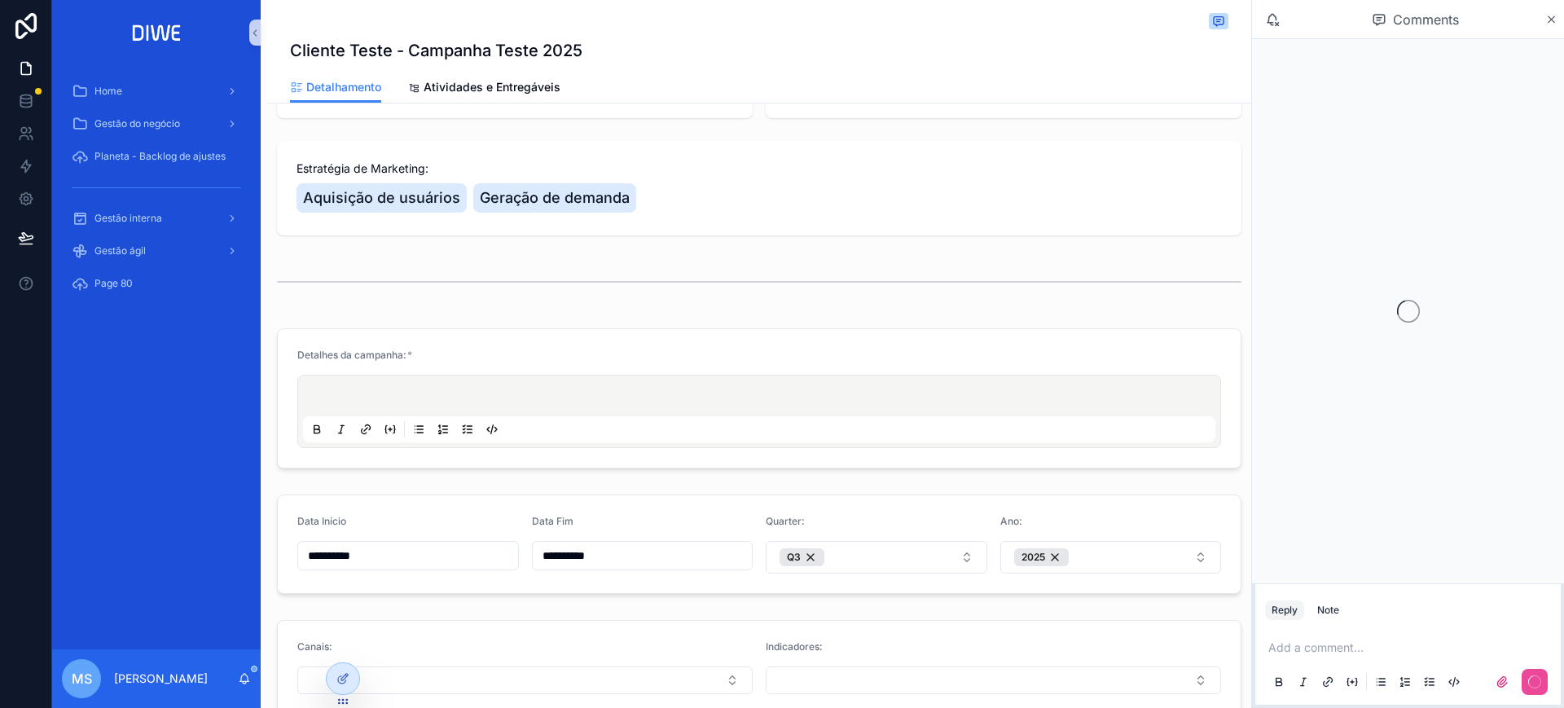
scroll to position [252, 0]
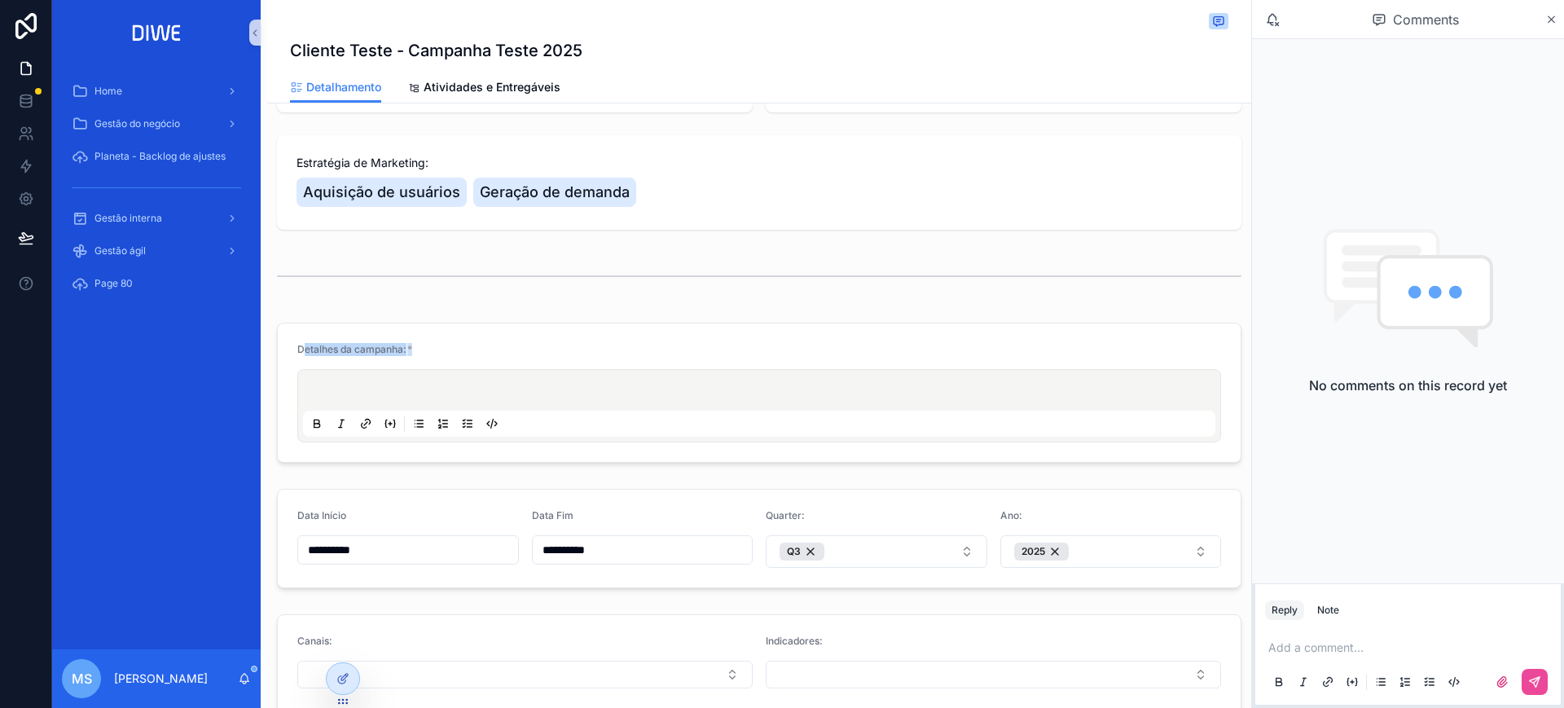
drag, startPoint x: 306, startPoint y: 353, endPoint x: 446, endPoint y: 359, distance: 140.2
click at [446, 359] on div "Detalhes da campanha: *" at bounding box center [759, 353] width 924 height 20
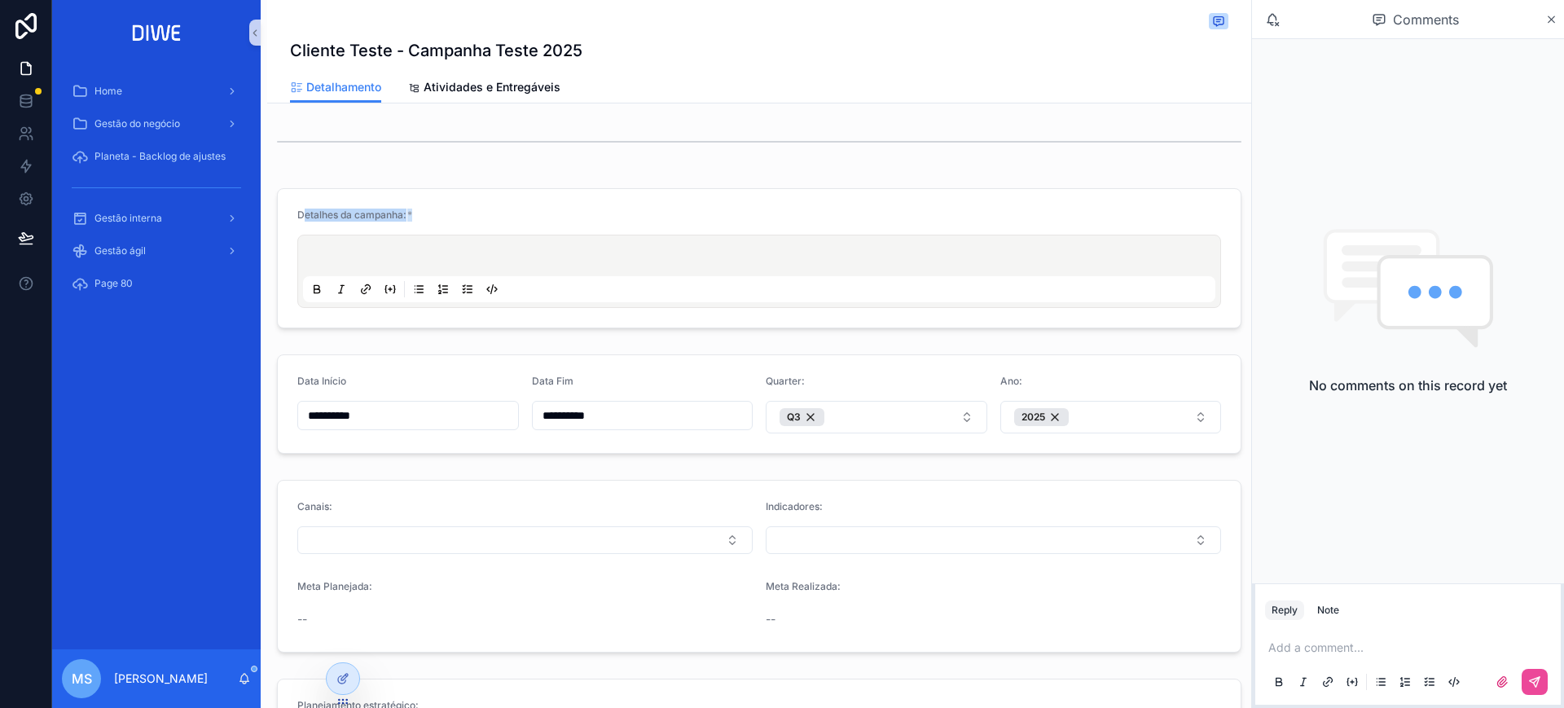
scroll to position [323, 0]
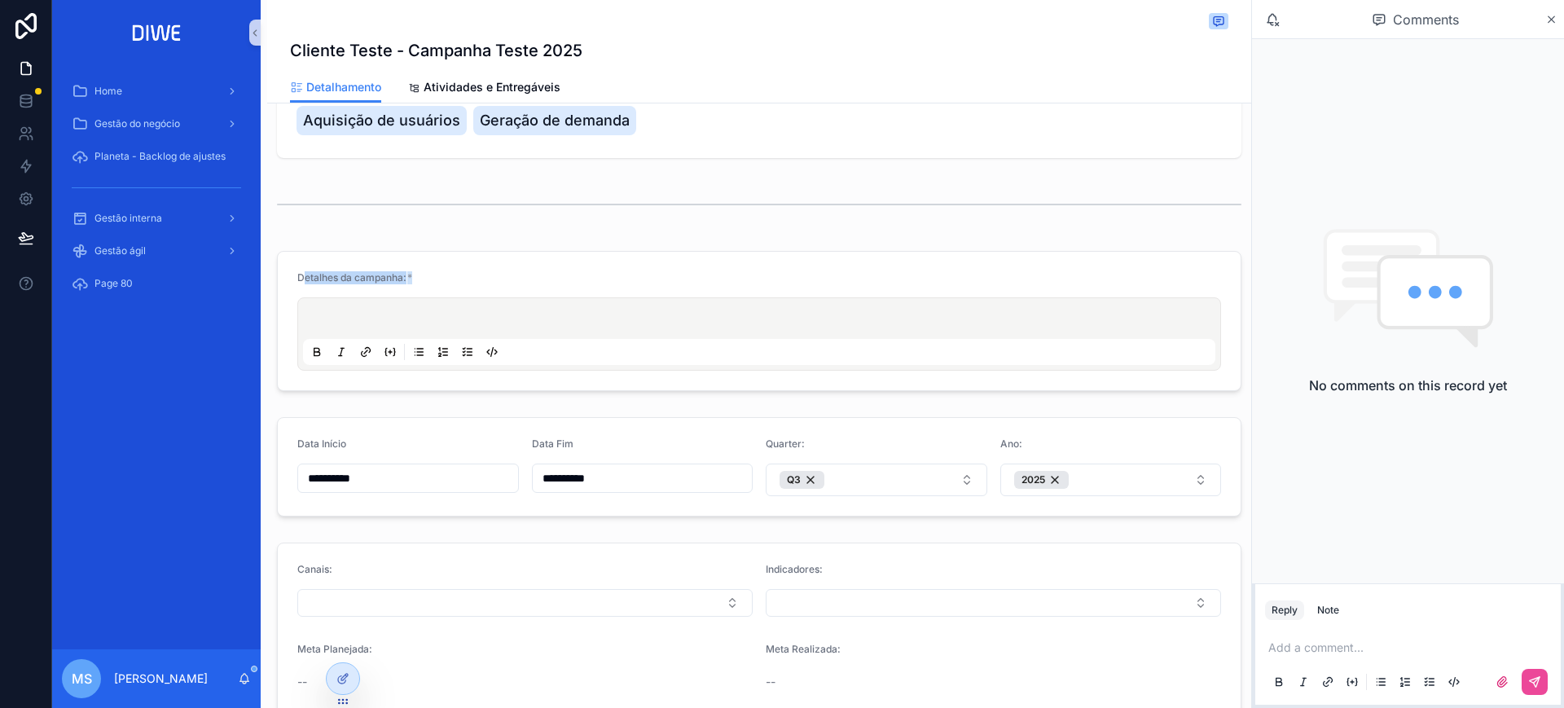
click at [775, 245] on div "Detalhes da campanha: *" at bounding box center [759, 320] width 984 height 153
click at [349, 681] on div at bounding box center [343, 678] width 33 height 31
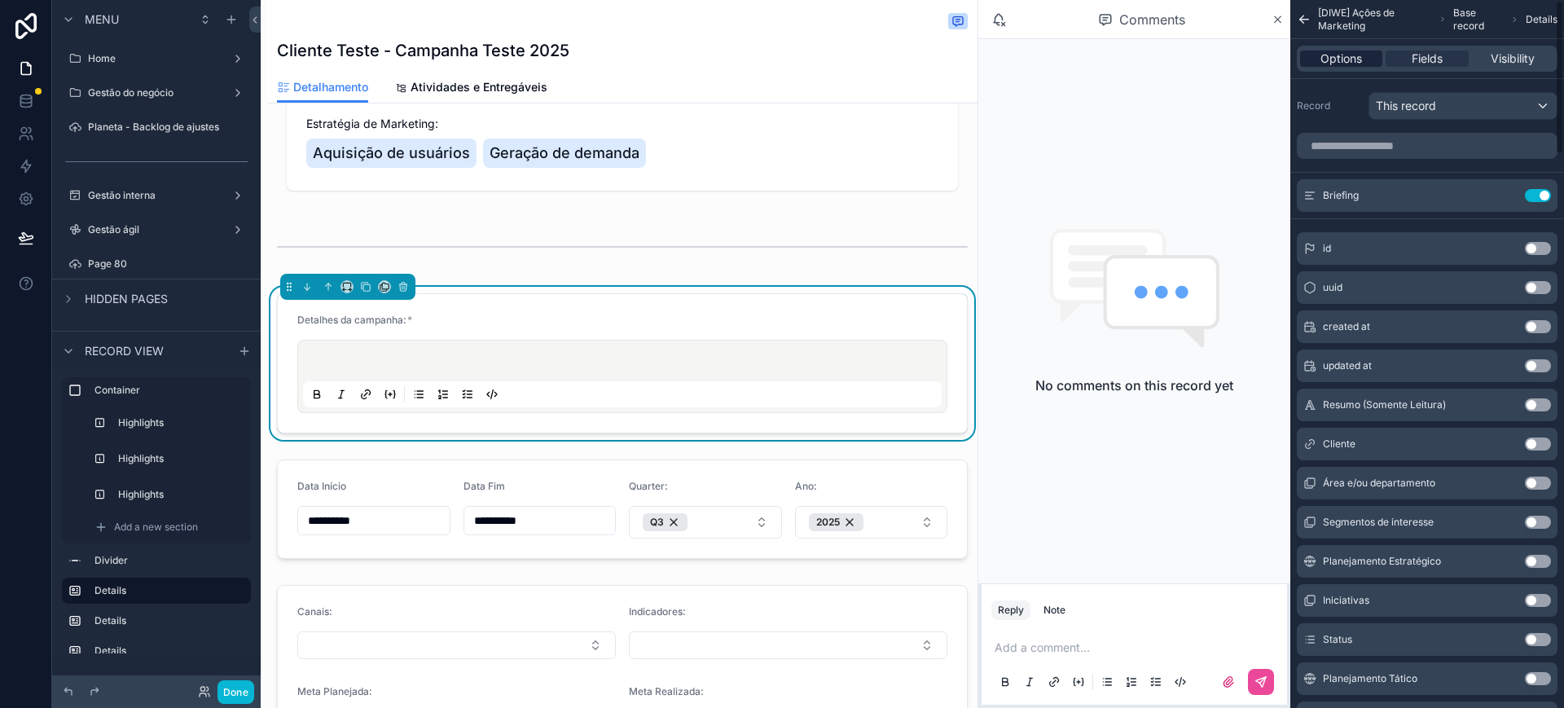
click at [1319, 60] on div "Options" at bounding box center [1341, 58] width 82 height 16
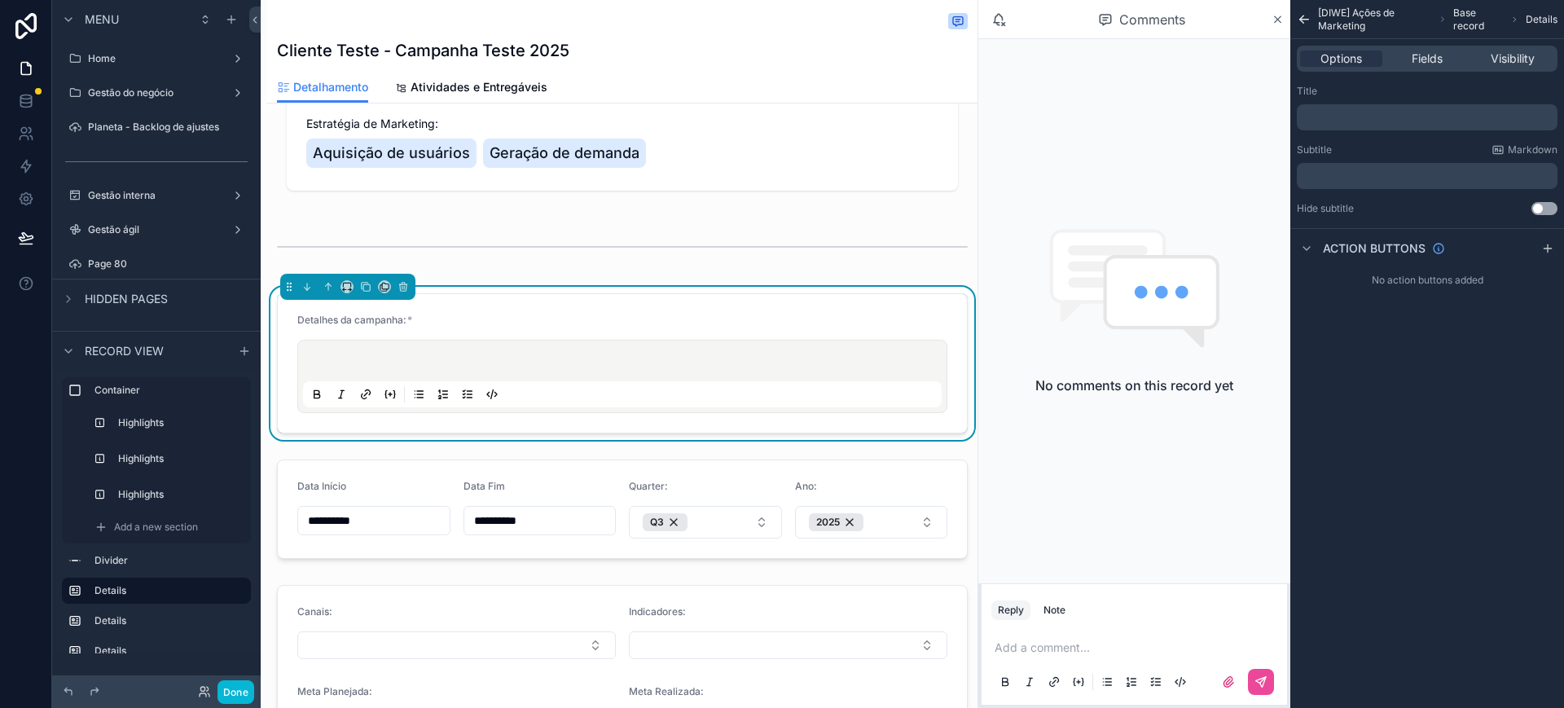
click at [1339, 107] on div "﻿" at bounding box center [1427, 117] width 261 height 26
click at [1342, 111] on p "﻿" at bounding box center [1428, 117] width 251 height 13
click at [1517, 466] on div "[DIWE] Ações de Marketing Base record Details Options Fields Visibility Title ﻿…" at bounding box center [1427, 354] width 274 height 708
click at [1381, 176] on p "﻿" at bounding box center [1428, 175] width 251 height 13
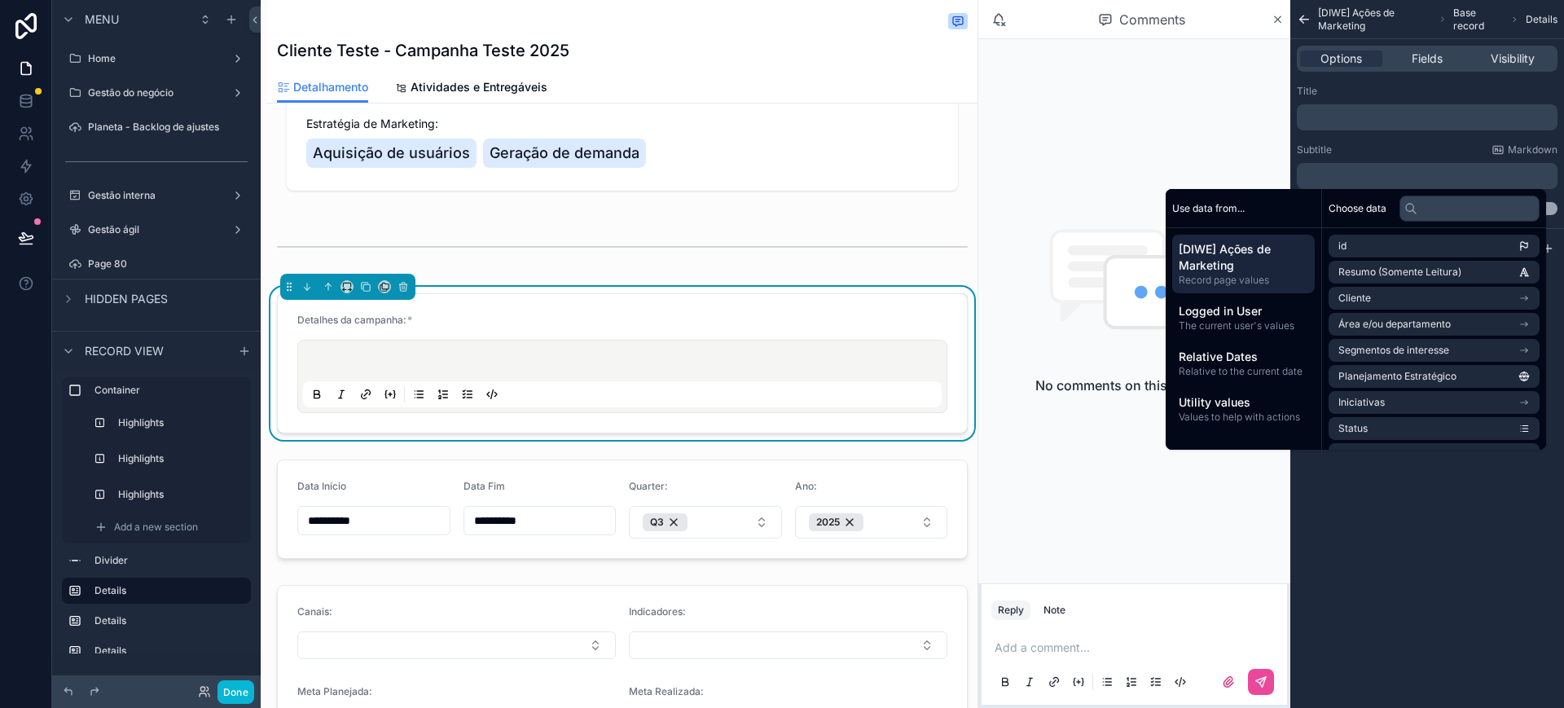
paste div "scrollable content"
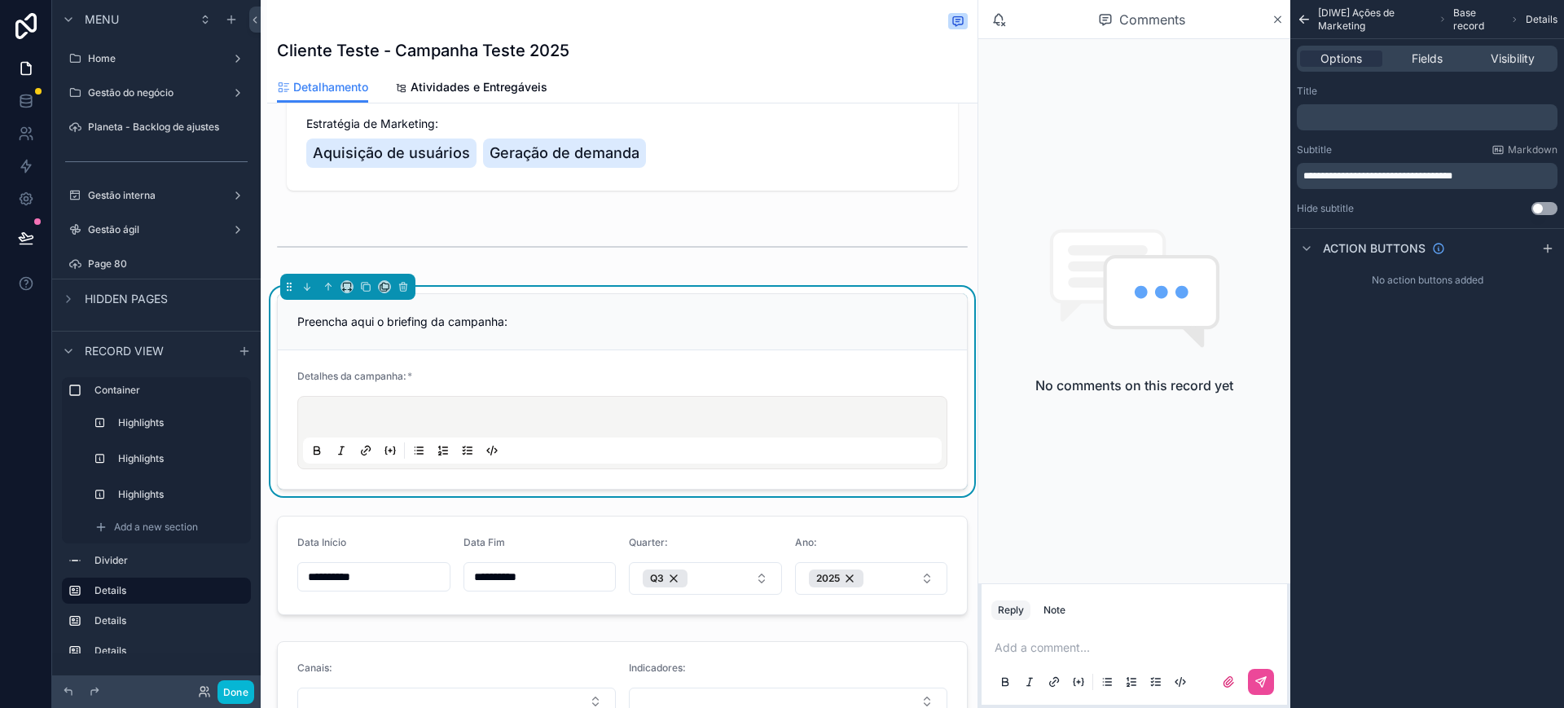
click at [1516, 525] on div "**********" at bounding box center [1427, 354] width 274 height 708
click at [242, 684] on button "Done" at bounding box center [235, 692] width 37 height 24
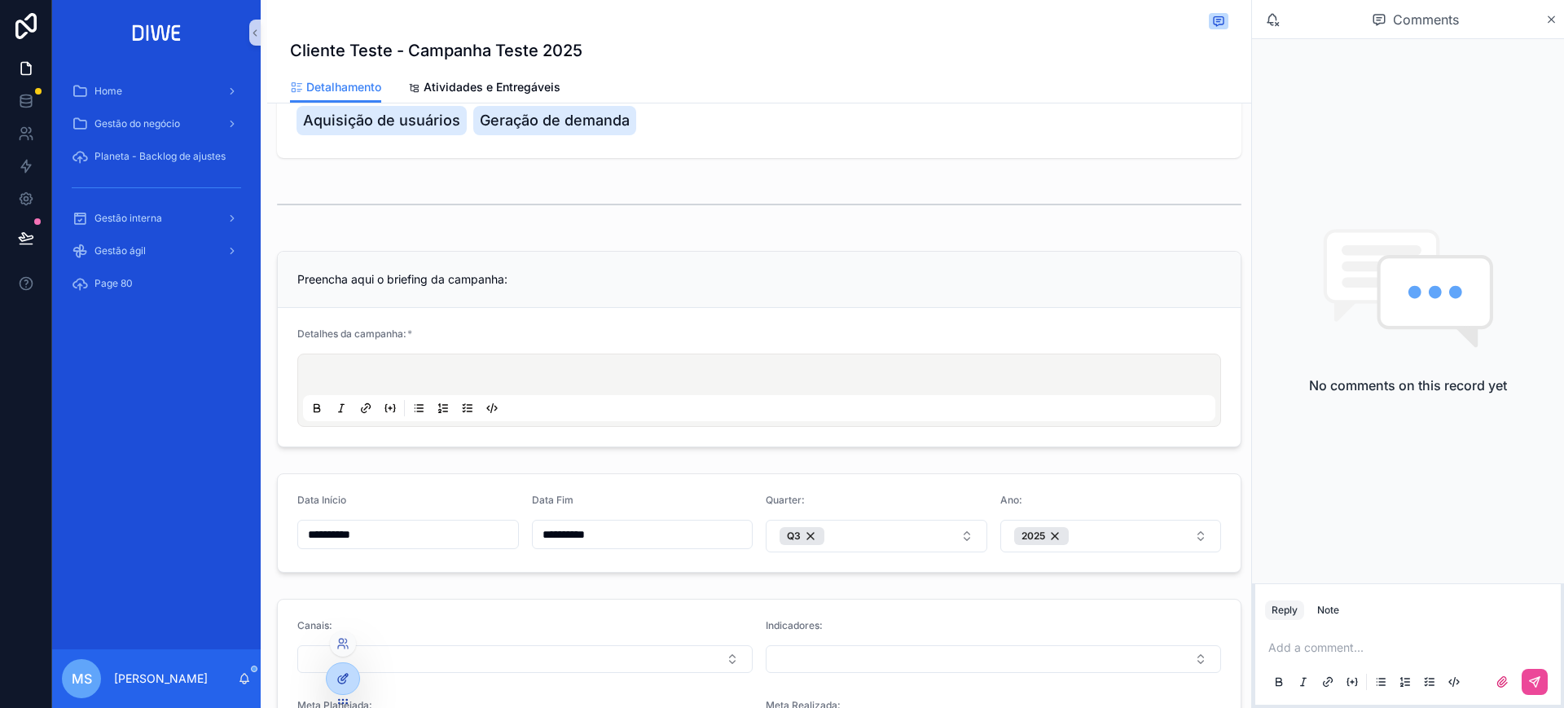
click at [345, 675] on icon at bounding box center [342, 678] width 13 height 13
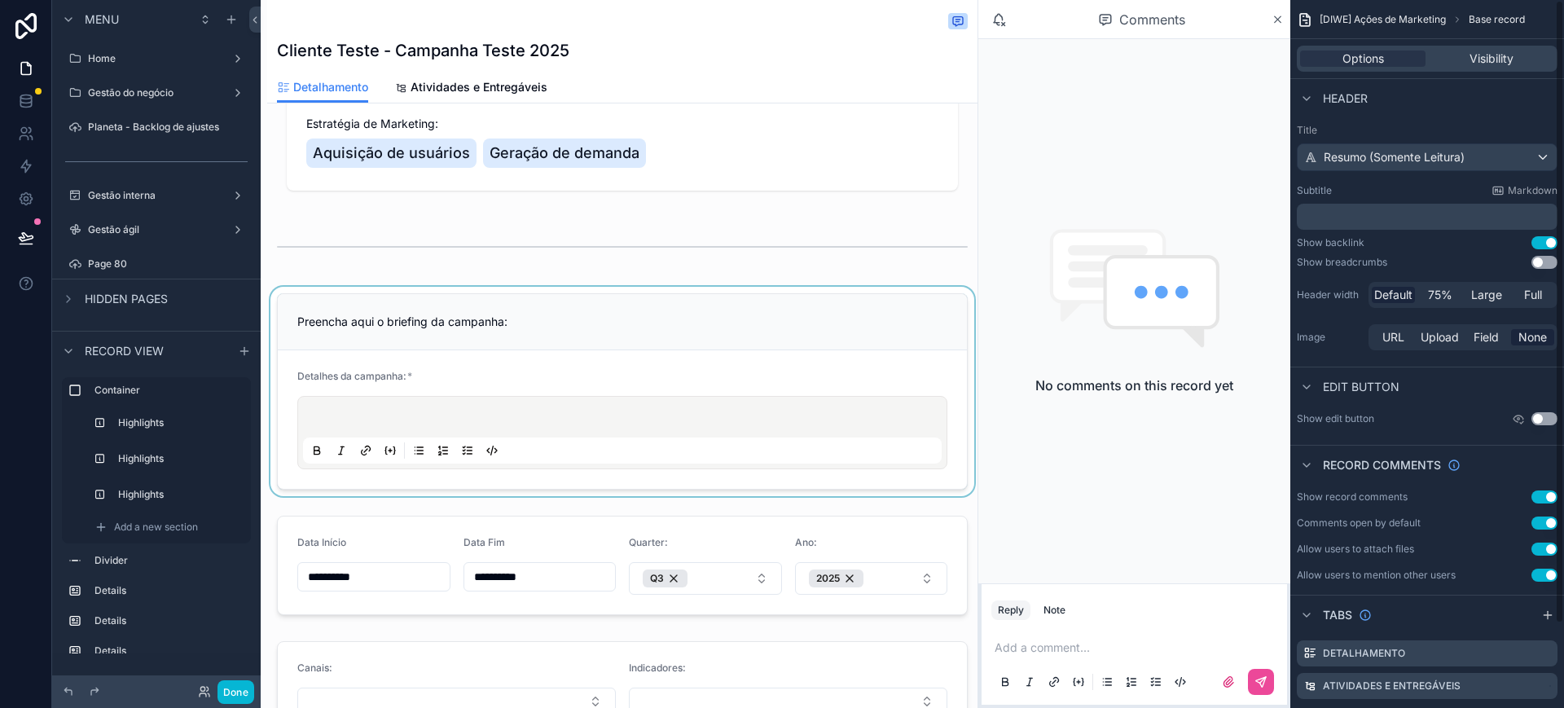
click at [645, 352] on div "scrollable content" at bounding box center [622, 391] width 710 height 209
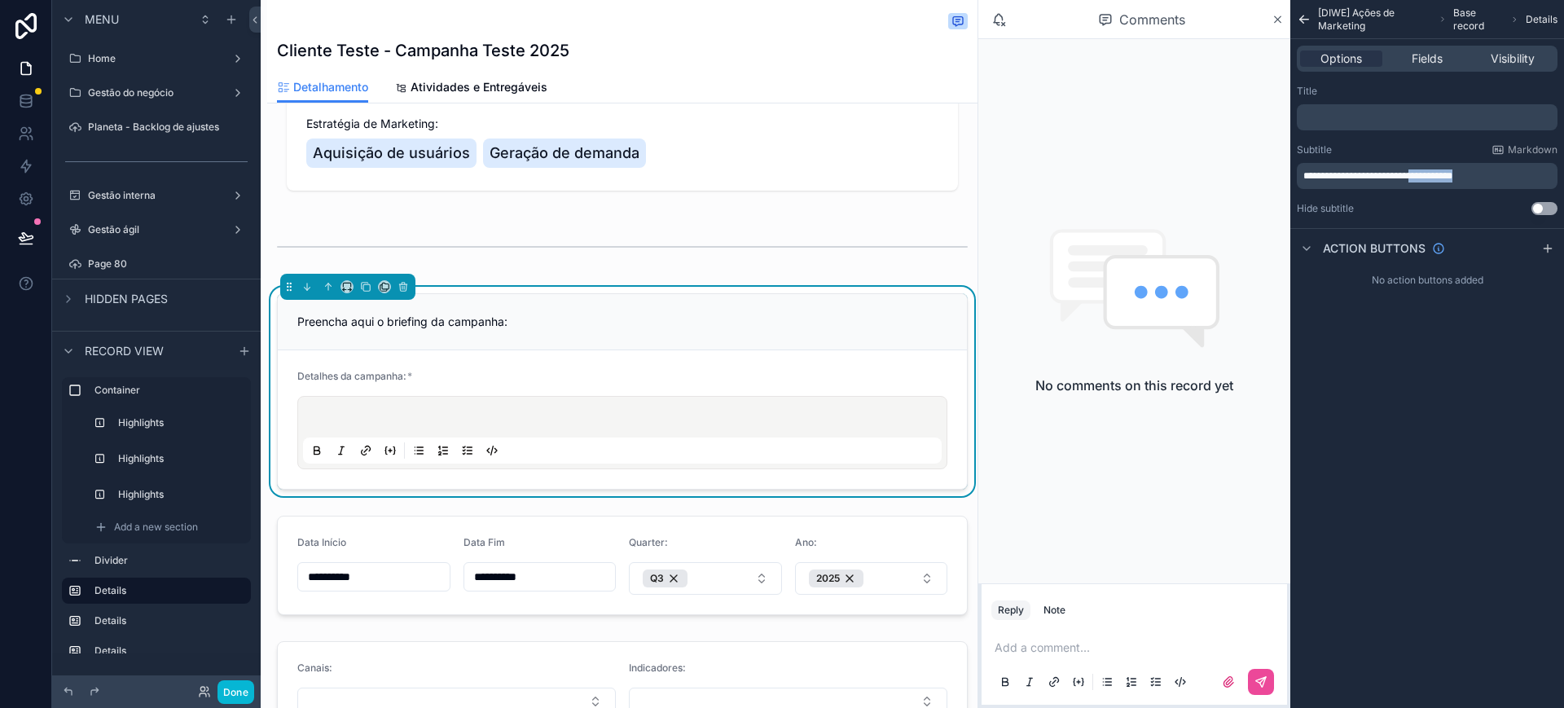
drag, startPoint x: 1438, startPoint y: 178, endPoint x: 1550, endPoint y: 165, distance: 113.2
click at [1550, 165] on div "**********" at bounding box center [1427, 176] width 261 height 26
click at [248, 693] on button "Done" at bounding box center [235, 692] width 37 height 24
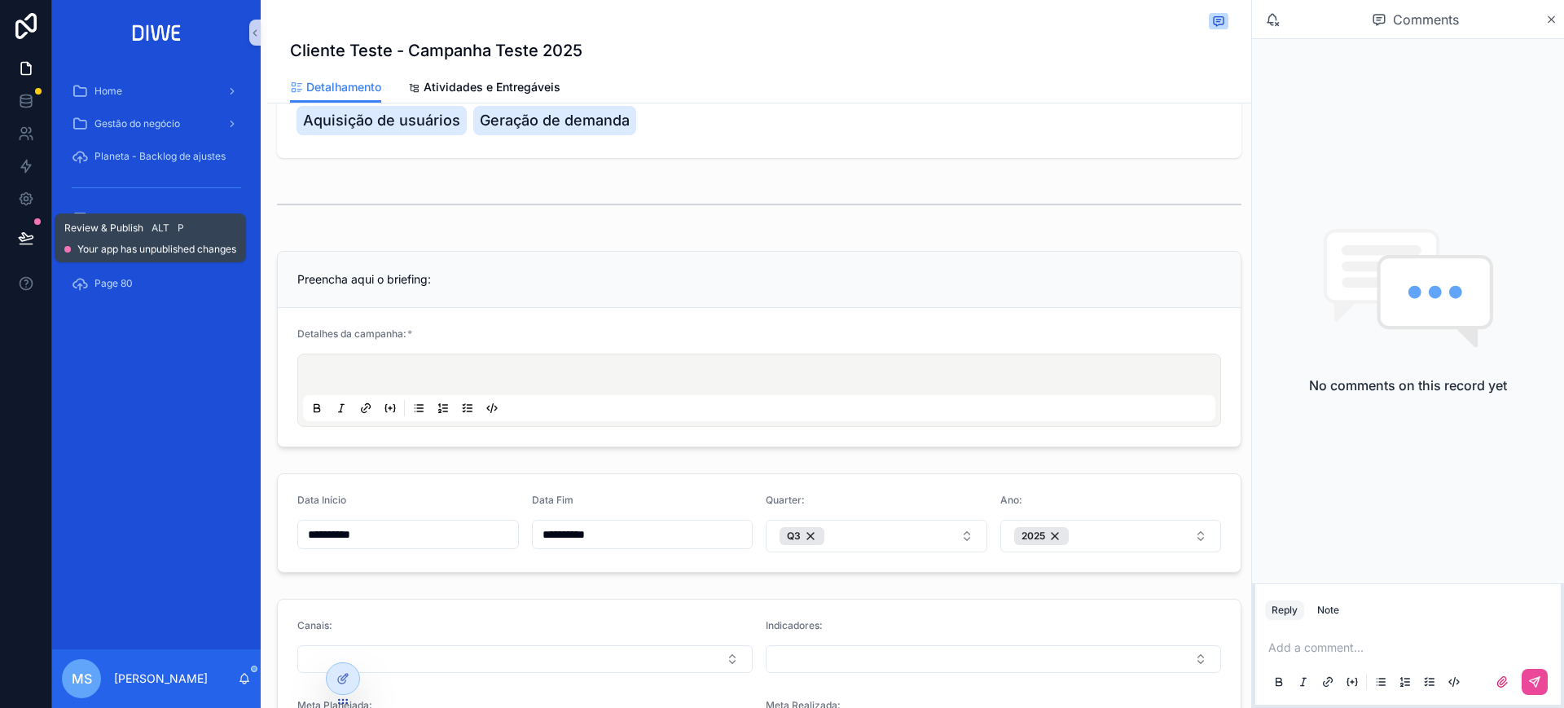
click at [22, 242] on icon at bounding box center [26, 238] width 16 height 16
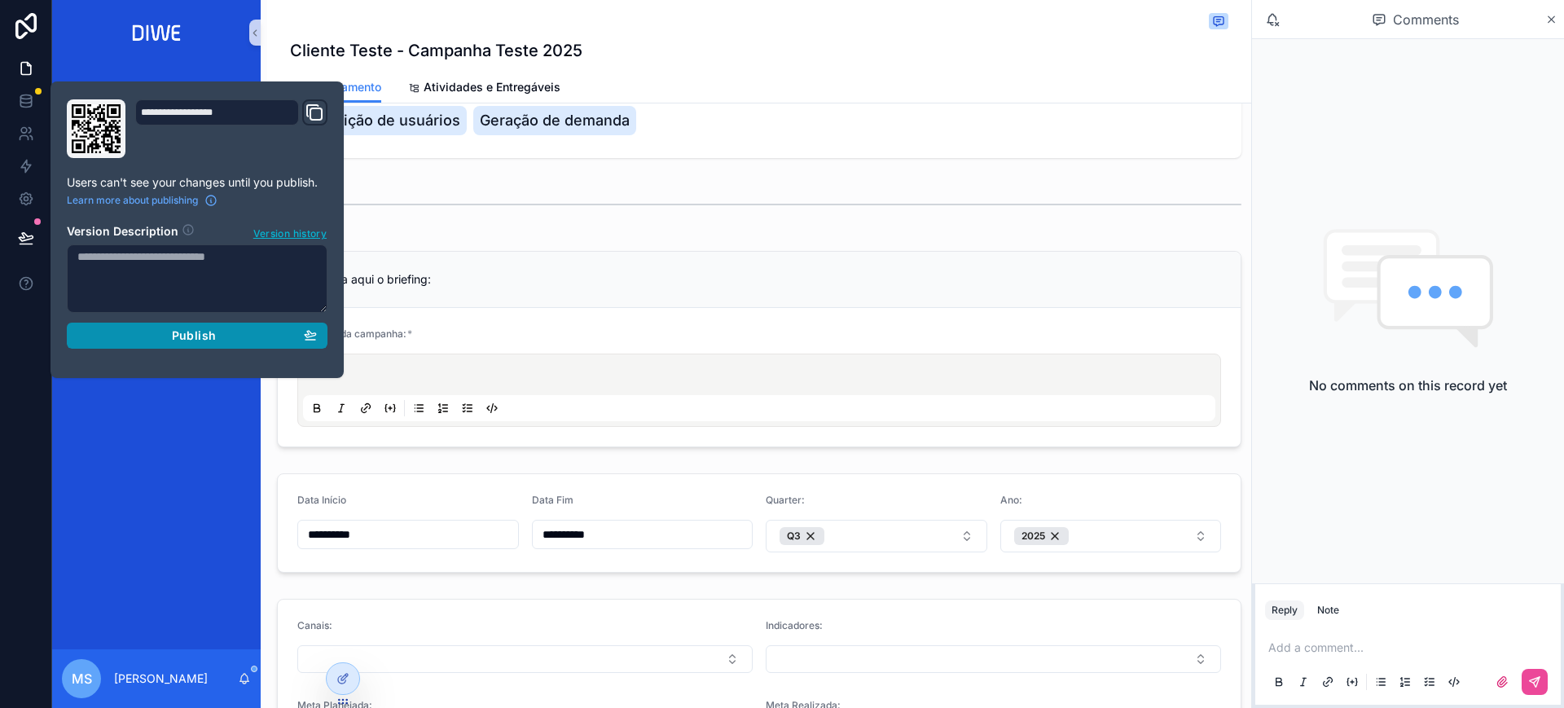
click at [266, 334] on div "Publish" at bounding box center [196, 335] width 239 height 15
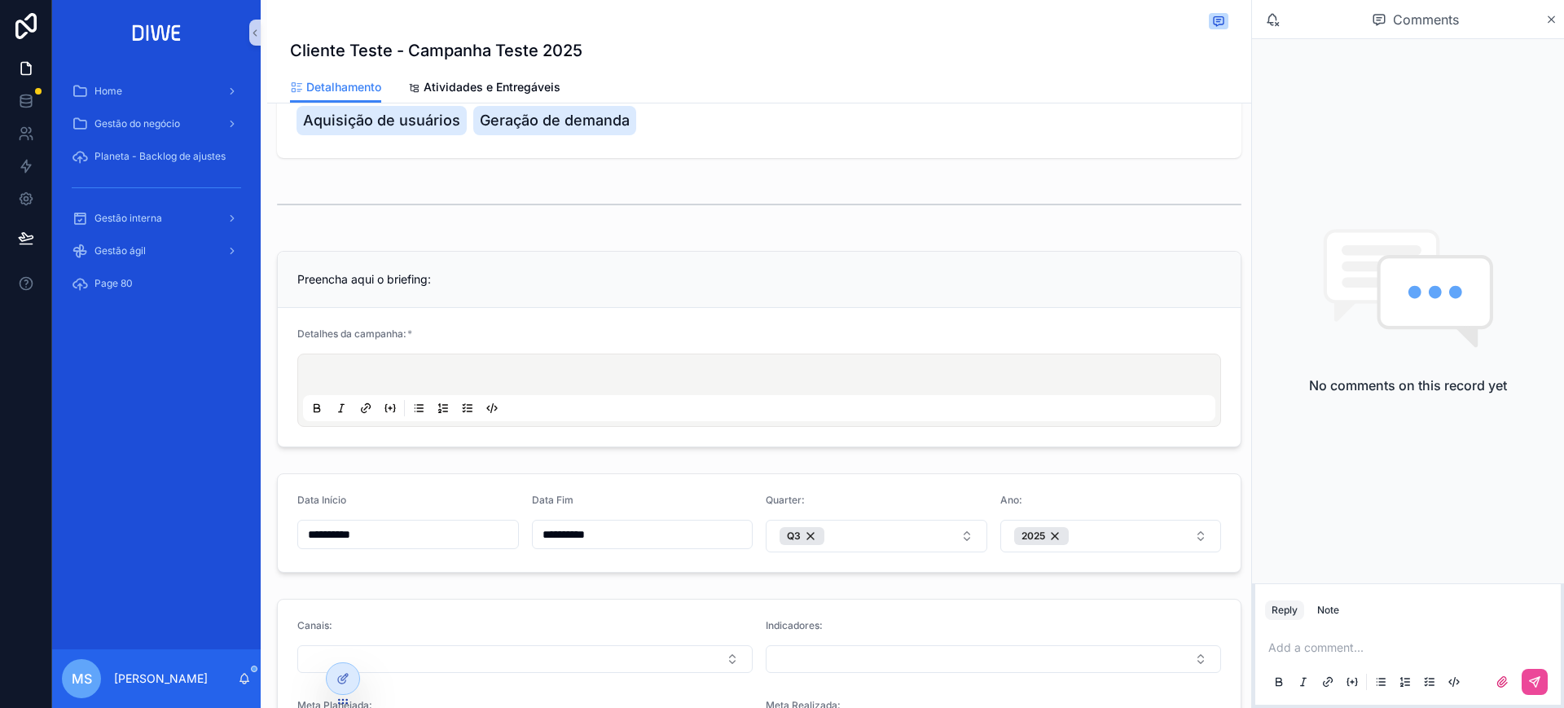
drag, startPoint x: 547, startPoint y: 393, endPoint x: 530, endPoint y: 373, distance: 26.0
click at [547, 393] on div "scrollable content" at bounding box center [759, 390] width 912 height 62
click at [529, 371] on p "scrollable content" at bounding box center [762, 377] width 912 height 16
click at [1101, 328] on div "Detalhes da campanha: *" at bounding box center [759, 337] width 924 height 20
click at [384, 410] on icon "scrollable content" at bounding box center [390, 408] width 13 height 13
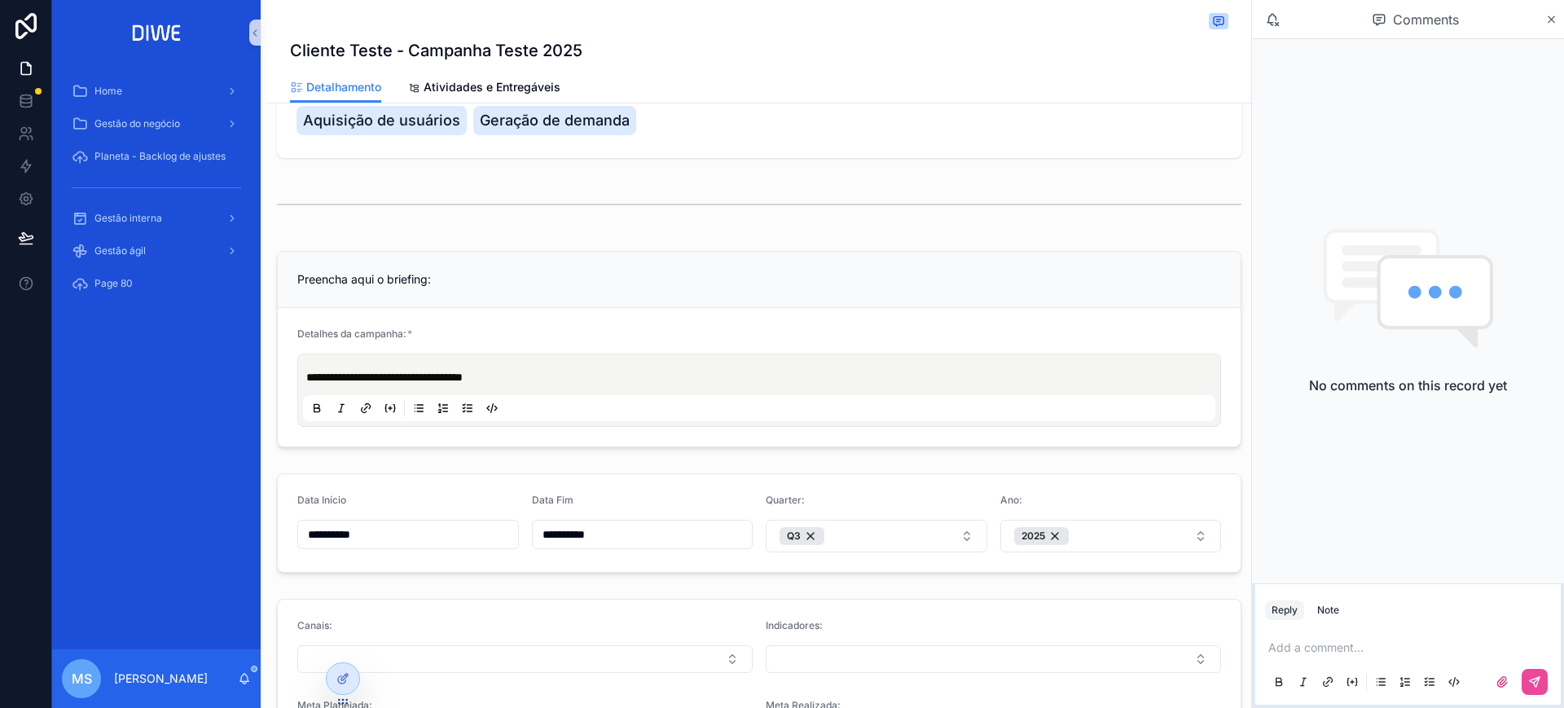
click at [384, 410] on icon "scrollable content" at bounding box center [390, 408] width 13 height 13
click at [385, 402] on icon "scrollable content" at bounding box center [390, 408] width 13 height 13
click at [319, 408] on icon "scrollable content" at bounding box center [317, 410] width 6 height 4
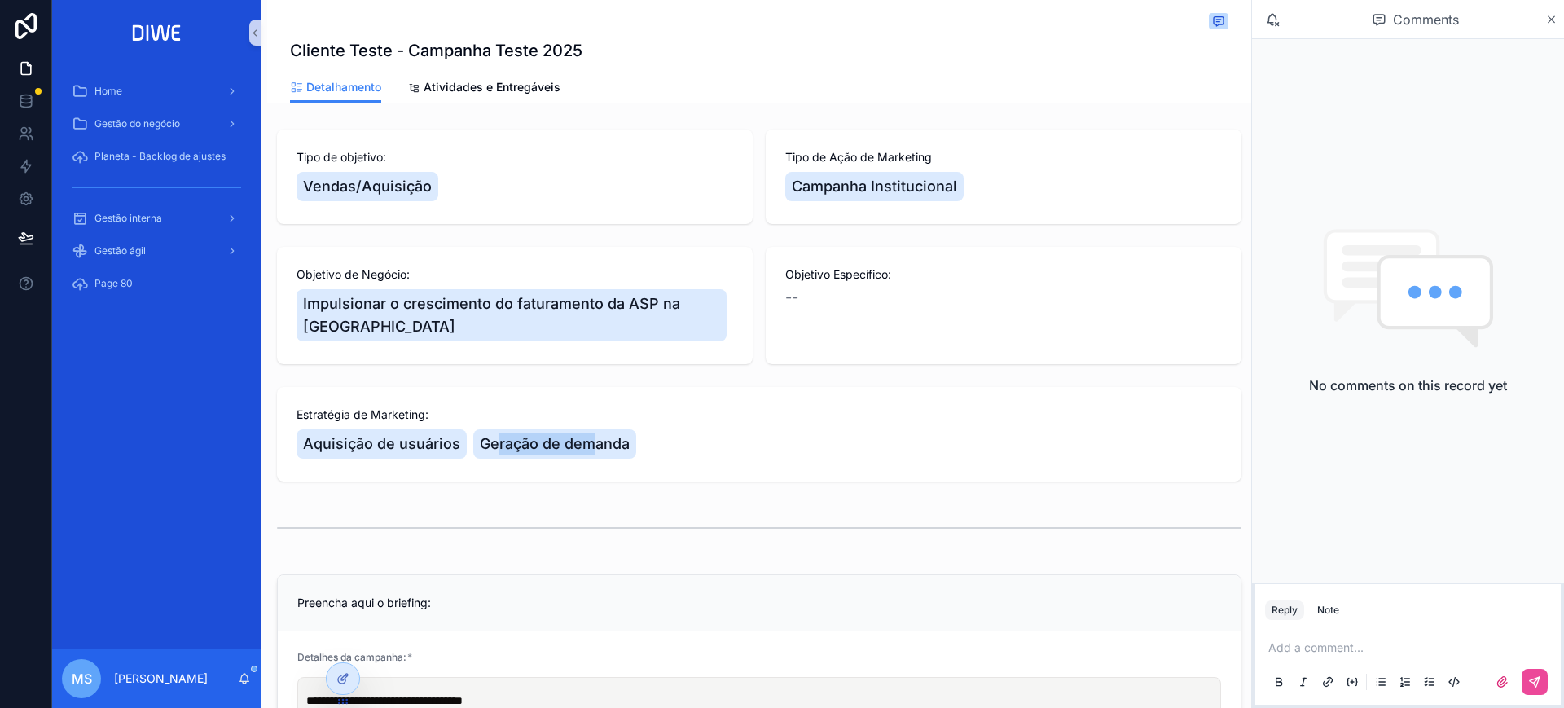
click at [595, 453] on span "Geração de demanda" at bounding box center [555, 443] width 150 height 23
click at [596, 452] on span "Geração de demanda" at bounding box center [555, 443] width 150 height 23
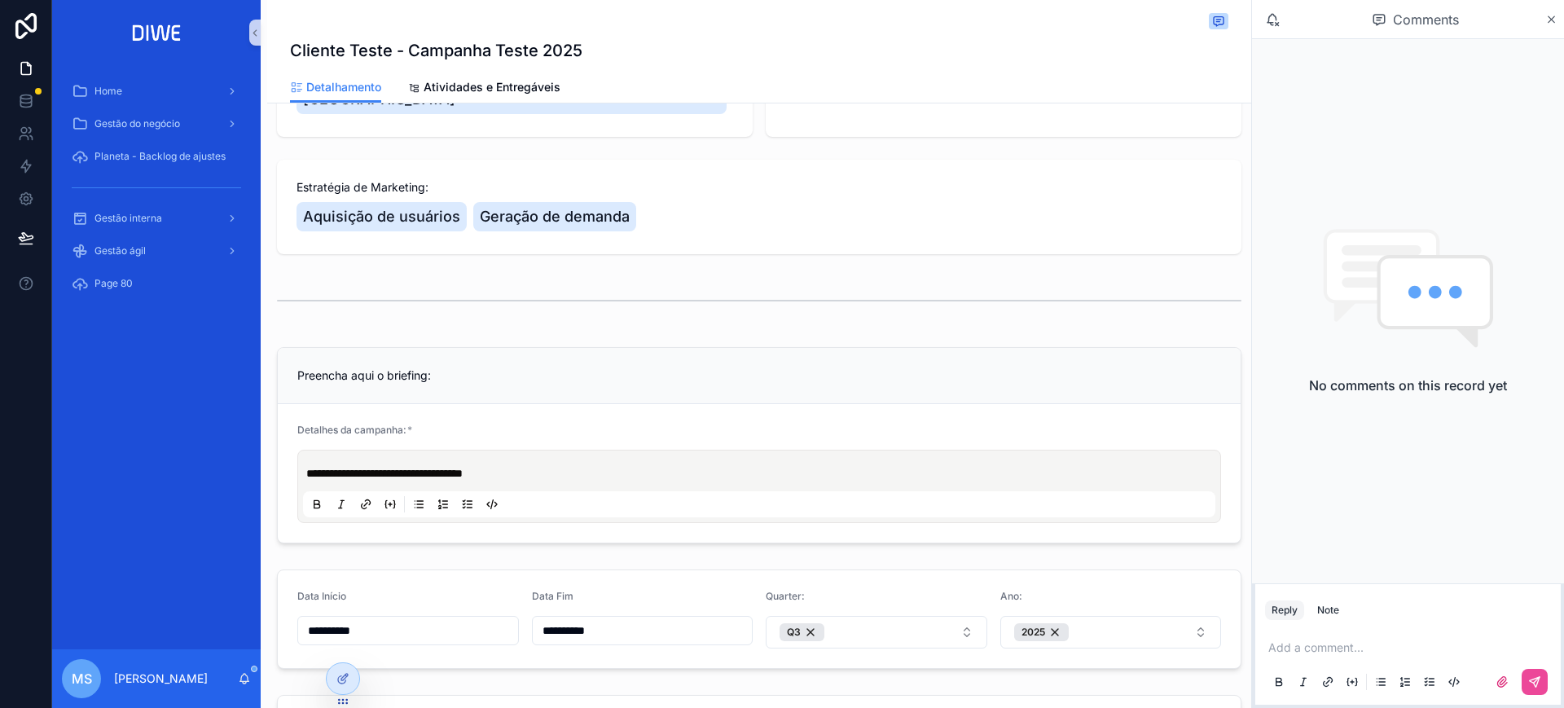
scroll to position [202, 0]
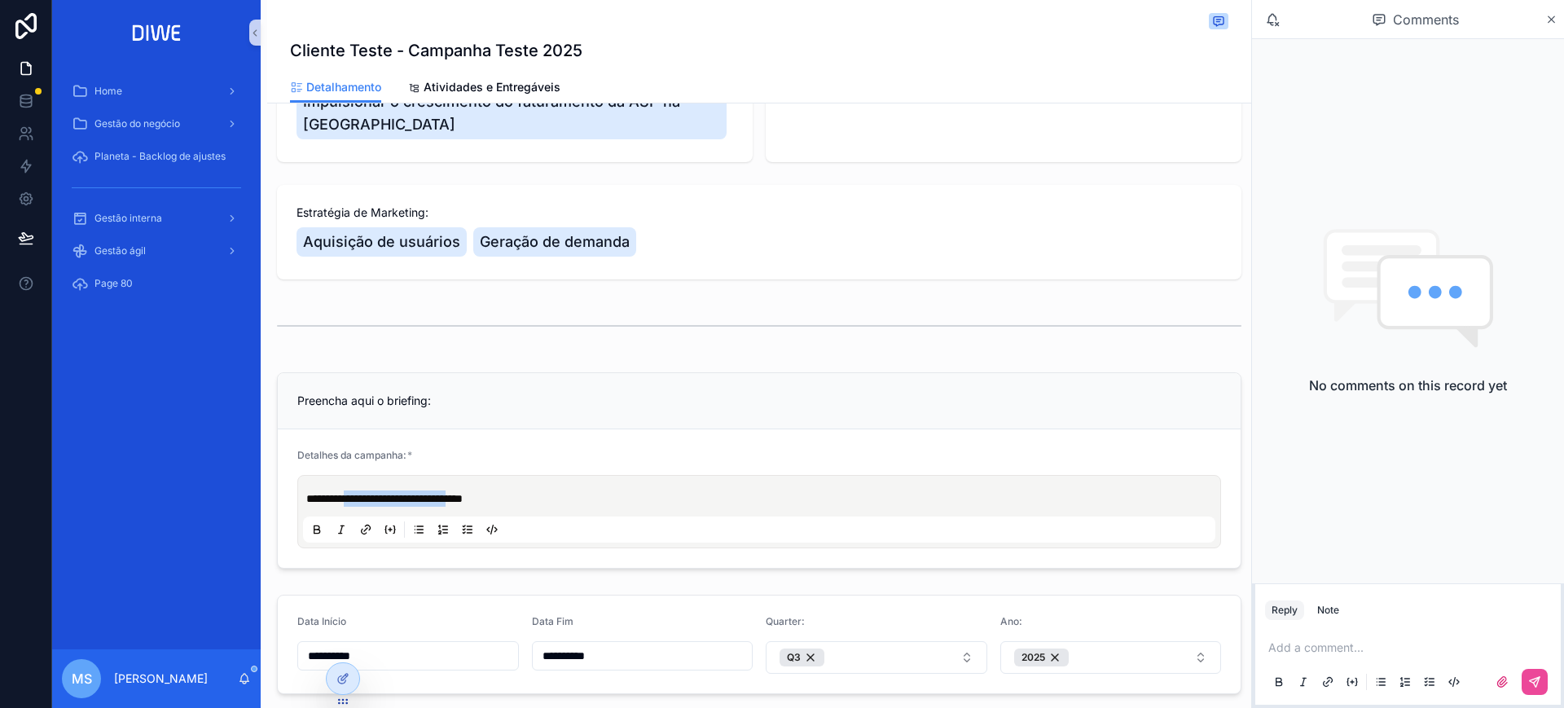
drag, startPoint x: 355, startPoint y: 500, endPoint x: 501, endPoint y: 498, distance: 145.8
click at [463, 498] on span "**********" at bounding box center [384, 498] width 156 height 11
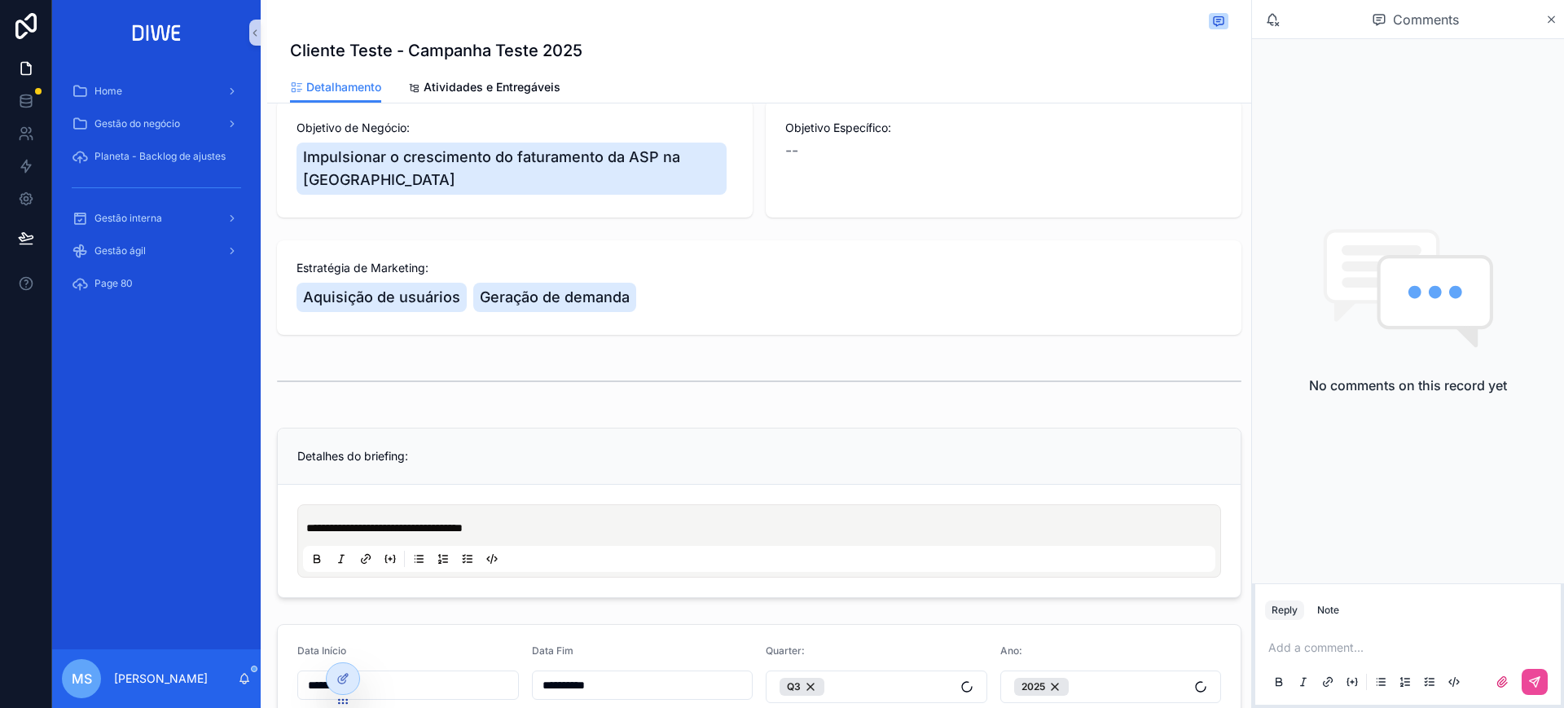
scroll to position [240, 0]
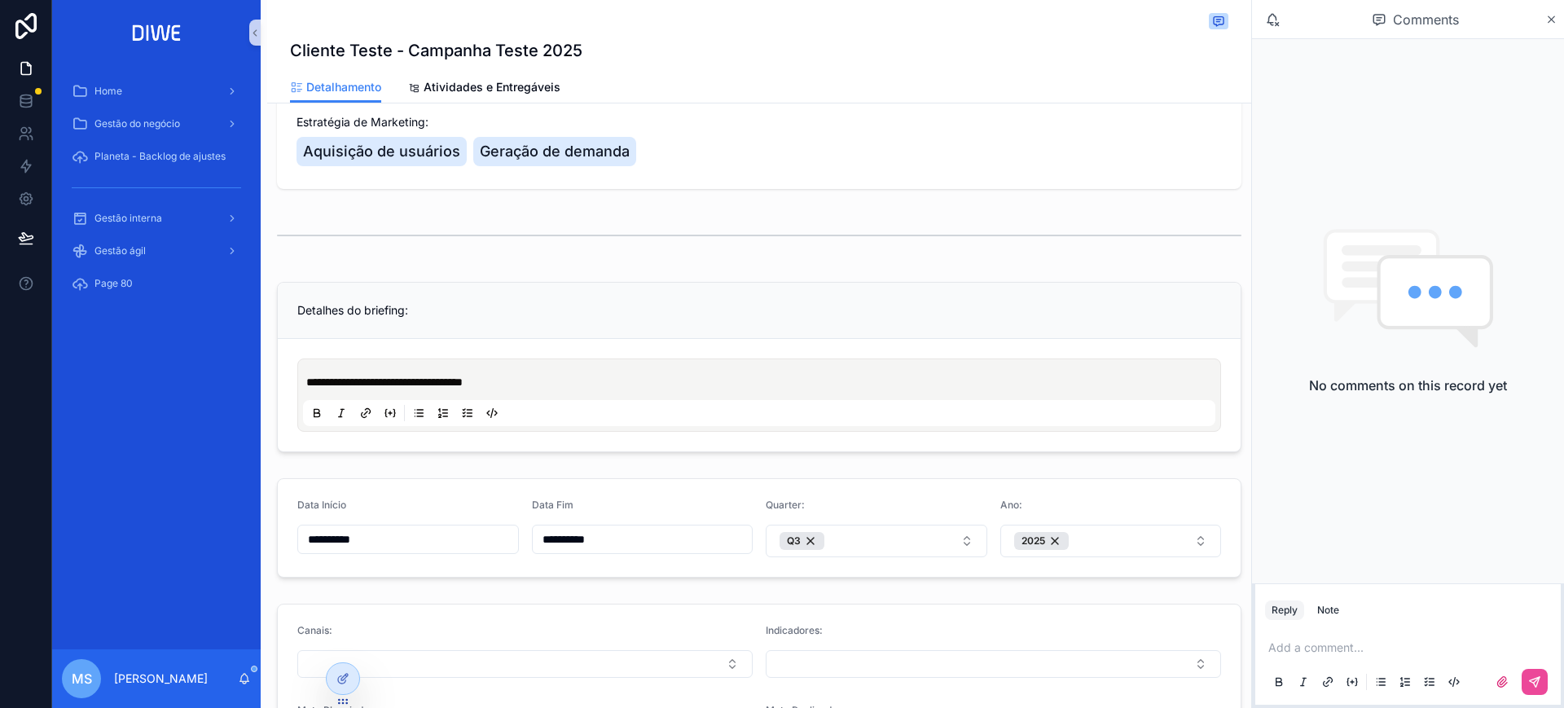
scroll to position [320, 0]
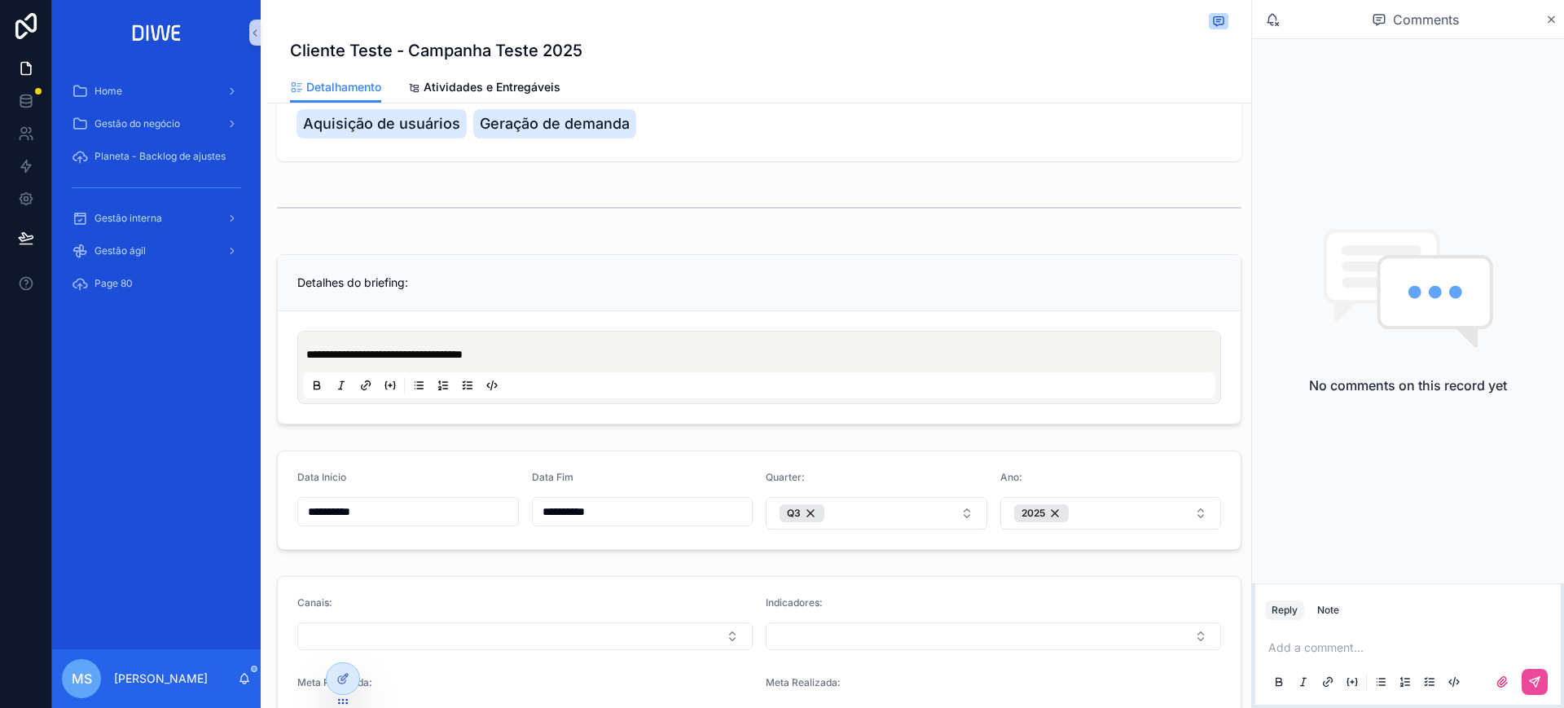
click at [577, 350] on p "**********" at bounding box center [762, 354] width 912 height 16
drag, startPoint x: 532, startPoint y: 351, endPoint x: 305, endPoint y: 373, distance: 228.3
click at [305, 373] on div "**********" at bounding box center [759, 367] width 912 height 62
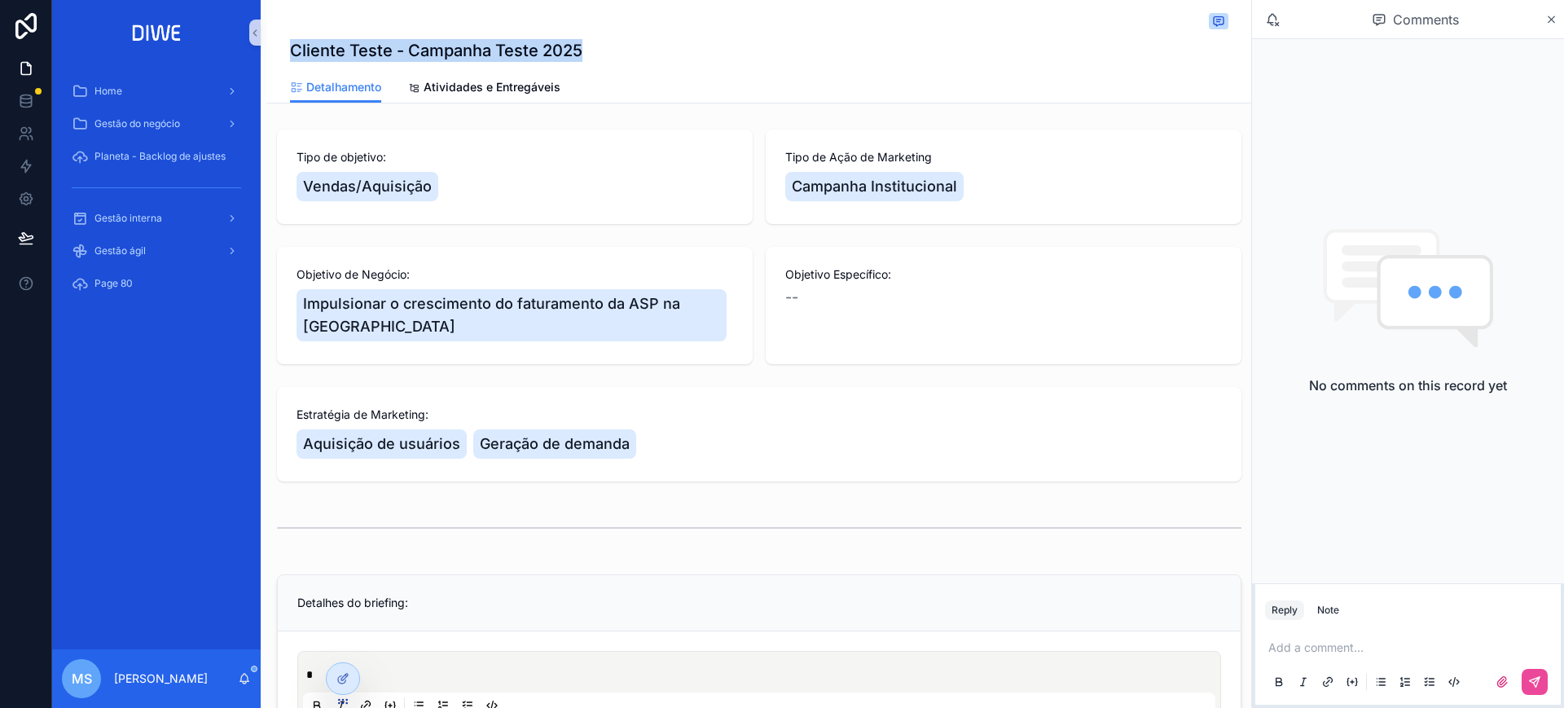
drag, startPoint x: 282, startPoint y: 53, endPoint x: 619, endPoint y: 46, distance: 337.3
click at [619, 46] on div "Cliente Teste - Campanha Teste 2025 Detalhamento Detalhamento Atividades e Entr…" at bounding box center [759, 51] width 984 height 103
click at [619, 46] on div "Cliente Teste - Campanha Teste 2025" at bounding box center [759, 50] width 938 height 23
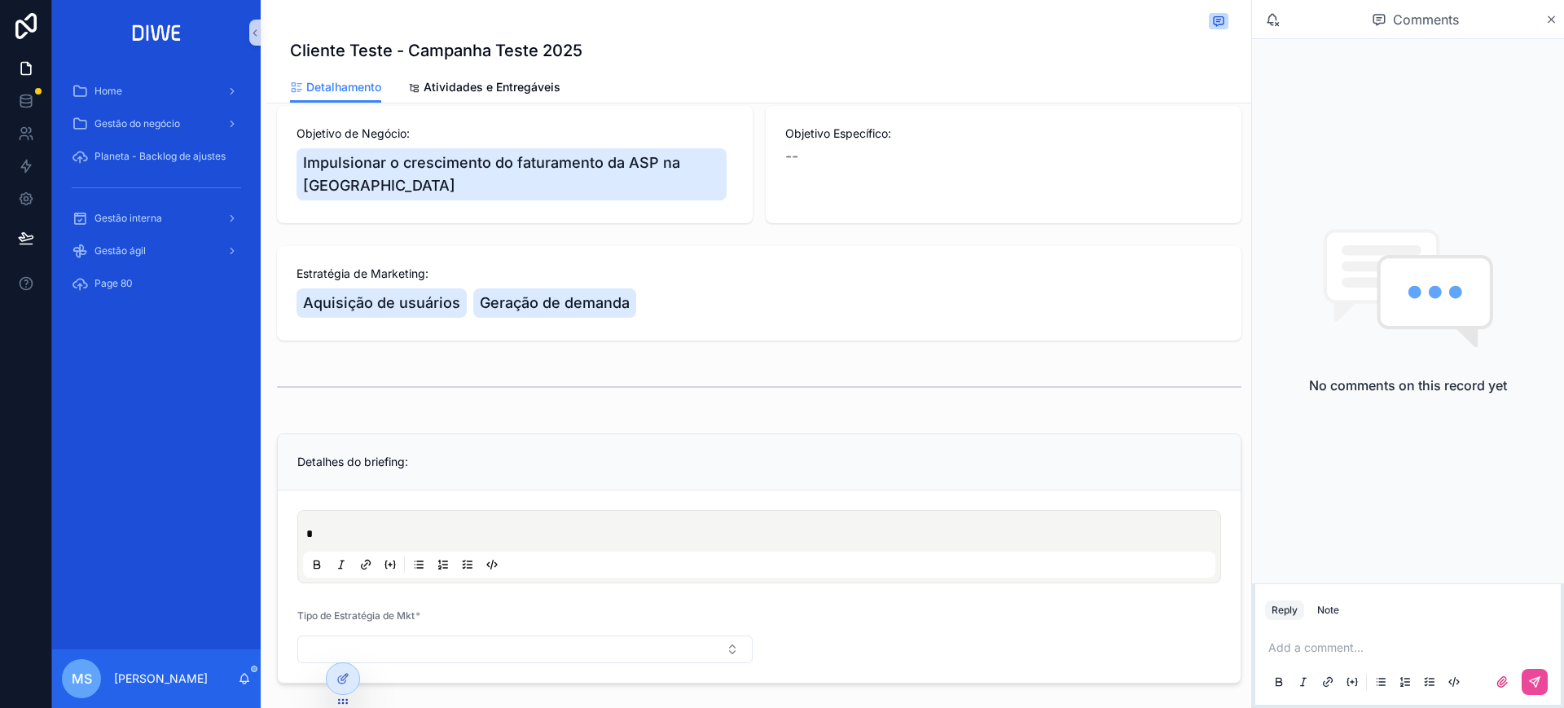
scroll to position [327, 0]
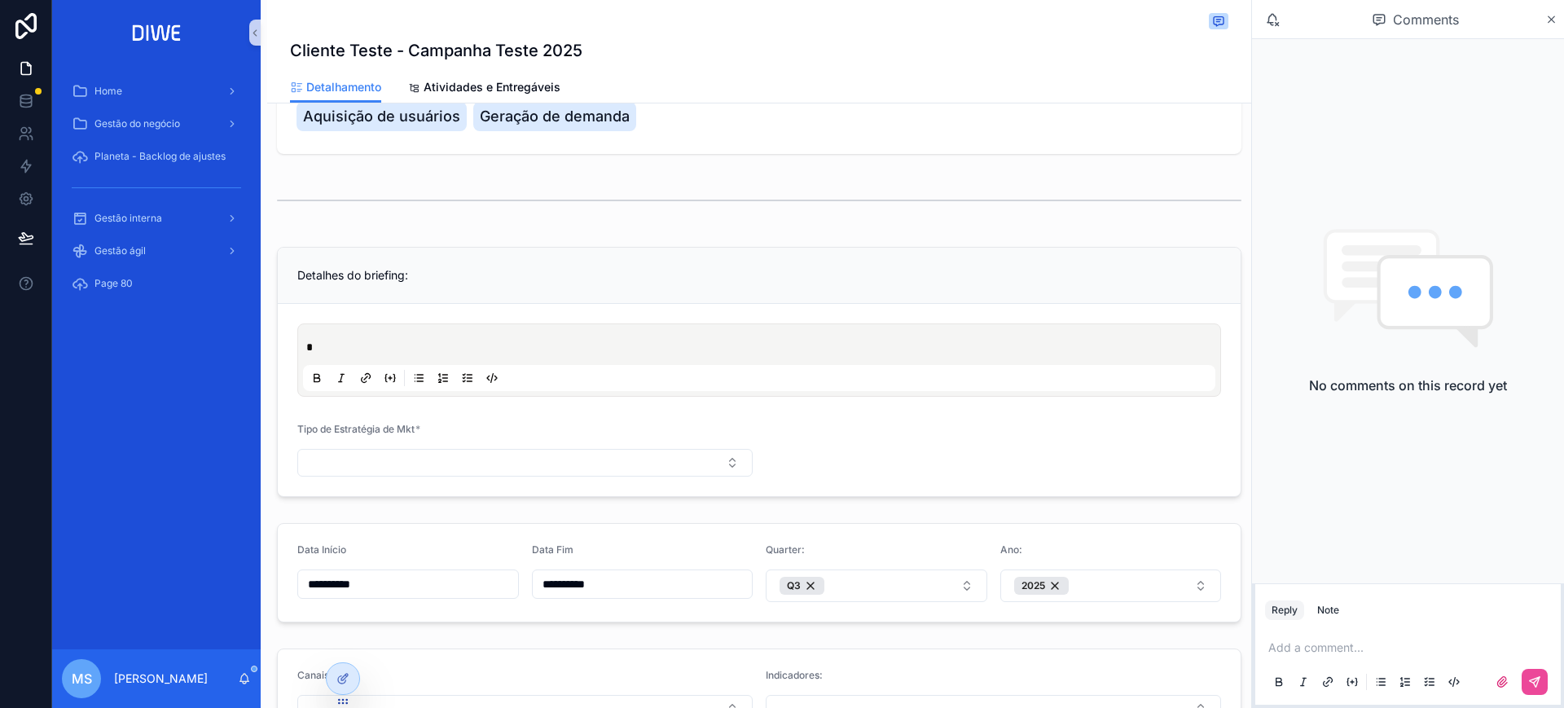
click at [454, 345] on p "*" at bounding box center [762, 347] width 912 height 16
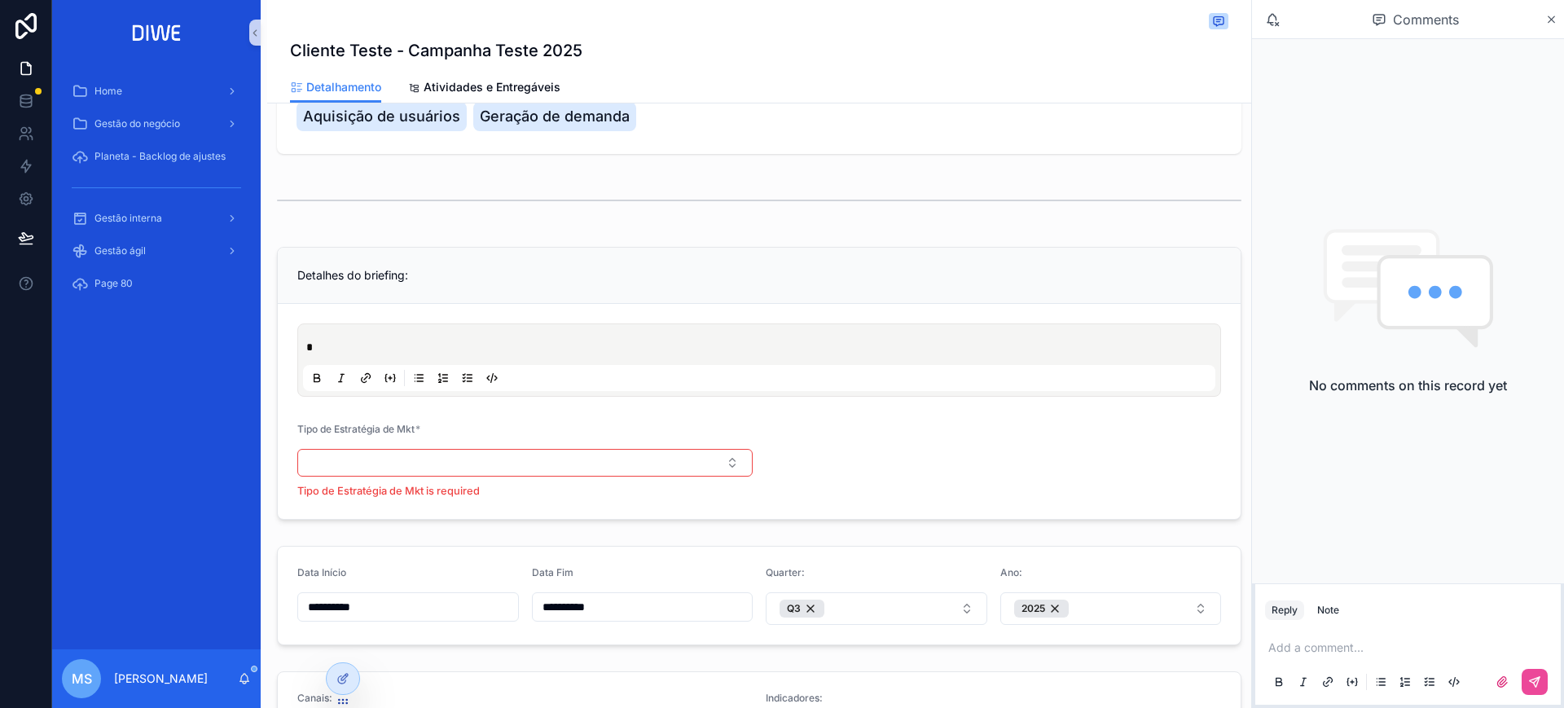
click at [356, 352] on p "*" at bounding box center [762, 347] width 912 height 16
click at [441, 465] on button "Select Button" at bounding box center [524, 463] width 455 height 28
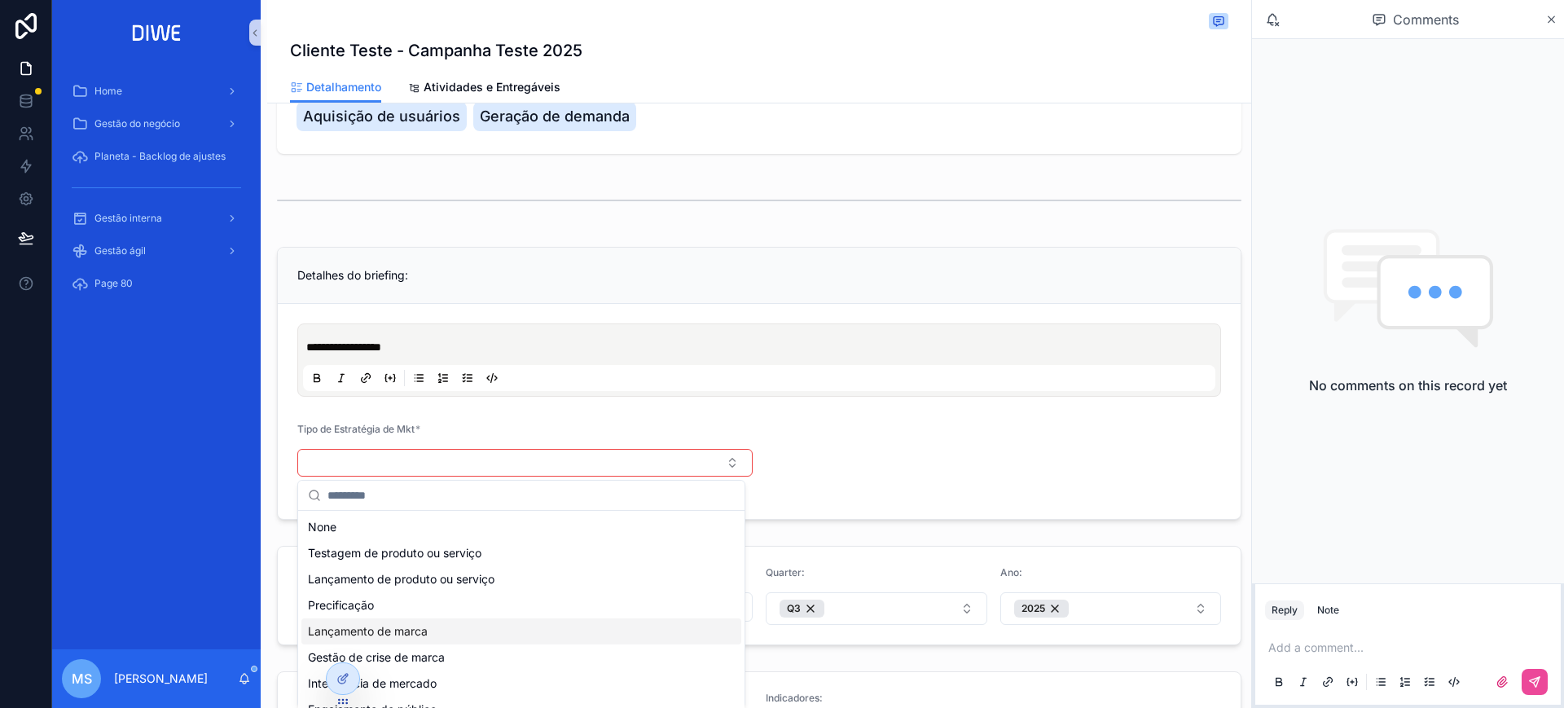
click at [431, 631] on div "Lançamento de marca" at bounding box center [521, 631] width 440 height 26
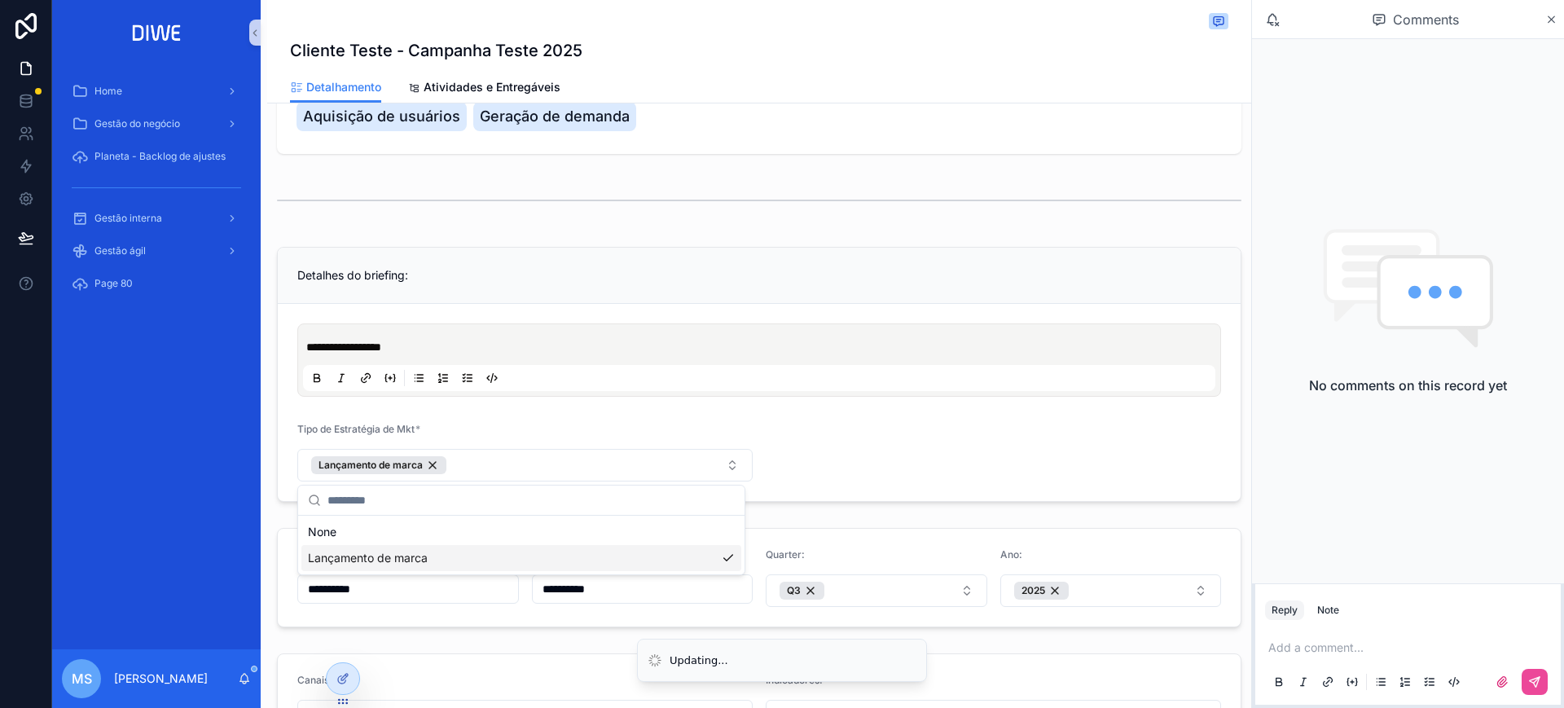
click at [972, 434] on form "**********" at bounding box center [759, 402] width 963 height 197
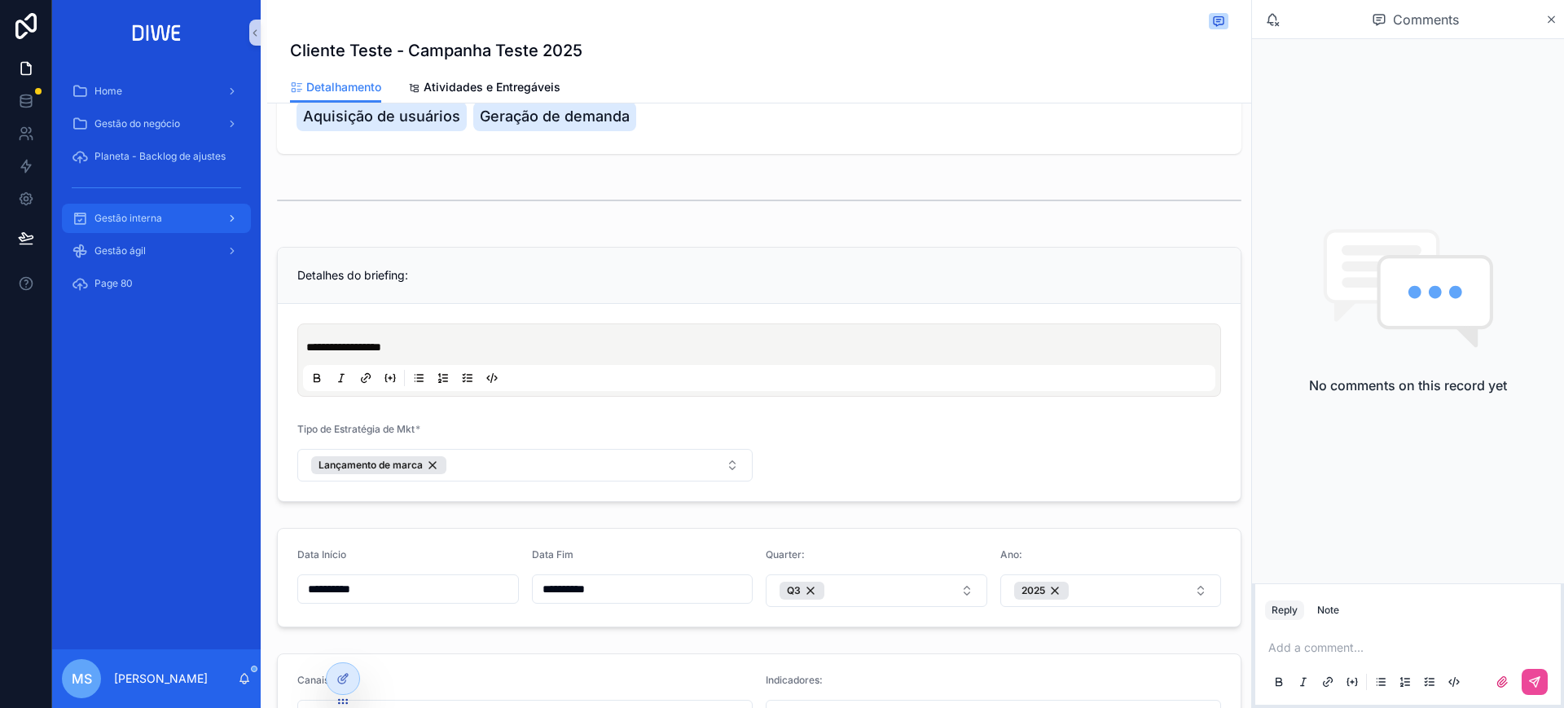
click at [201, 215] on div "Gestão interna" at bounding box center [156, 218] width 169 height 26
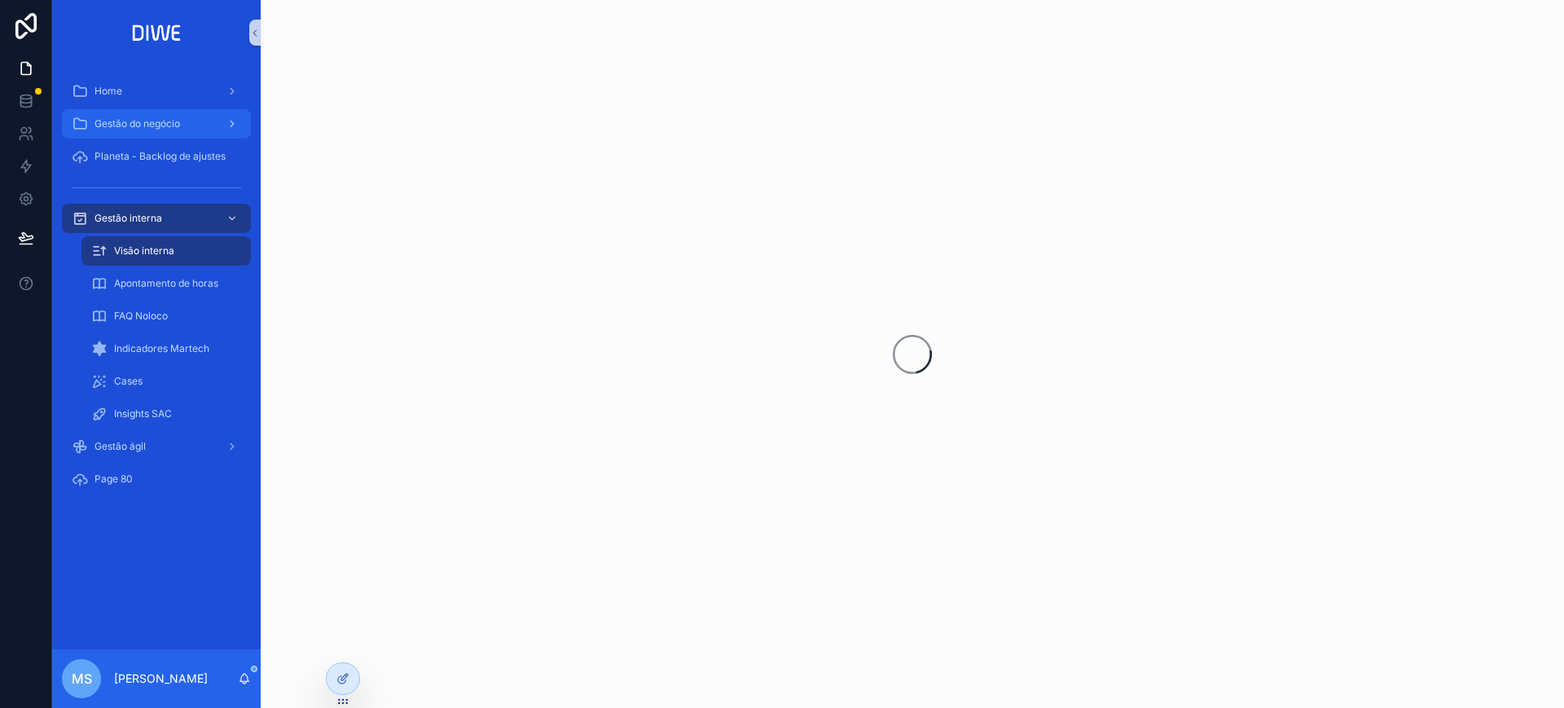
click at [152, 119] on span "Gestão do negócio" at bounding box center [137, 123] width 86 height 13
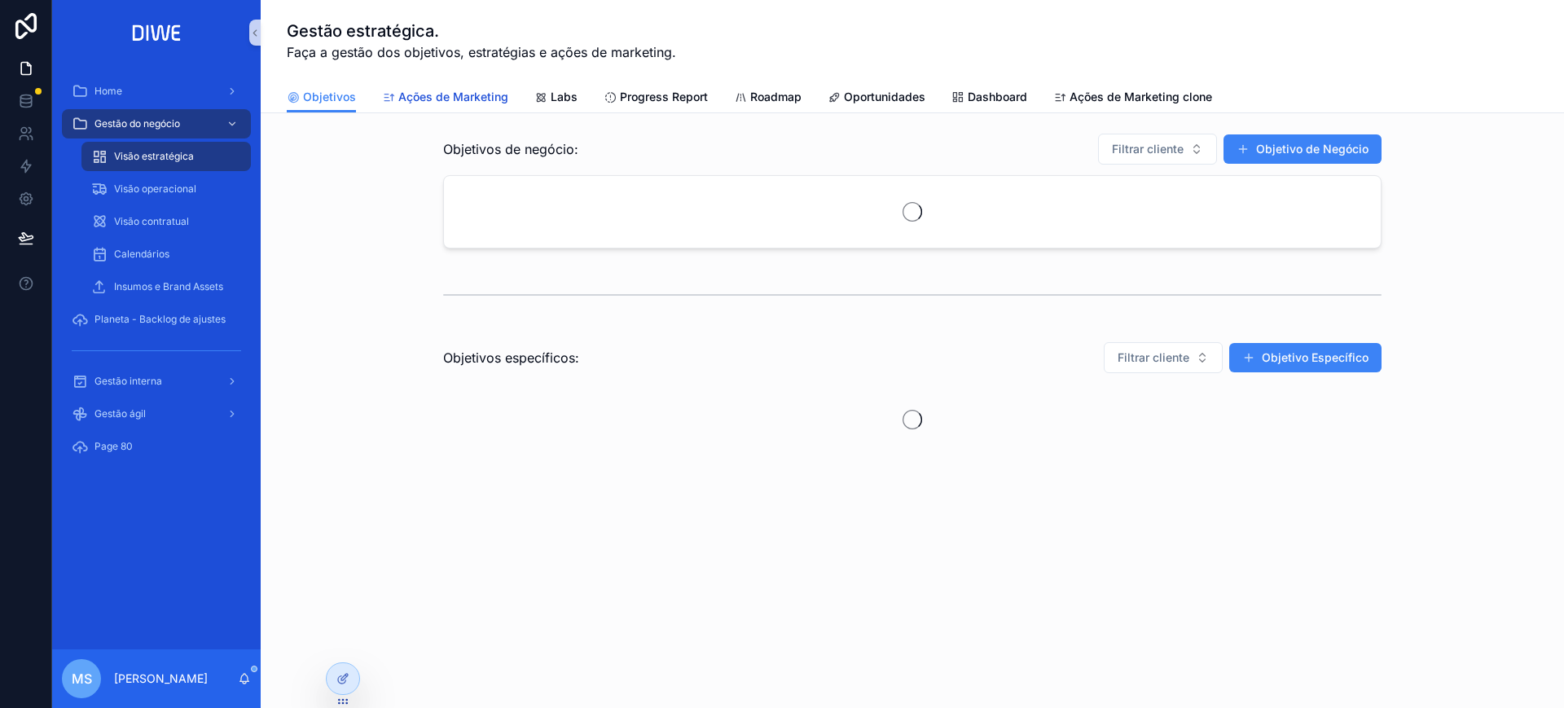
click at [476, 96] on span "Ações de Marketing" at bounding box center [453, 97] width 110 height 16
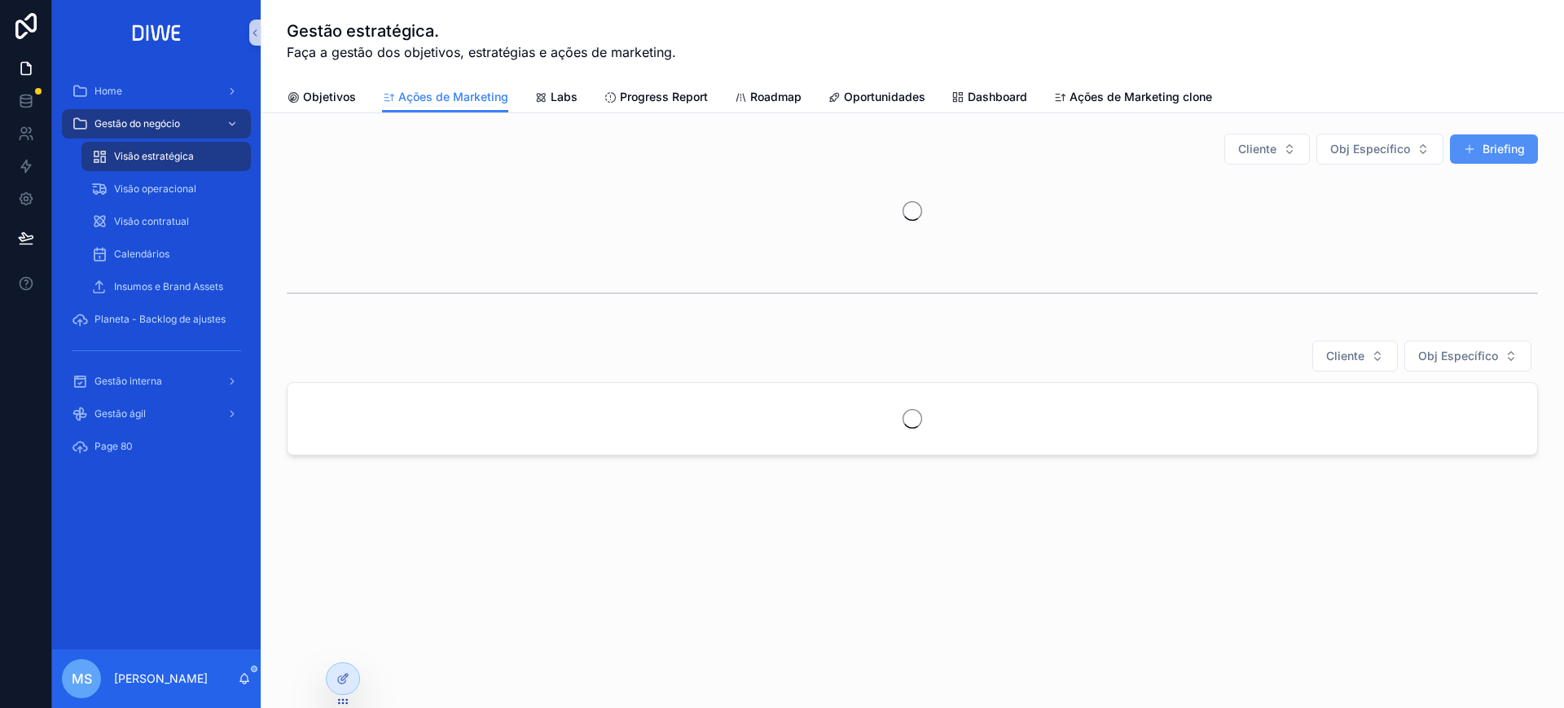
click at [1491, 146] on button "Briefing" at bounding box center [1494, 148] width 88 height 29
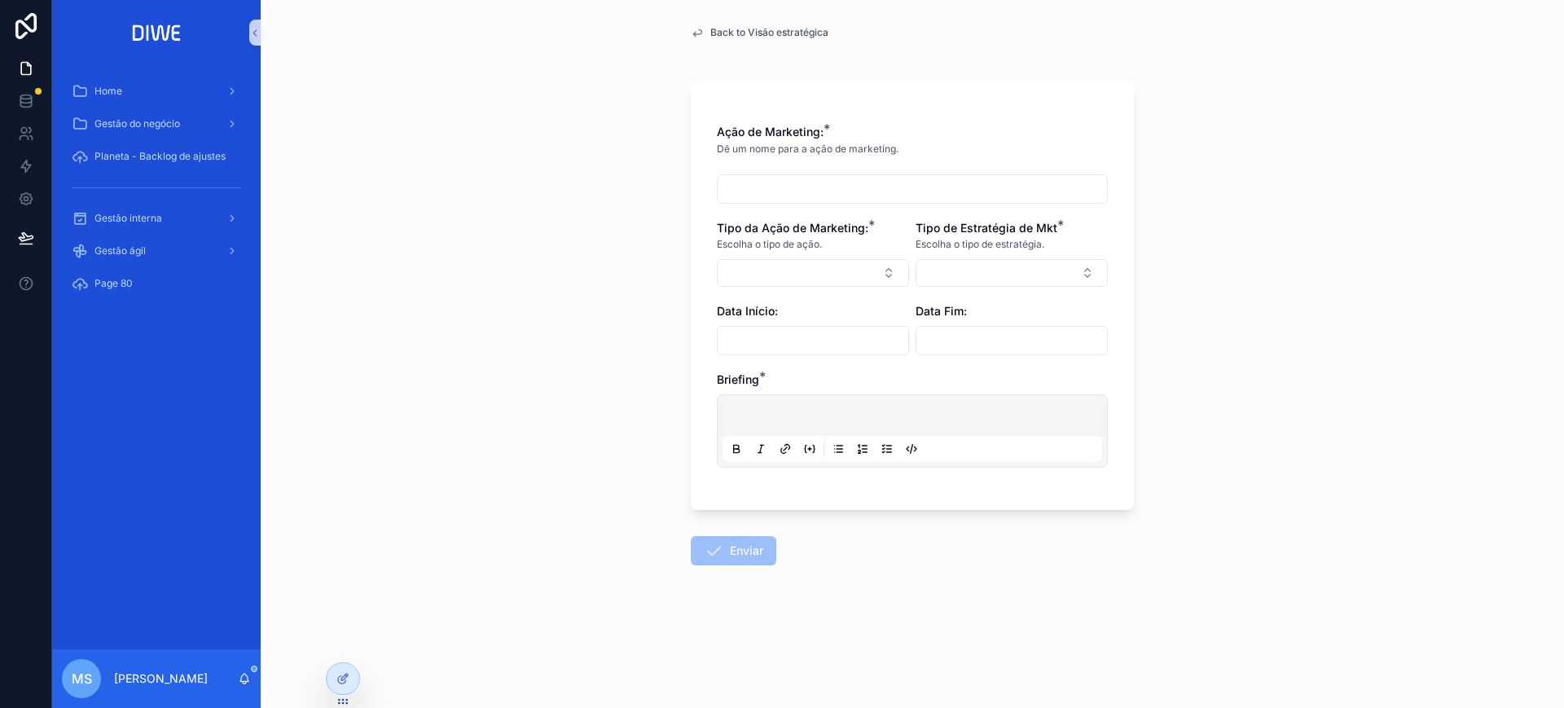
click at [767, 178] on input "scrollable content" at bounding box center [912, 189] width 389 height 23
click at [793, 415] on p "scrollable content" at bounding box center [916, 418] width 380 height 16
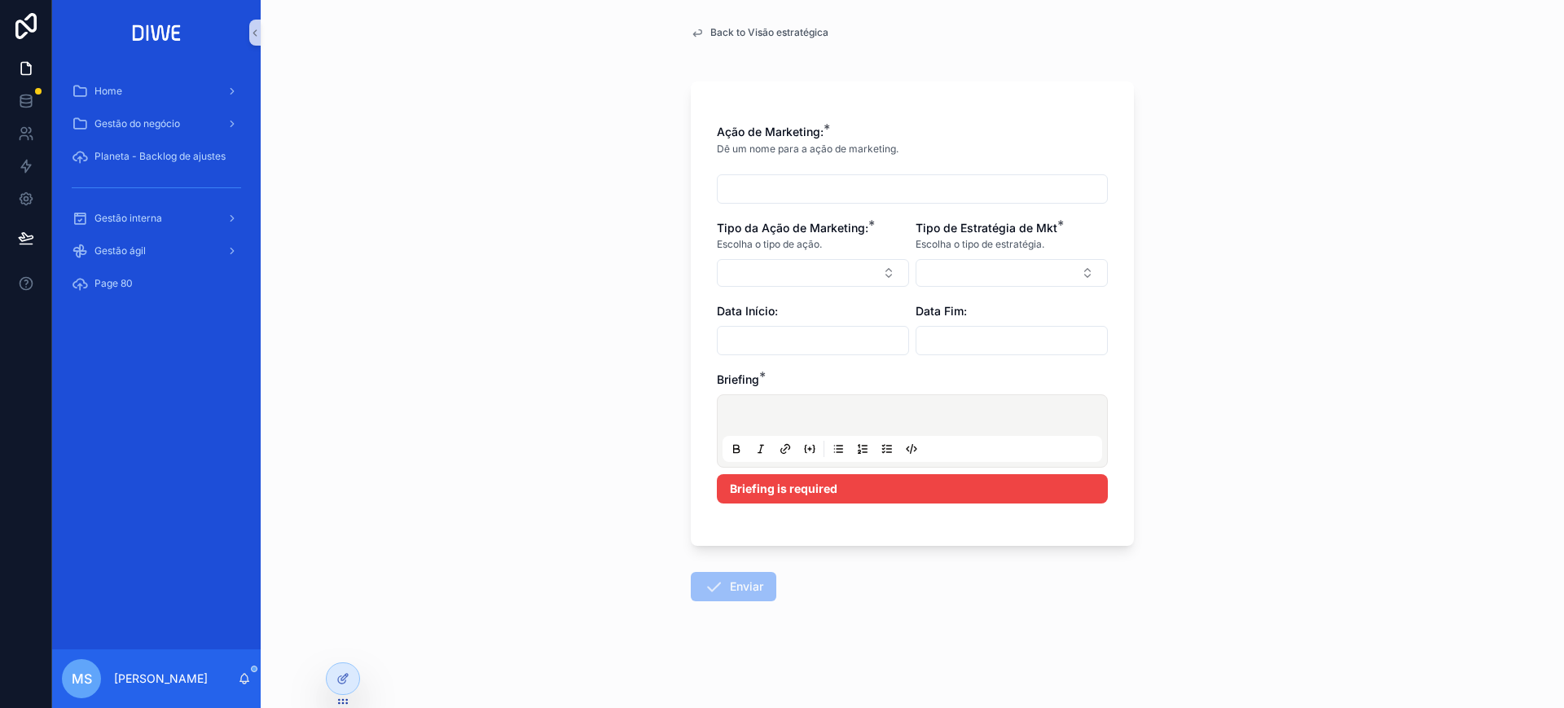
click at [747, 26] on span "Back to Visão estratégica" at bounding box center [769, 32] width 118 height 13
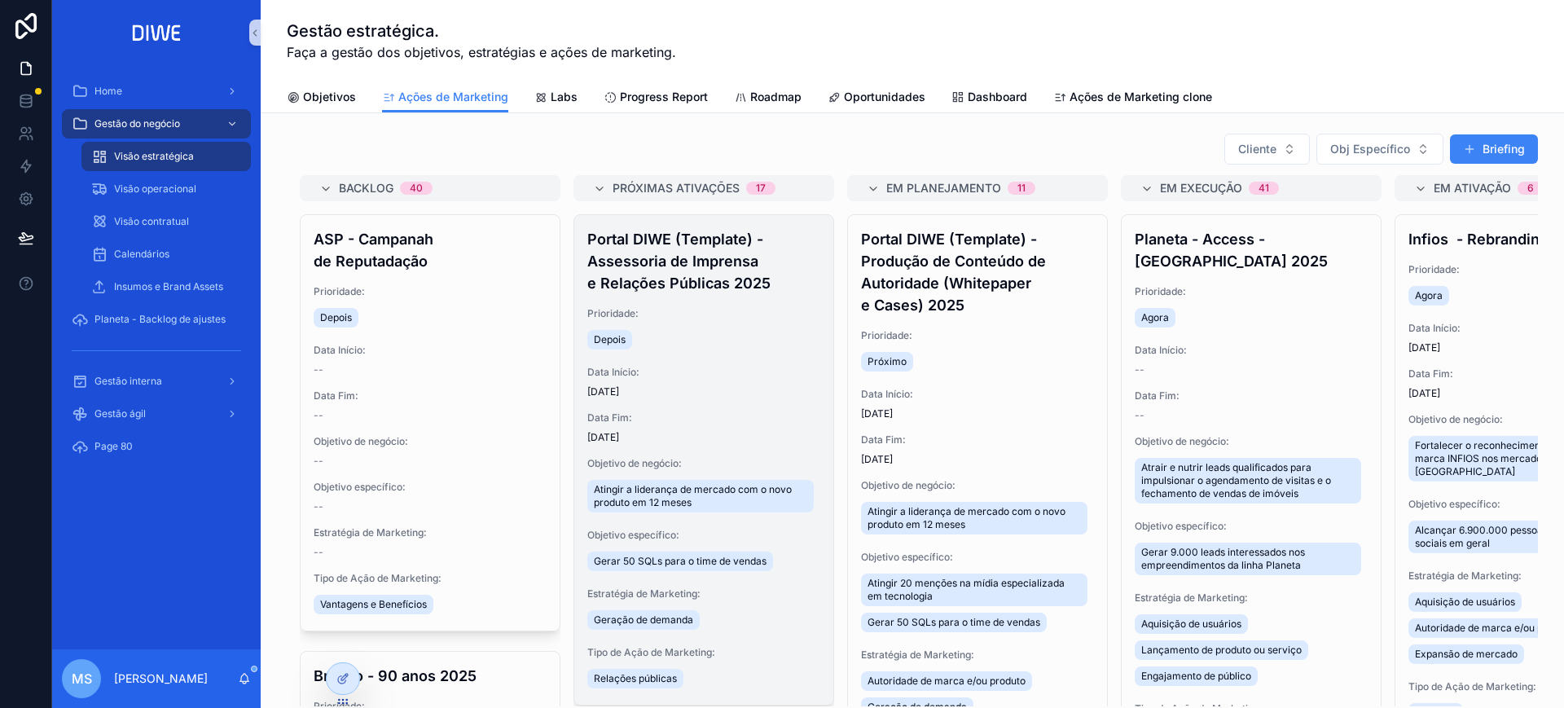
click at [708, 262] on h4 "Portal DIWE (Template) - Assessoria de Imprensa e Relações Públicas 2025" at bounding box center [703, 261] width 233 height 66
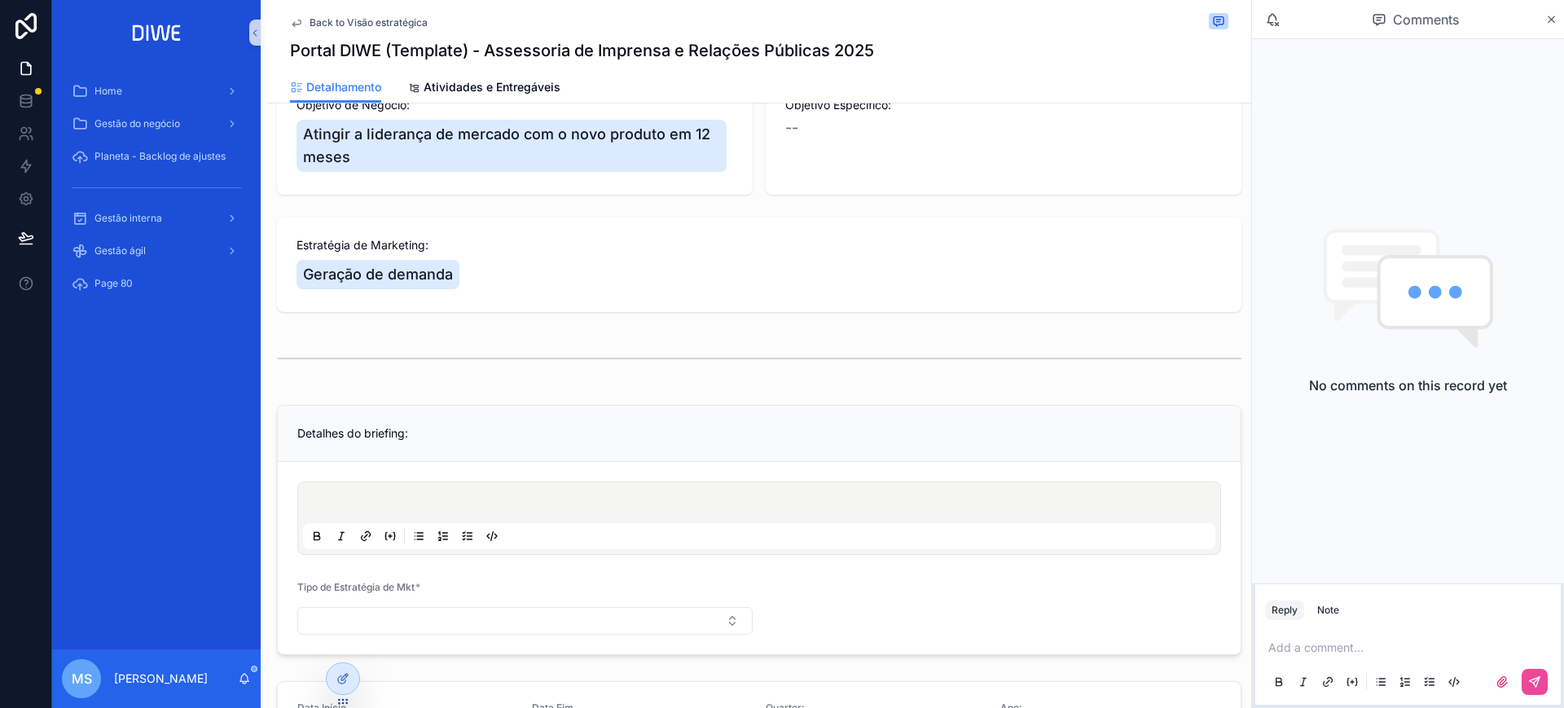
scroll to position [224, 0]
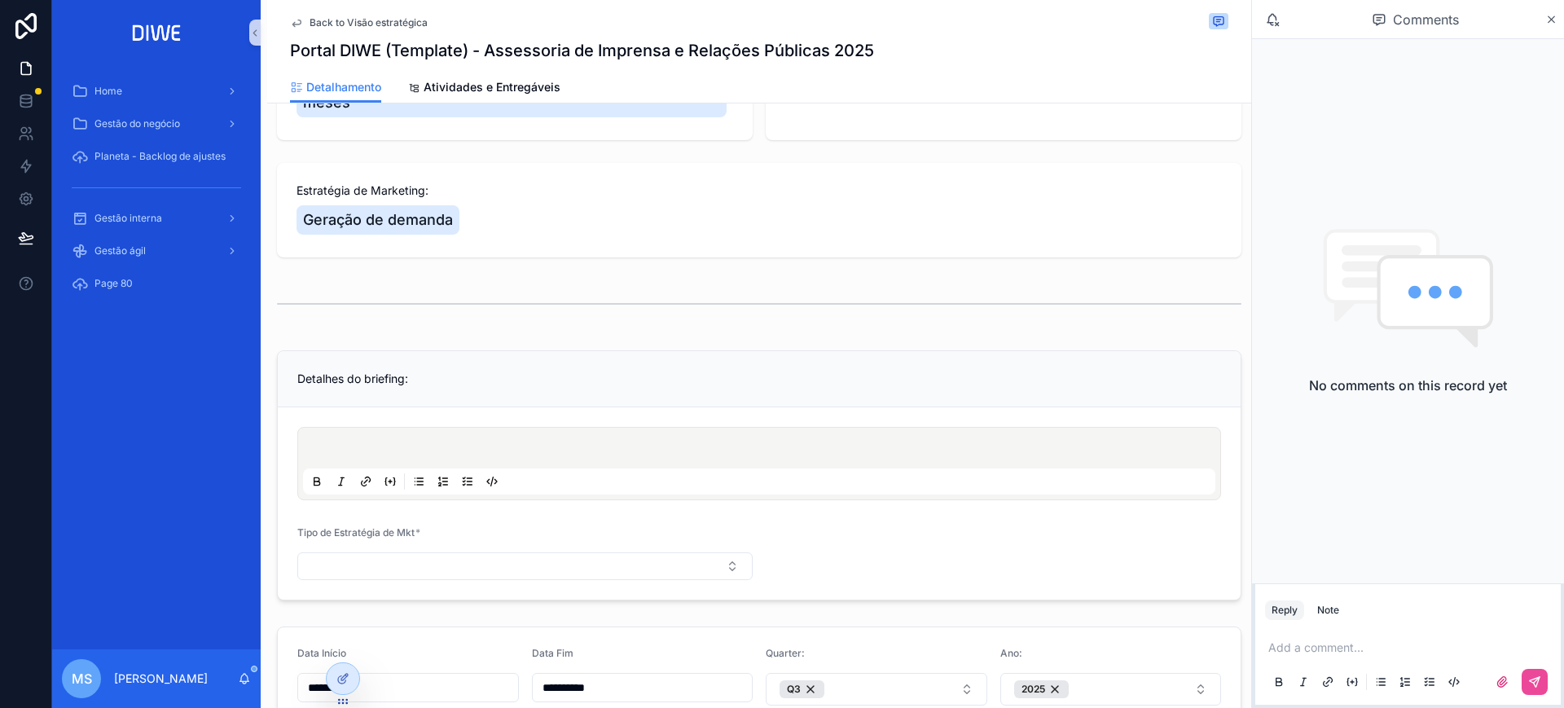
click at [360, 440] on div "scrollable content" at bounding box center [759, 463] width 912 height 62
click at [368, 447] on p "scrollable content" at bounding box center [762, 450] width 912 height 16
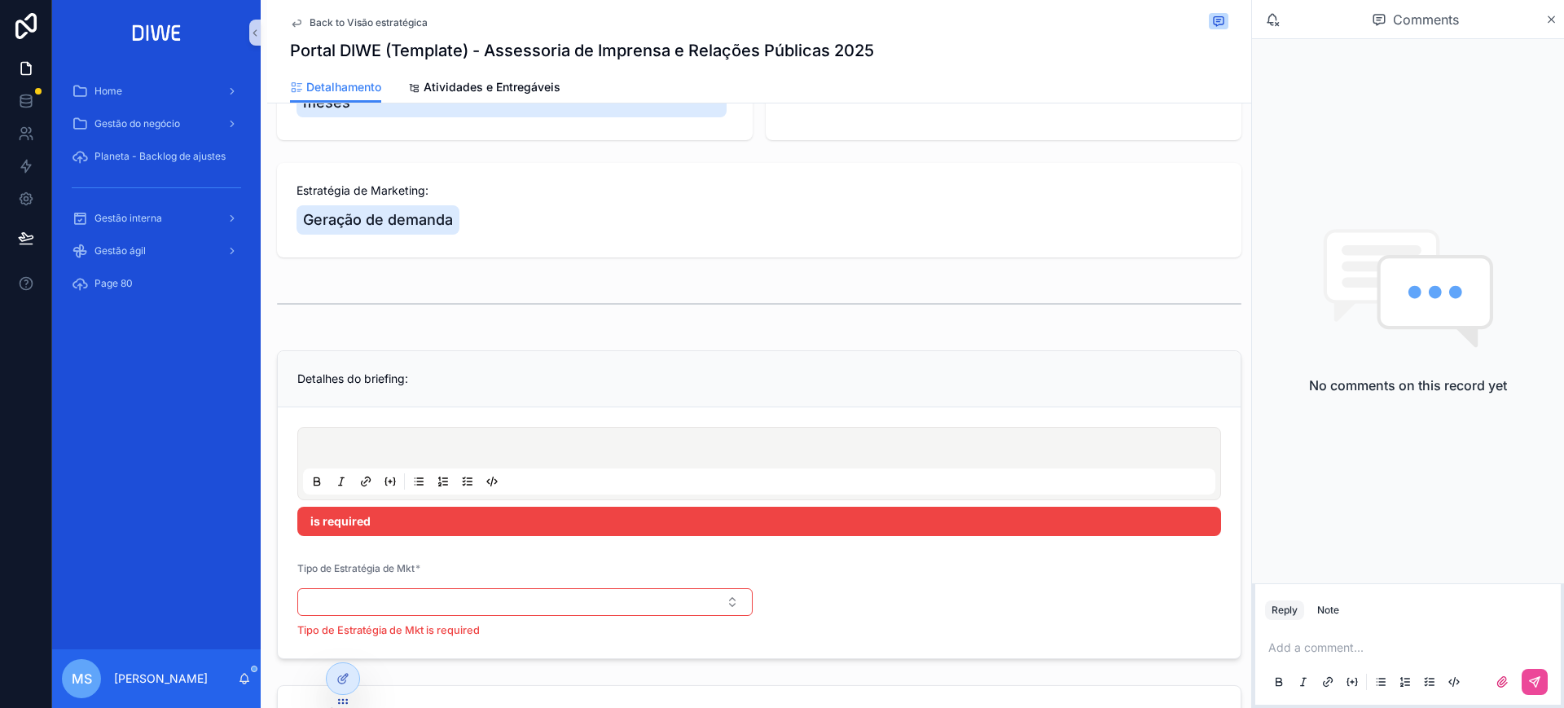
click at [454, 386] on div "Detalhes do briefing:" at bounding box center [759, 379] width 924 height 16
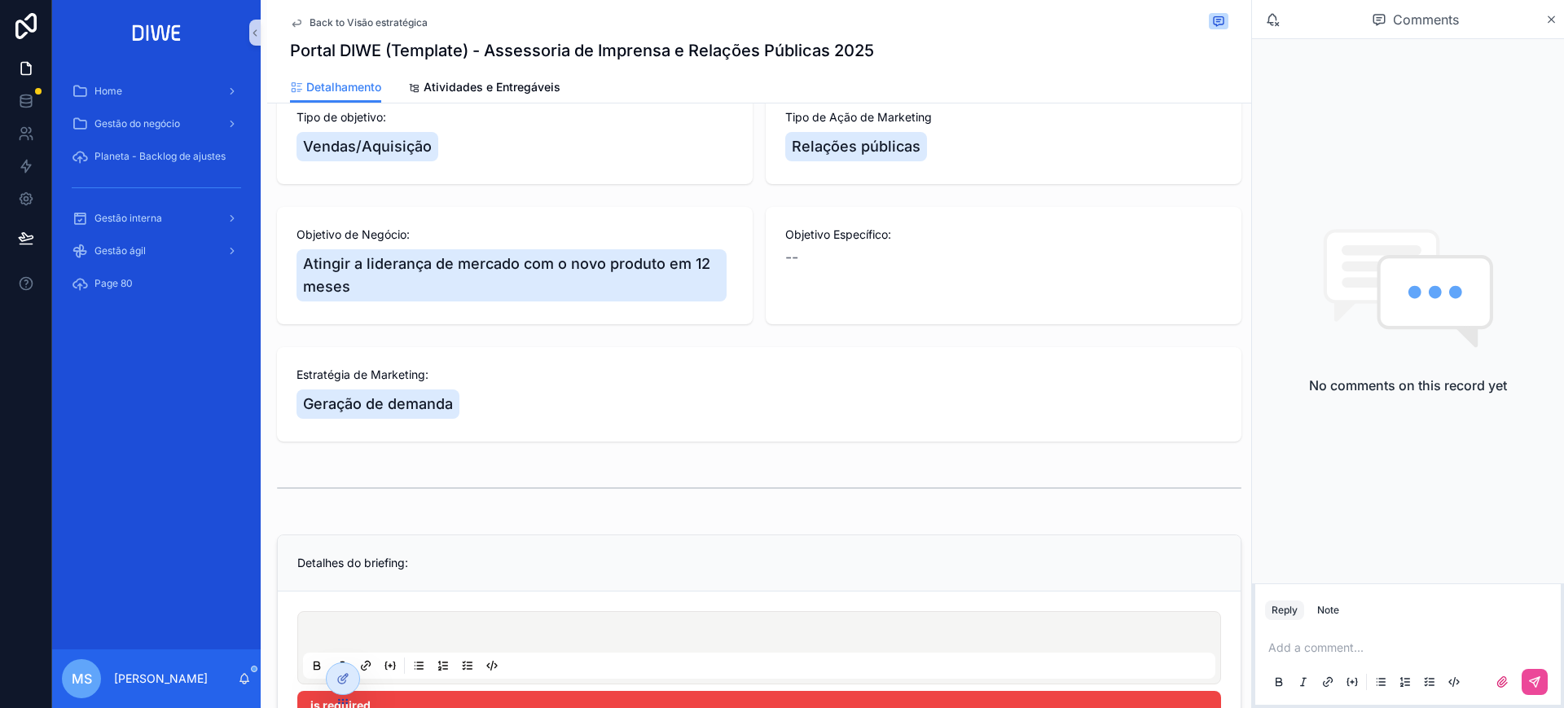
scroll to position [0, 0]
